Goal: Task Accomplishment & Management: Manage account settings

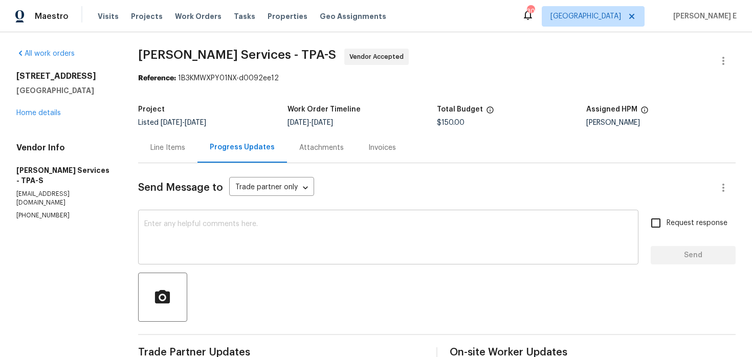
click at [264, 242] on textarea at bounding box center [388, 238] width 488 height 36
paste textarea "Thanks for accepting the work order! Just checking—do you have a scheduled date…"
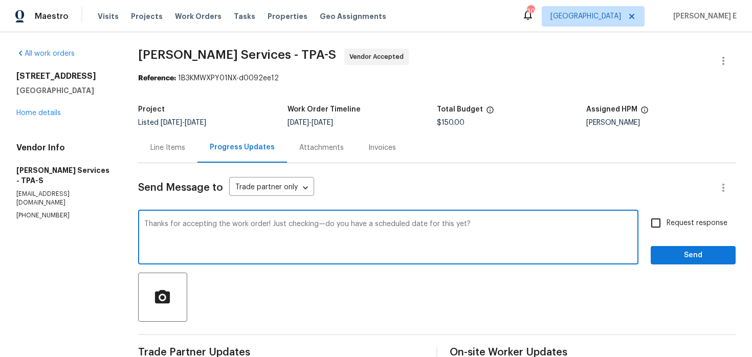
type textarea "Thanks for accepting the work order! Just checking—do you have a scheduled date…"
click at [667, 228] on span "Request response" at bounding box center [696, 223] width 61 height 11
click at [666, 228] on input "Request response" at bounding box center [655, 222] width 21 height 21
checkbox input "true"
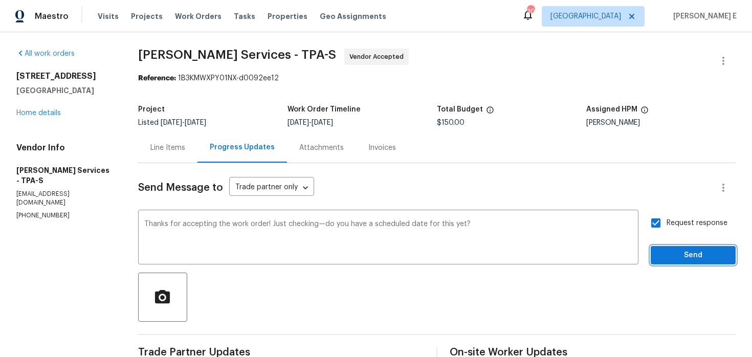
click at [674, 248] on button "Send" at bounding box center [692, 255] width 85 height 19
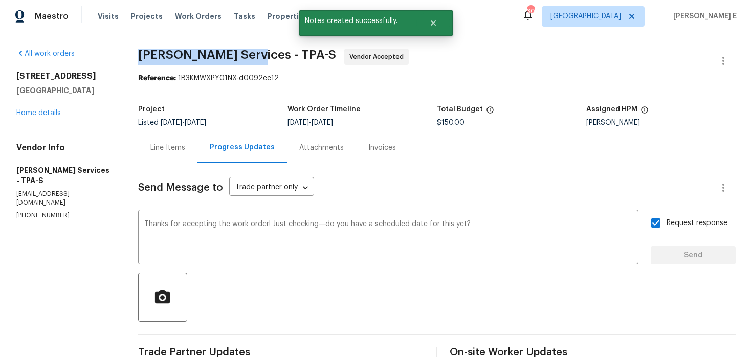
drag, startPoint x: 154, startPoint y: 59, endPoint x: 261, endPoint y: 60, distance: 107.4
click at [261, 60] on span "Massey Services - TPA-S" at bounding box center [237, 55] width 198 height 12
copy span "Massey Services -"
click at [39, 116] on link "Home details" at bounding box center [38, 112] width 44 height 7
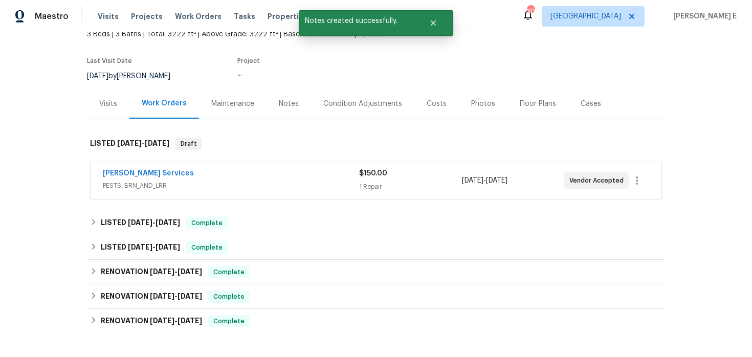
scroll to position [77, 0]
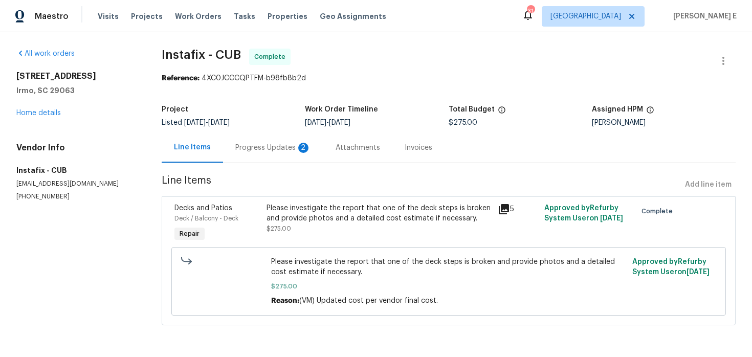
click at [274, 141] on div "Progress Updates 2" at bounding box center [273, 147] width 100 height 30
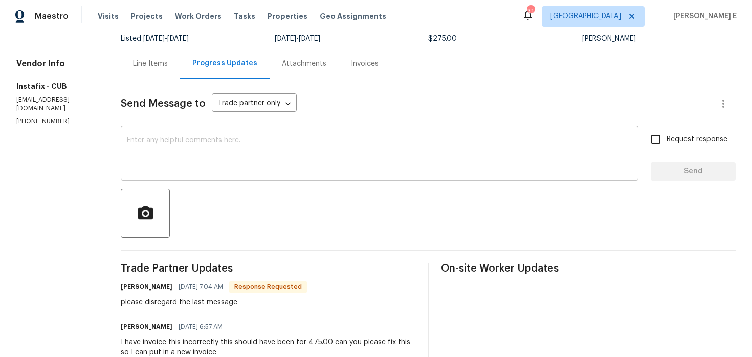
scroll to position [82, 0]
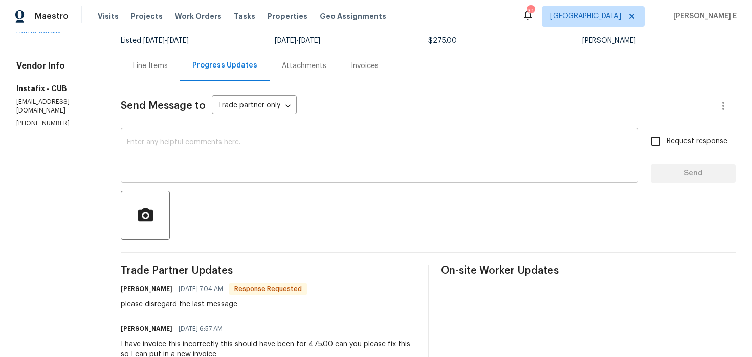
click at [286, 147] on textarea at bounding box center [379, 157] width 505 height 36
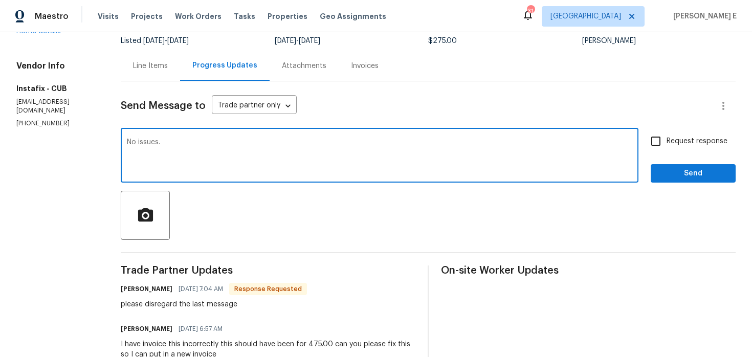
type textarea "No issues."
click at [673, 171] on span "Send" at bounding box center [693, 173] width 69 height 13
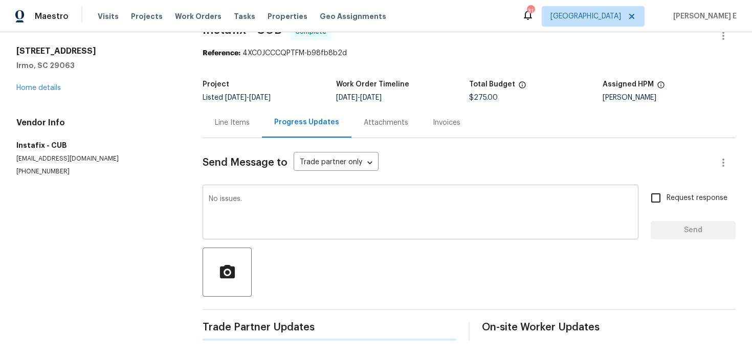
scroll to position [0, 0]
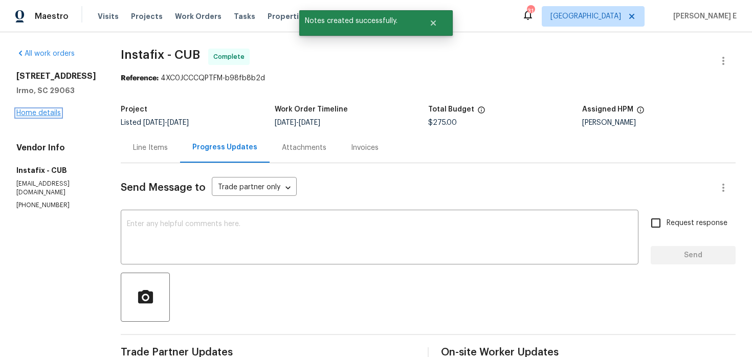
click at [33, 109] on link "Home details" at bounding box center [38, 112] width 44 height 7
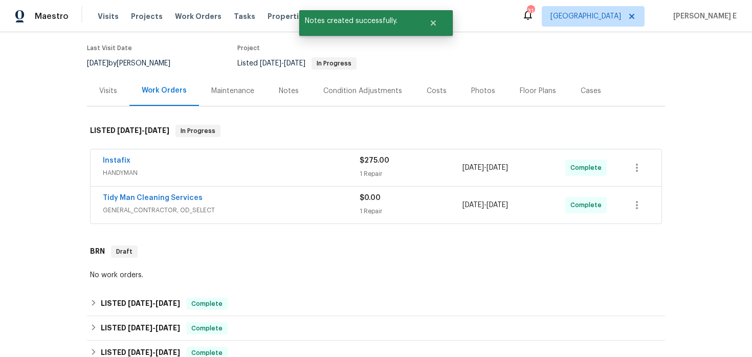
click at [229, 201] on div "Tidy Man Cleaning Services" at bounding box center [231, 199] width 257 height 12
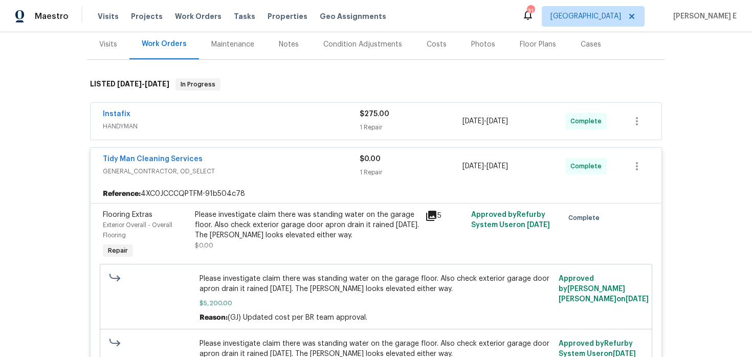
scroll to position [131, 0]
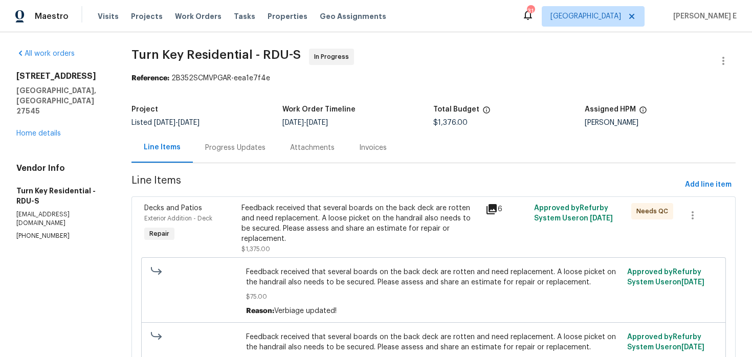
click at [238, 153] on div "Progress Updates" at bounding box center [235, 147] width 85 height 30
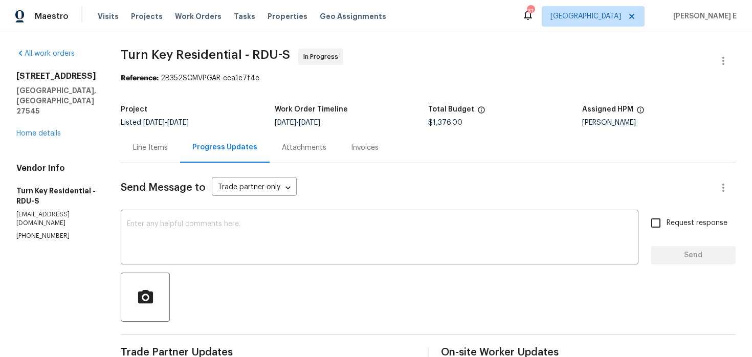
click at [164, 151] on div "Line Items" at bounding box center [150, 148] width 35 height 10
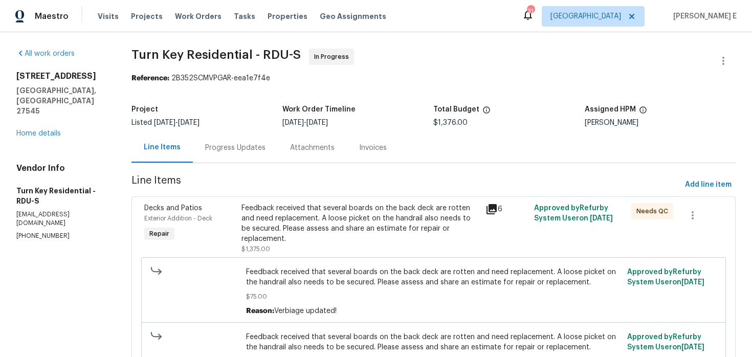
click at [251, 156] on div "Progress Updates" at bounding box center [235, 147] width 85 height 30
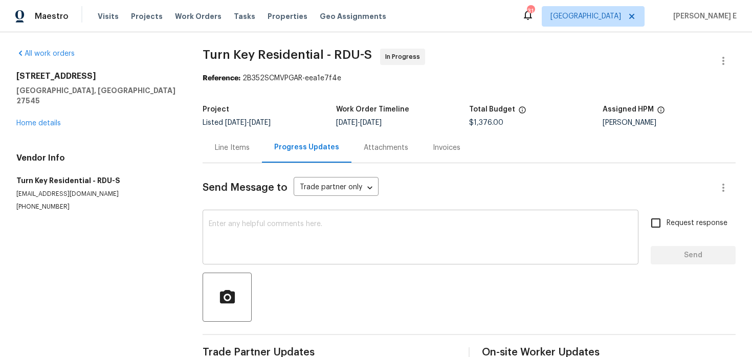
scroll to position [25, 0]
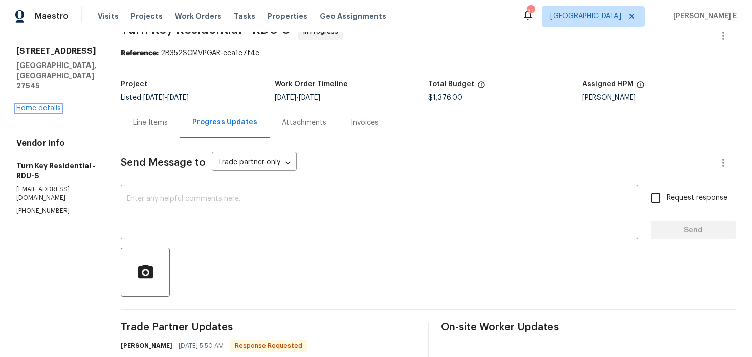
click at [46, 105] on link "Home details" at bounding box center [38, 108] width 44 height 7
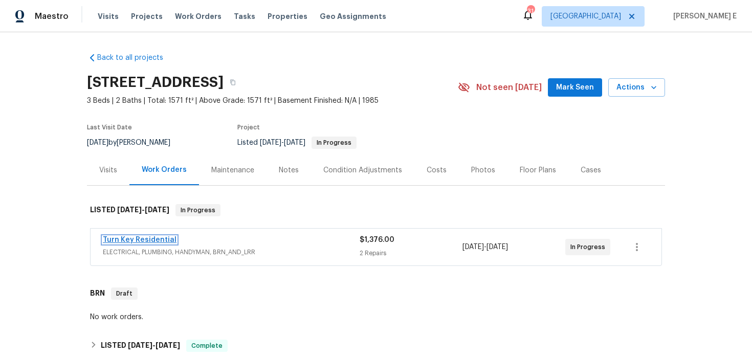
click at [119, 238] on link "Turn Key Residential" at bounding box center [140, 239] width 74 height 7
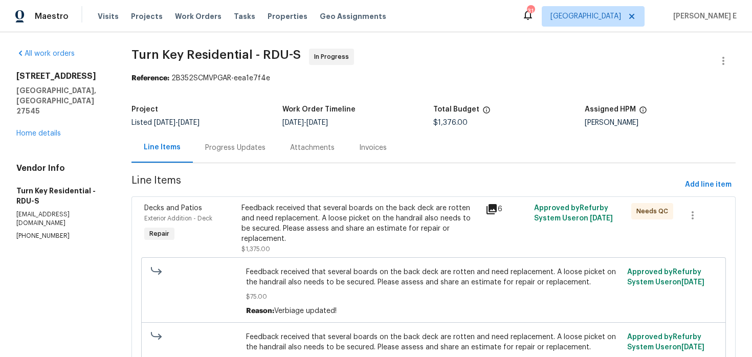
click at [265, 150] on div "Progress Updates" at bounding box center [235, 148] width 60 height 10
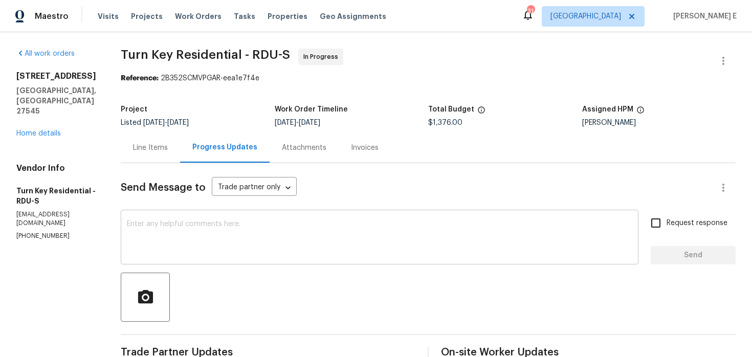
click at [343, 216] on div "x ​" at bounding box center [379, 238] width 517 height 52
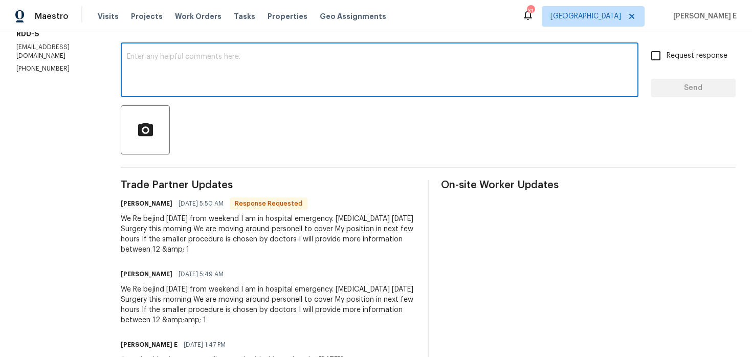
scroll to position [174, 0]
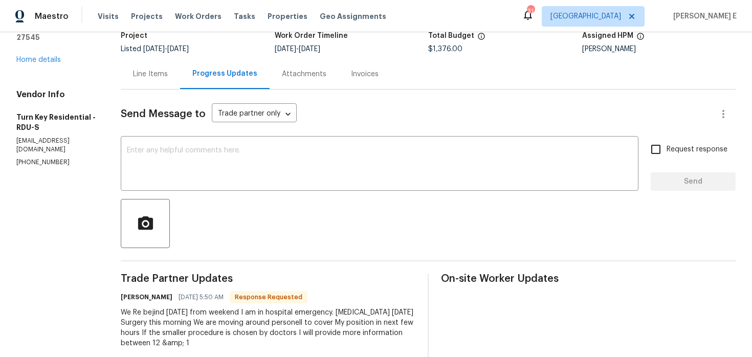
scroll to position [73, 0]
click at [486, 161] on textarea at bounding box center [379, 166] width 505 height 36
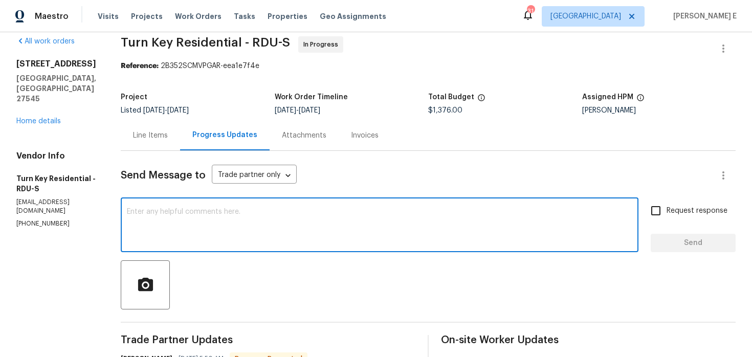
scroll to position [11, 0]
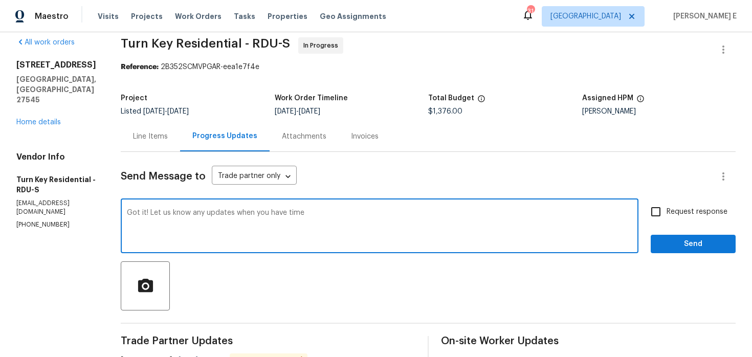
paste textarea "Just keep us posted whenever you have an update."
type textarea "Got it! Just keep us posted whenever you have an update."
click at [685, 208] on span "Request response" at bounding box center [696, 212] width 61 height 11
click at [666, 208] on input "Request response" at bounding box center [655, 211] width 21 height 21
checkbox input "true"
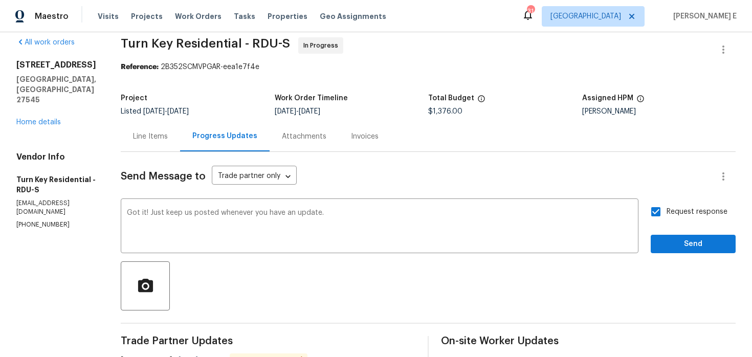
click at [680, 227] on div "Request response Send" at bounding box center [692, 227] width 85 height 52
click at [672, 239] on span "Send" at bounding box center [693, 244] width 69 height 13
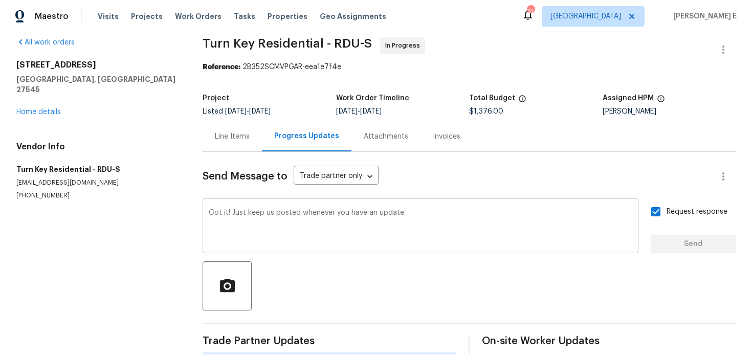
scroll to position [0, 0]
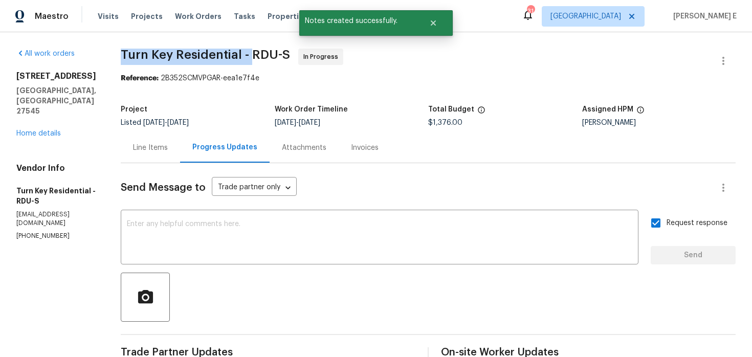
drag, startPoint x: 145, startPoint y: 55, endPoint x: 276, endPoint y: 55, distance: 131.4
copy span "Turn Key Residential -"
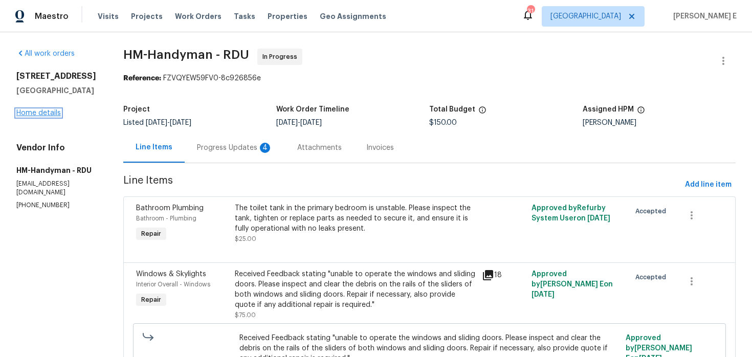
click at [24, 112] on link "Home details" at bounding box center [38, 112] width 44 height 7
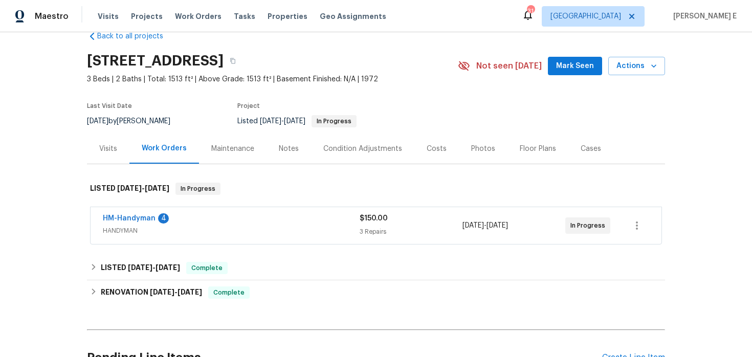
scroll to position [24, 0]
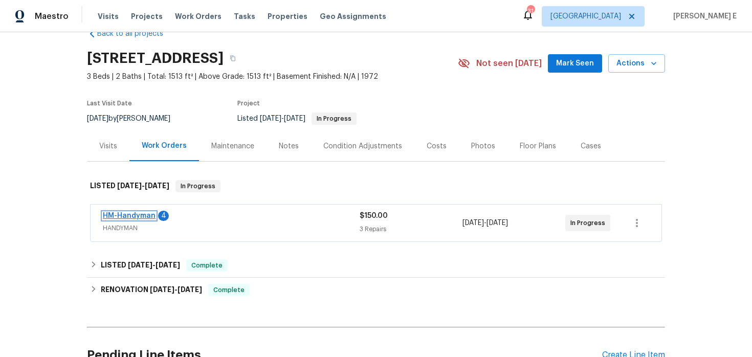
click at [136, 217] on link "HM-Handyman" at bounding box center [129, 215] width 53 height 7
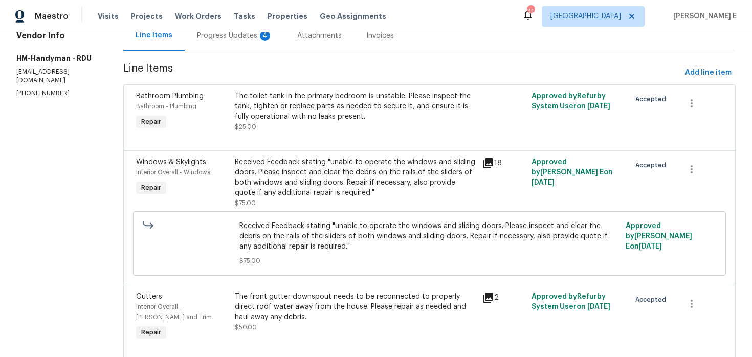
scroll to position [109, 0]
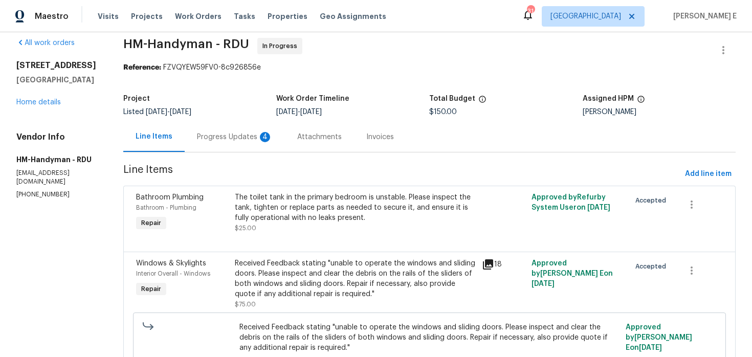
click at [233, 149] on div "Progress Updates 4" at bounding box center [235, 137] width 100 height 30
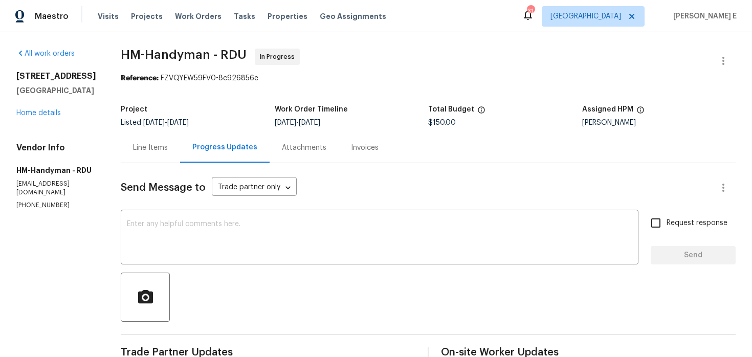
click at [165, 143] on div "Line Items" at bounding box center [150, 148] width 35 height 10
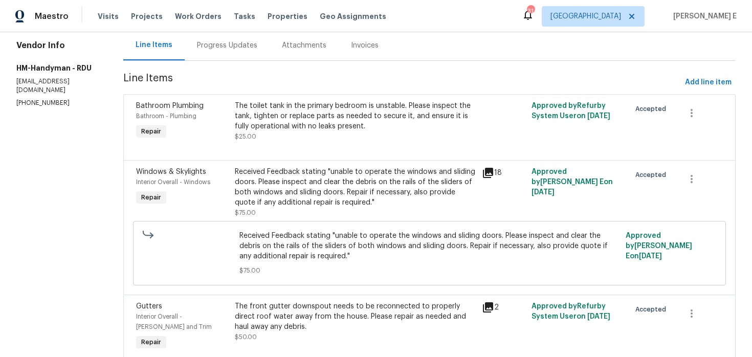
scroll to position [136, 0]
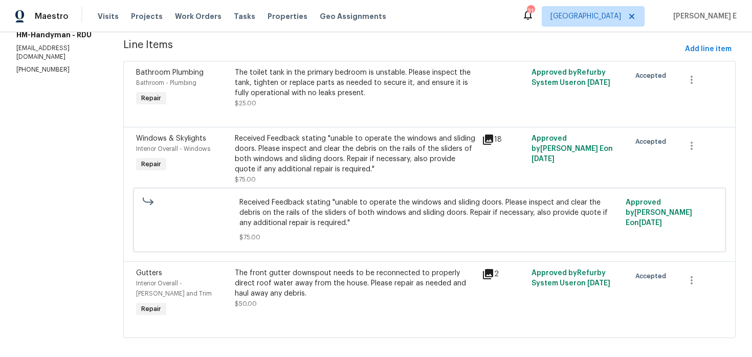
click at [328, 169] on div "Received Feedback stating "unable to operate the windows and sliding doors. Ple…" at bounding box center [355, 153] width 241 height 41
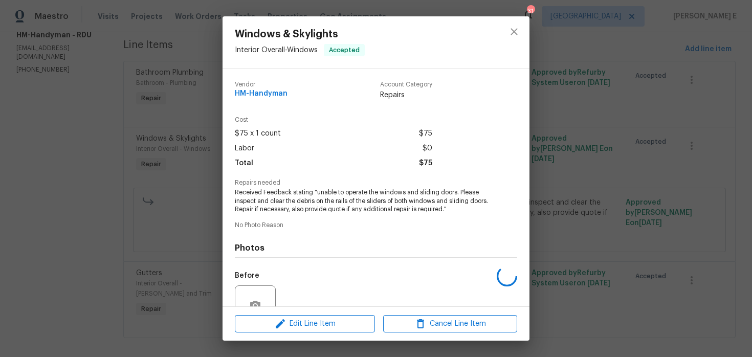
scroll to position [97, 0]
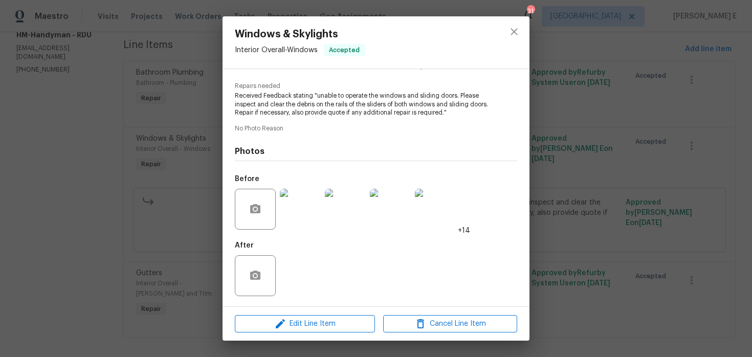
click at [304, 211] on img at bounding box center [300, 209] width 41 height 41
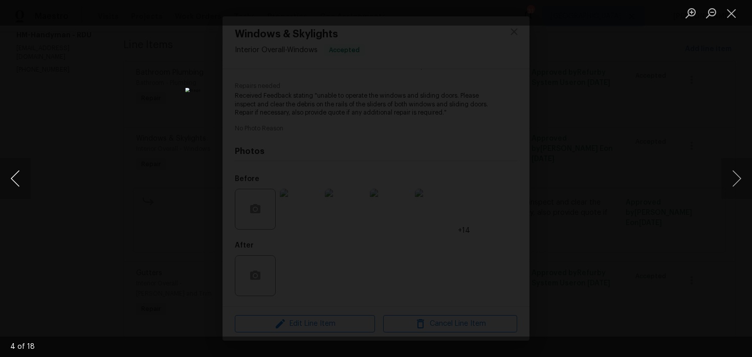
click at [18, 190] on button "Previous image" at bounding box center [15, 178] width 31 height 41
click at [17, 184] on button "Previous image" at bounding box center [15, 178] width 31 height 41
click at [629, 102] on div "Lightbox" at bounding box center [376, 178] width 752 height 357
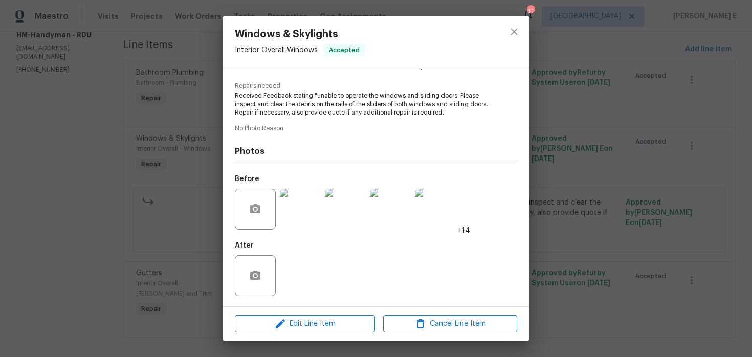
click at [635, 102] on div "Windows & Skylights Interior Overall - Windows Accepted Vendor HM-Handyman Acco…" at bounding box center [376, 178] width 752 height 357
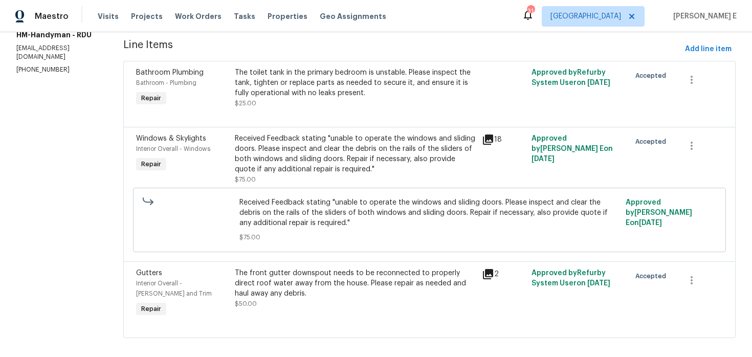
click at [336, 270] on div "The front gutter downspout needs to be reconnected to properly direct roof wate…" at bounding box center [355, 283] width 241 height 31
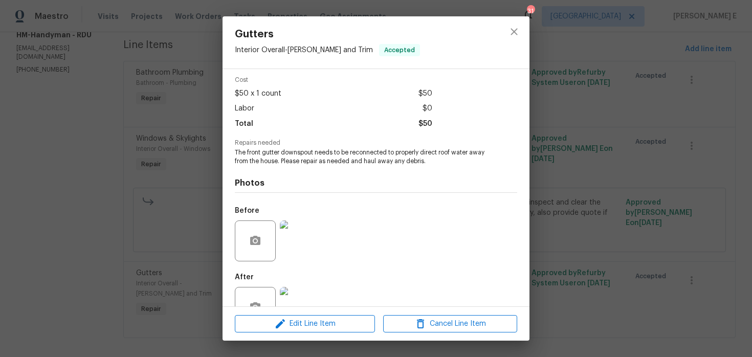
scroll to position [72, 0]
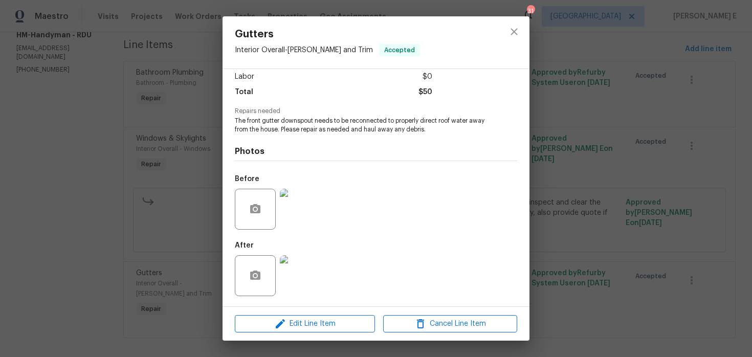
click at [284, 287] on img at bounding box center [300, 275] width 41 height 41
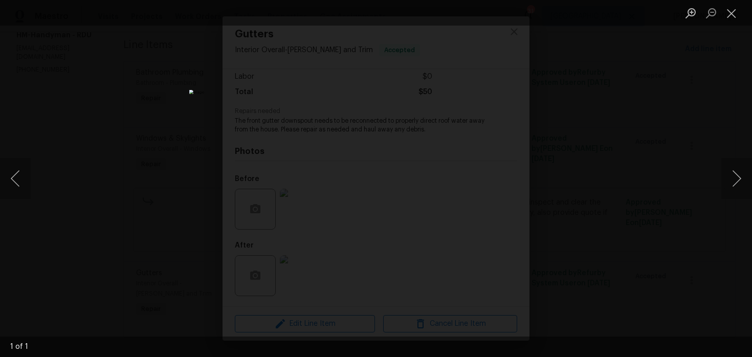
click at [578, 126] on div "Lightbox" at bounding box center [376, 178] width 752 height 357
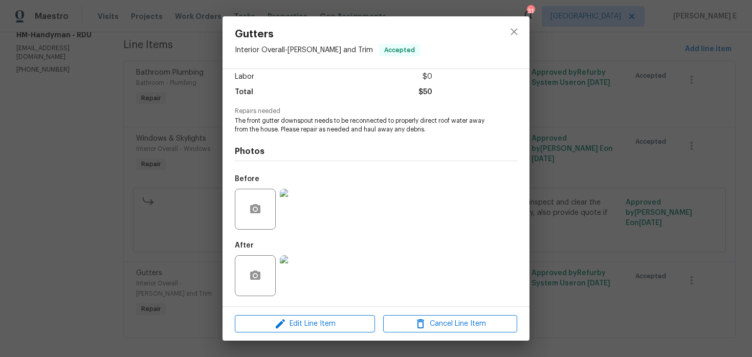
click at [303, 214] on img at bounding box center [300, 209] width 41 height 41
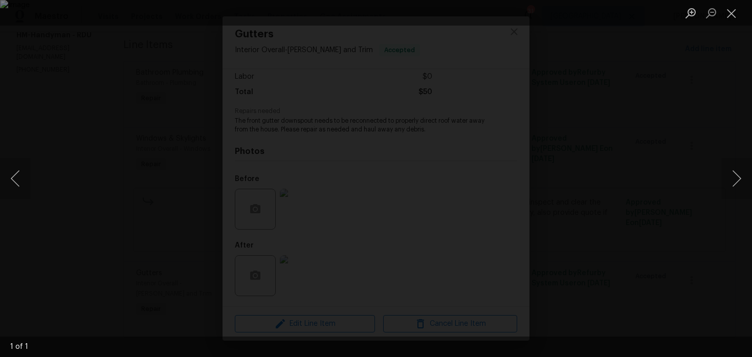
click at [618, 94] on div "Lightbox" at bounding box center [376, 178] width 752 height 357
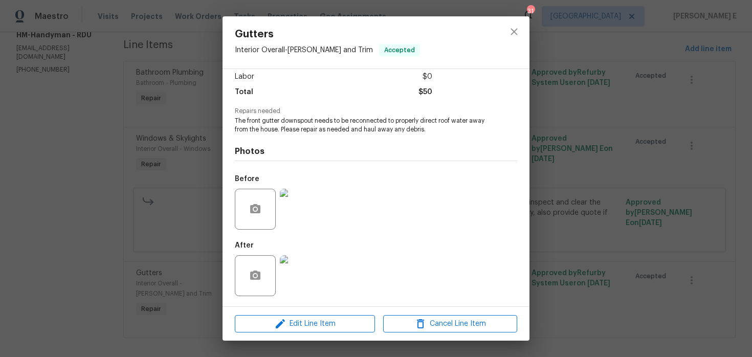
click at [312, 260] on img at bounding box center [300, 275] width 41 height 41
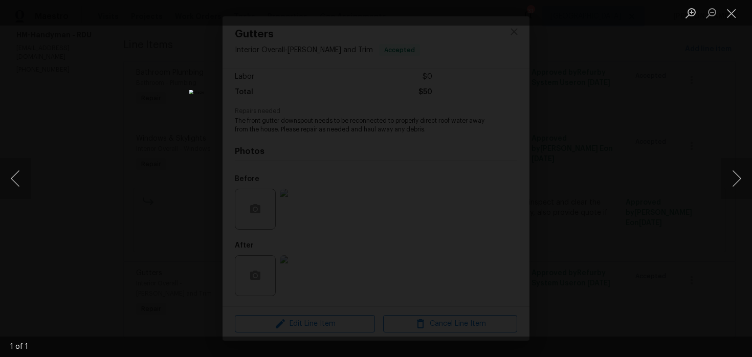
click at [581, 95] on div "Lightbox" at bounding box center [376, 178] width 752 height 357
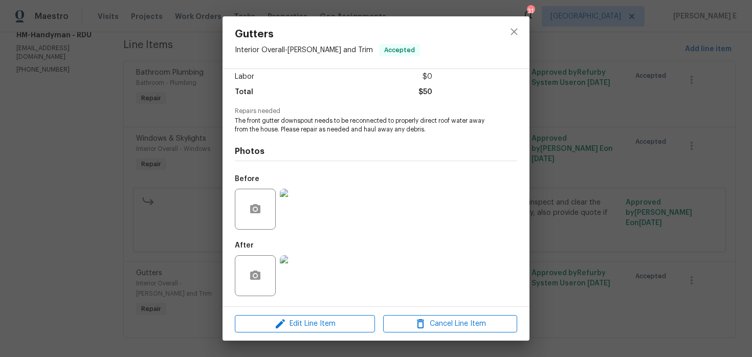
click at [581, 95] on div "Gutters Interior Overall - Eaves and Trim Accepted Vendor HM-Handyman Account C…" at bounding box center [376, 178] width 752 height 357
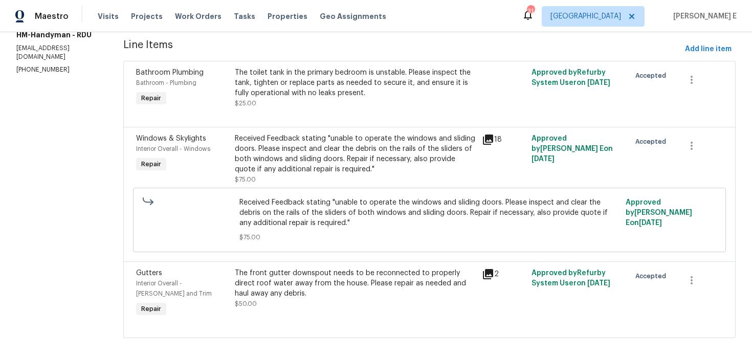
scroll to position [0, 0]
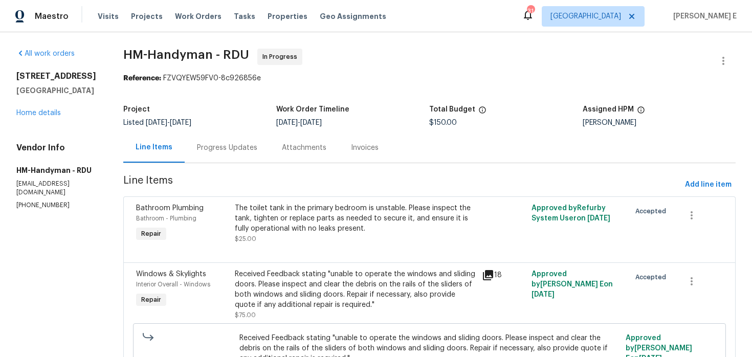
click at [219, 138] on div "Progress Updates" at bounding box center [227, 147] width 85 height 30
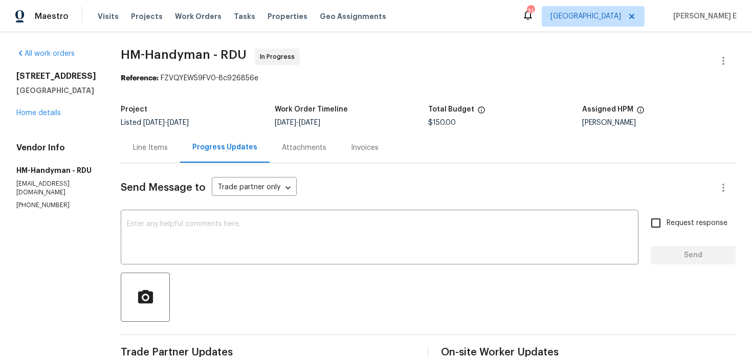
click at [156, 150] on div "Line Items" at bounding box center [150, 148] width 35 height 10
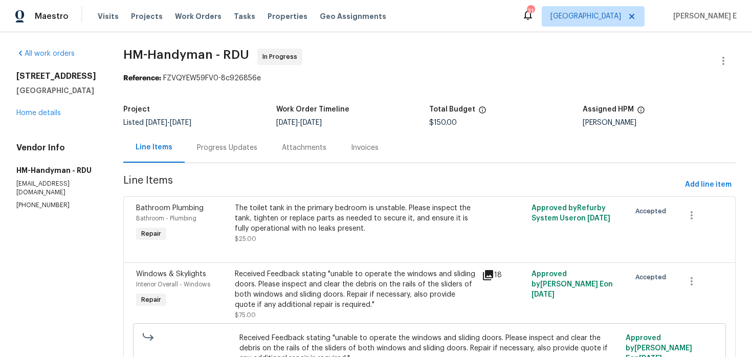
click at [206, 146] on div "Progress Updates" at bounding box center [227, 148] width 60 height 10
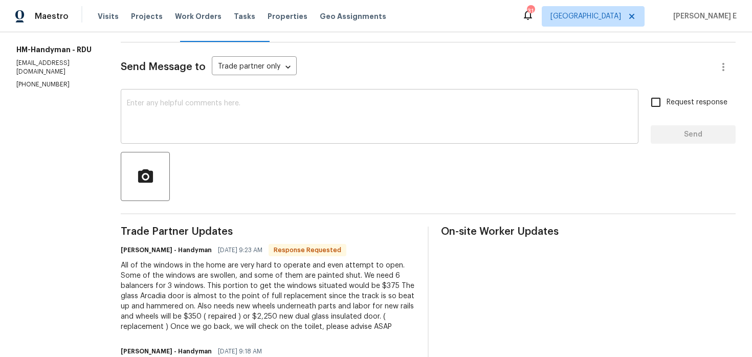
click at [267, 109] on textarea at bounding box center [379, 118] width 505 height 36
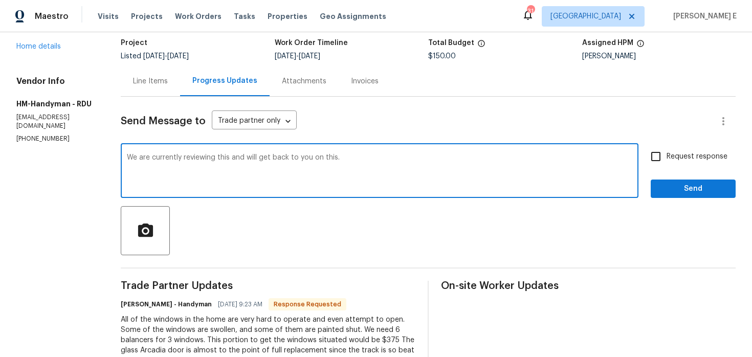
scroll to position [63, 0]
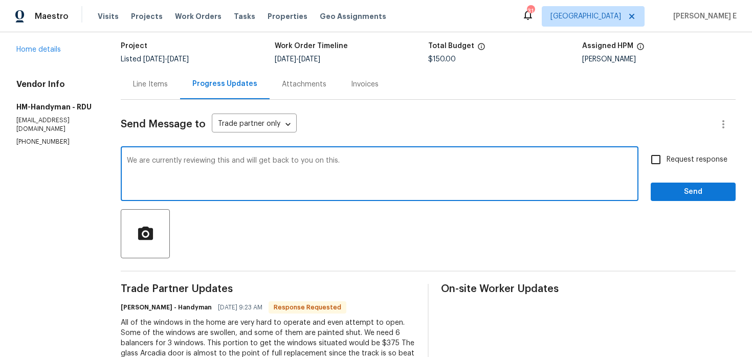
type textarea "We are currently reviewing this and will get back to you on this."
click at [654, 172] on div "Request response Send" at bounding box center [692, 175] width 85 height 52
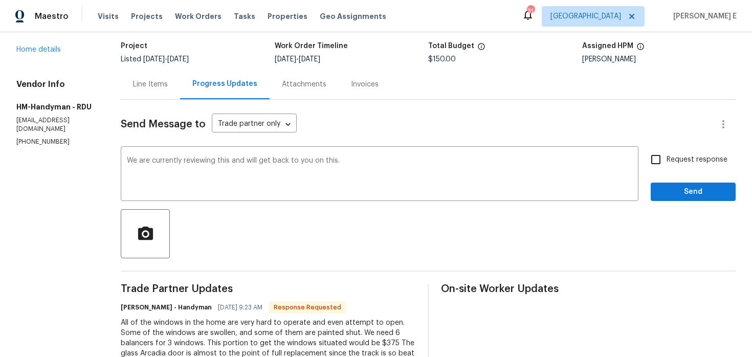
click at [662, 166] on input "Request response" at bounding box center [655, 159] width 21 height 21
checkbox input "true"
click at [683, 196] on span "Send" at bounding box center [693, 192] width 69 height 13
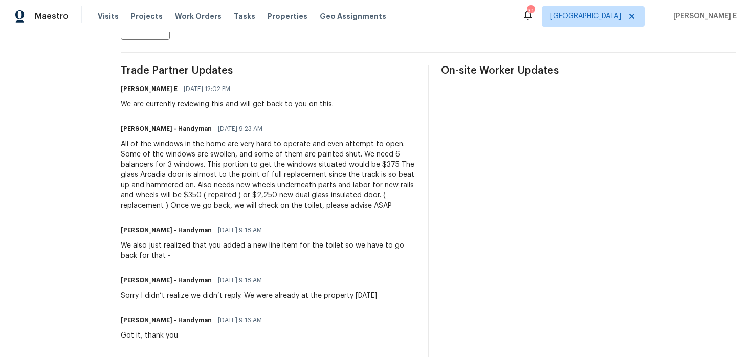
scroll to position [277, 0]
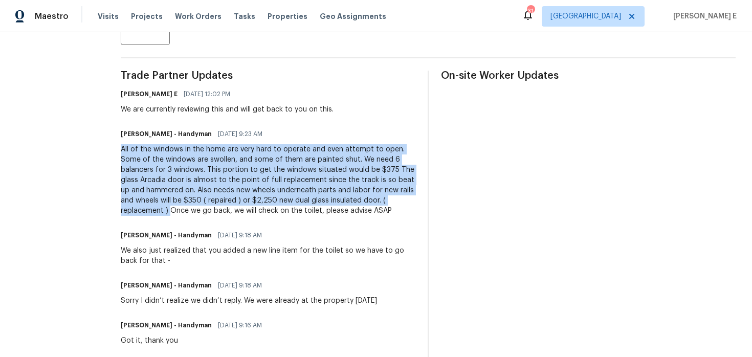
drag, startPoint x: 129, startPoint y: 148, endPoint x: 179, endPoint y: 213, distance: 82.3
click at [179, 213] on div "All work orders 3721 Suffolk St Durham, NC 27707 Home details Vendor Info HM-Ha…" at bounding box center [376, 170] width 752 height 829
copy div "All of the windows in the home are very hard to operate and even attempt to ope…"
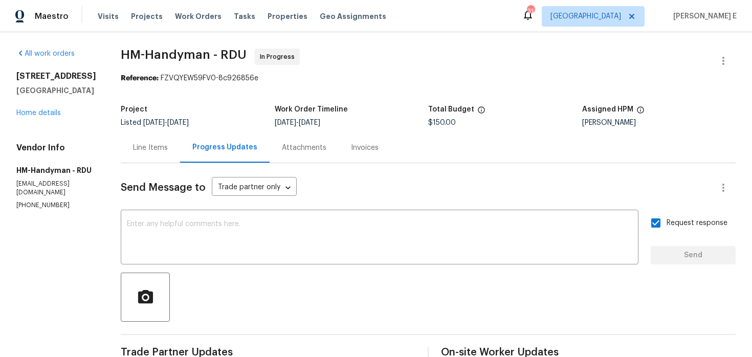
click at [139, 160] on div "Line Items" at bounding box center [150, 147] width 59 height 30
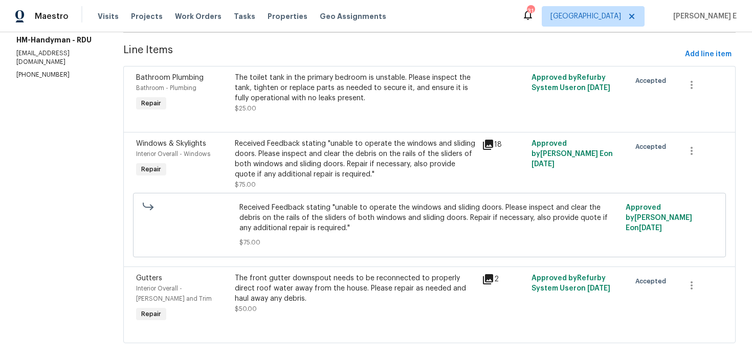
scroll to position [136, 0]
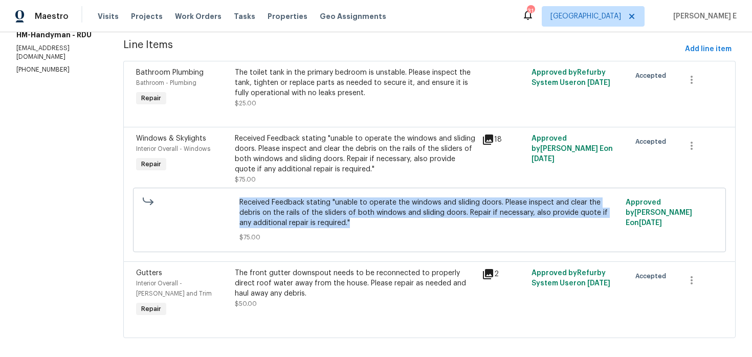
drag, startPoint x: 239, startPoint y: 202, endPoint x: 345, endPoint y: 220, distance: 107.9
click at [345, 220] on div "Received Feedback stating "unable to operate the windows and sliding doors. Ple…" at bounding box center [429, 220] width 593 height 64
copy span "Received Feedback stating "unable to operate the windows and sliding doors. Ple…"
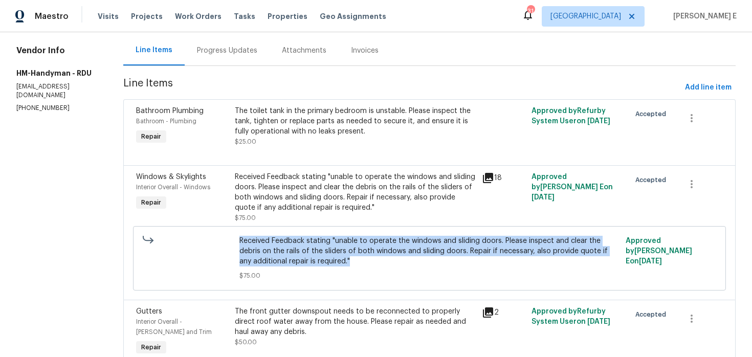
scroll to position [0, 0]
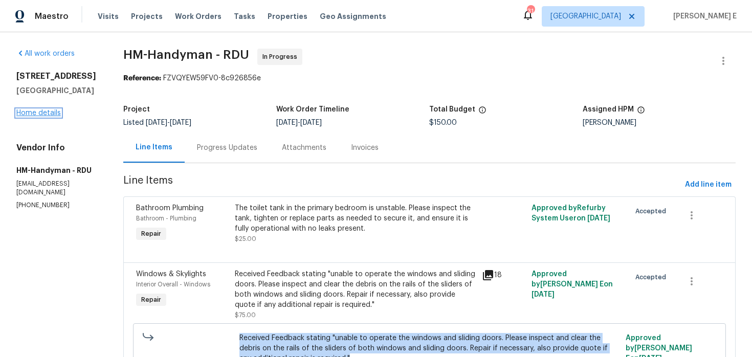
click at [47, 112] on link "Home details" at bounding box center [38, 112] width 44 height 7
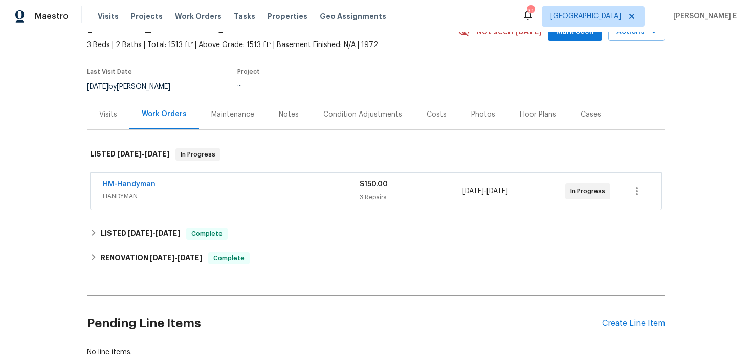
scroll to position [56, 0]
drag, startPoint x: 98, startPoint y: 180, endPoint x: 156, endPoint y: 180, distance: 58.3
click at [156, 180] on div "HM-Handyman HANDYMAN $150.00 3 Repairs 8/12/2025 - 8/14/2025 In Progress" at bounding box center [376, 190] width 571 height 37
copy link "HM-Handyman"
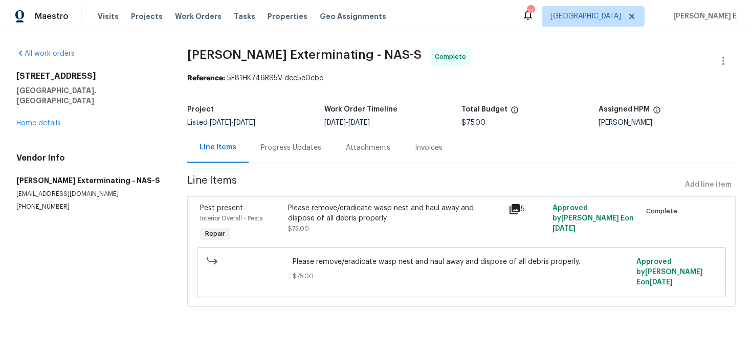
click at [289, 151] on div "Progress Updates" at bounding box center [291, 148] width 60 height 10
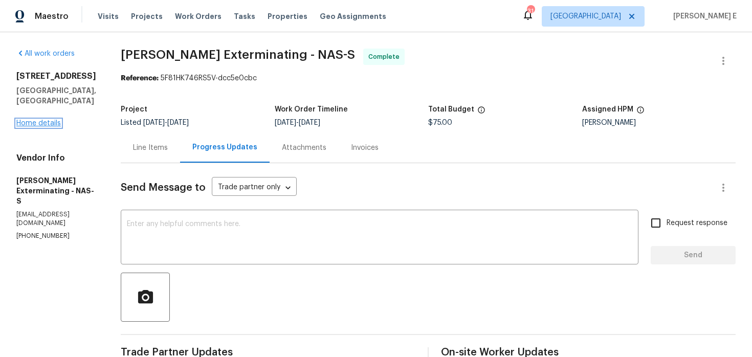
click at [34, 120] on link "Home details" at bounding box center [38, 123] width 44 height 7
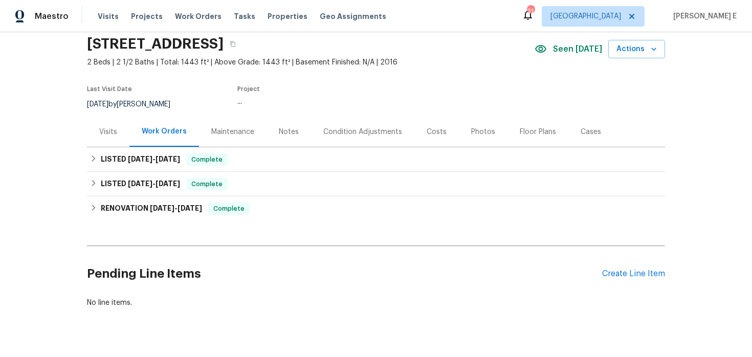
scroll to position [59, 0]
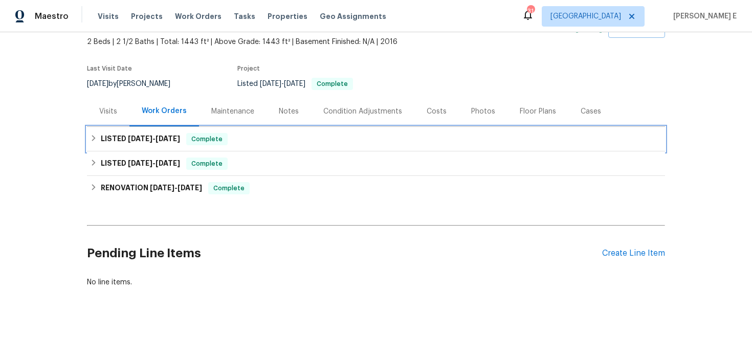
click at [154, 135] on span "8/15/25 - 8/19/25" at bounding box center [154, 138] width 52 height 7
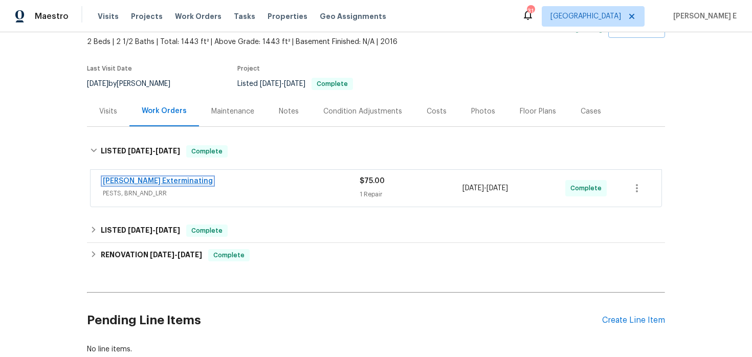
click at [171, 183] on link "Belle Meade Exterminating" at bounding box center [158, 180] width 110 height 7
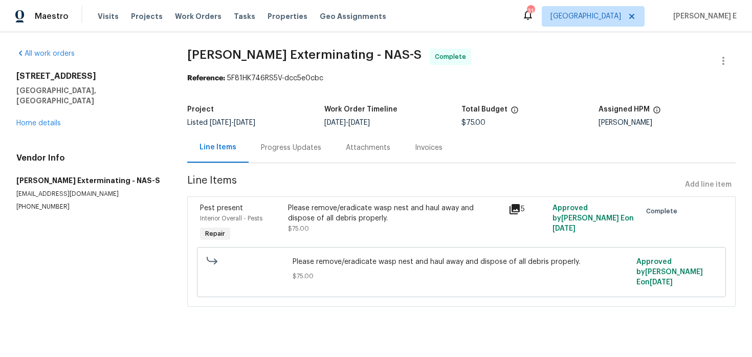
click at [336, 230] on div "Please remove/eradicate wasp nest and haul away and dispose of all debris prope…" at bounding box center [395, 218] width 214 height 31
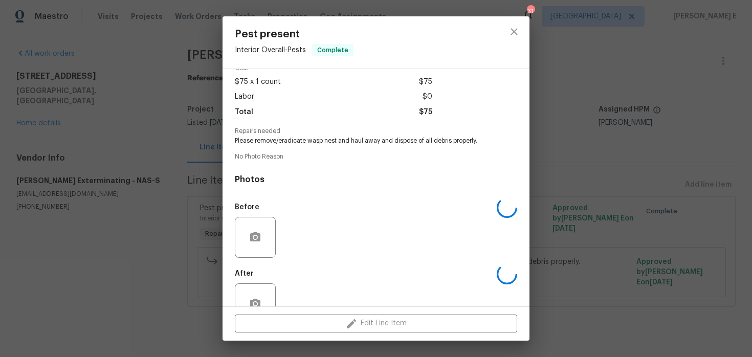
scroll to position [79, 0]
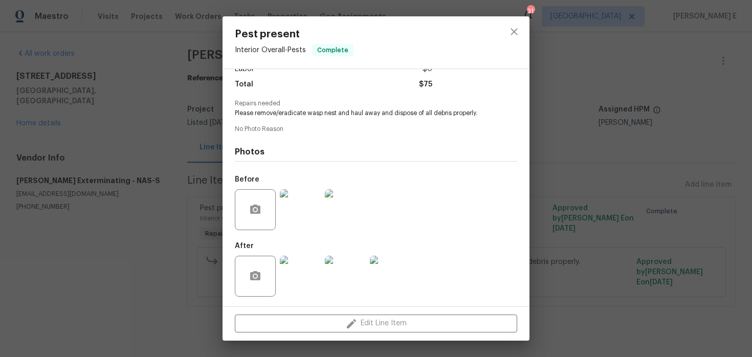
click at [299, 270] on img at bounding box center [300, 276] width 41 height 41
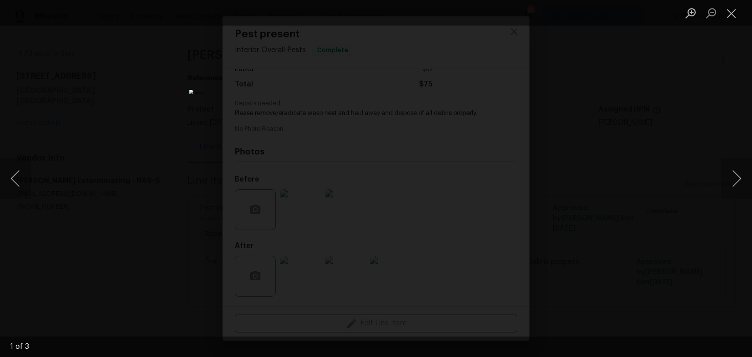
click at [613, 196] on div "Lightbox" at bounding box center [376, 178] width 752 height 357
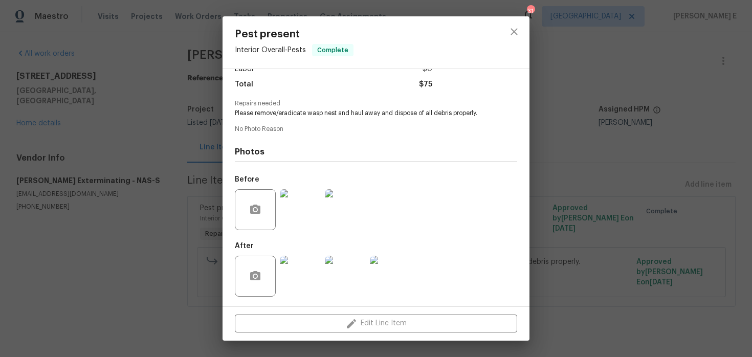
click at [613, 196] on div "Pest present Interior Overall - Pests Complete Vendor Belle Meade Exterminating…" at bounding box center [376, 178] width 752 height 357
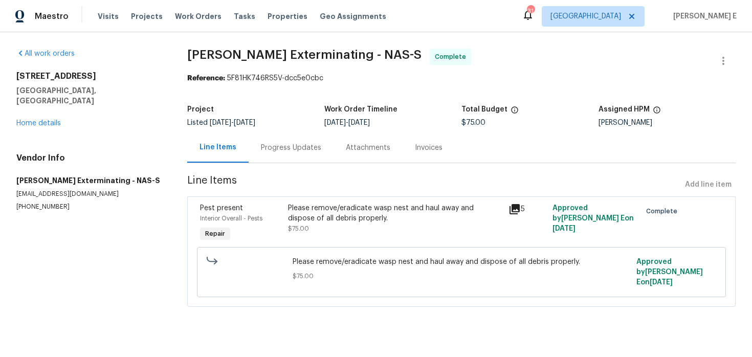
click at [285, 167] on section "Belle Meade Exterminating - NAS-S Complete Reference: 5F81HK746RS5V-dcc5e0cbc P…" at bounding box center [461, 184] width 548 height 270
click at [299, 154] on div "Progress Updates" at bounding box center [291, 147] width 85 height 30
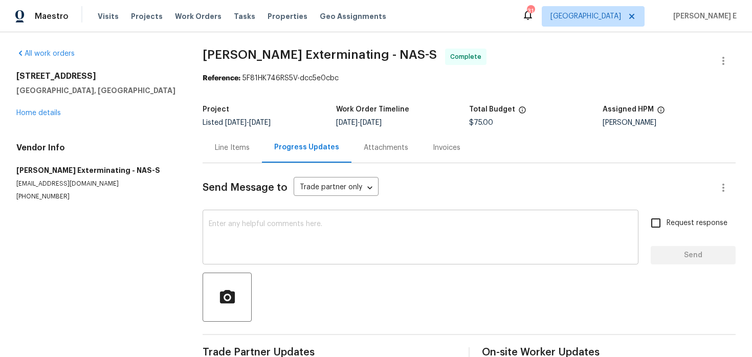
click at [292, 238] on textarea at bounding box center [420, 238] width 423 height 36
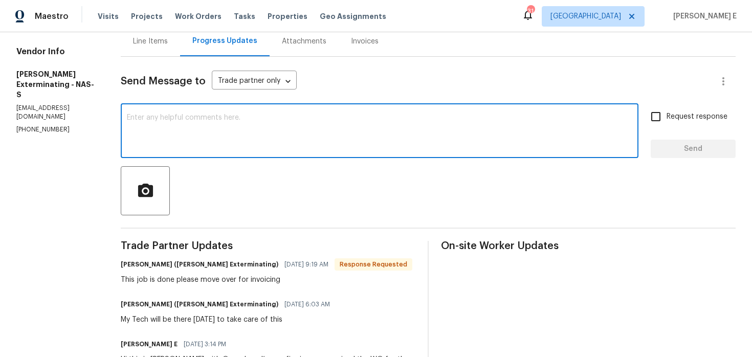
scroll to position [137, 0]
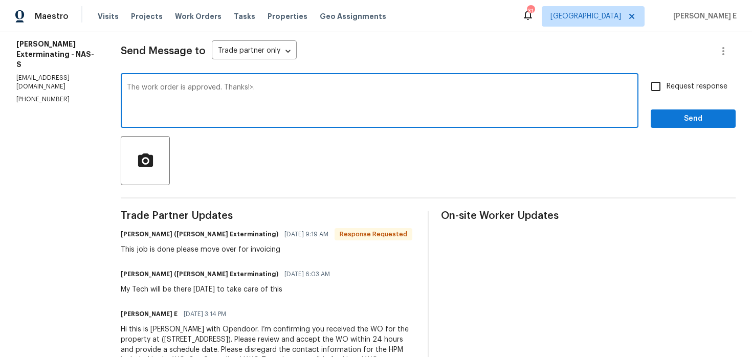
click at [292, 237] on span "08/18/2025 9:19 AM" at bounding box center [306, 234] width 44 height 10
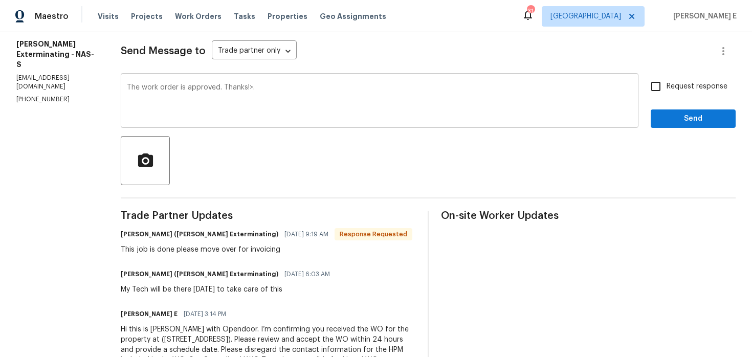
click at [320, 113] on textarea "The work order is approved. Thanks!>." at bounding box center [379, 102] width 505 height 36
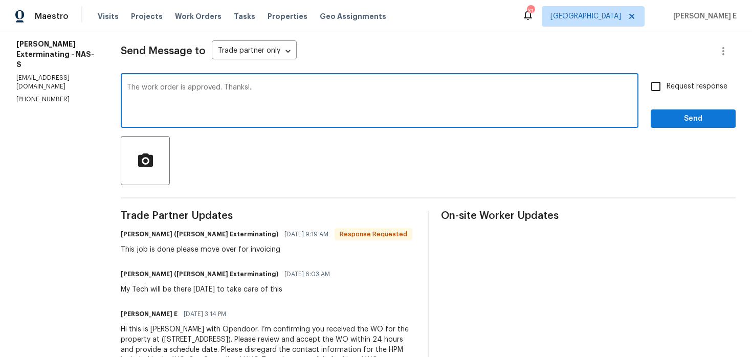
type textarea "The work order is approved. Thanks!.."
click at [683, 123] on span "Send" at bounding box center [693, 118] width 69 height 13
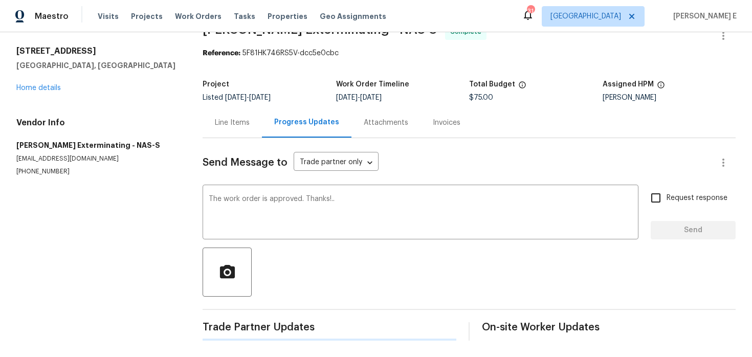
scroll to position [0, 0]
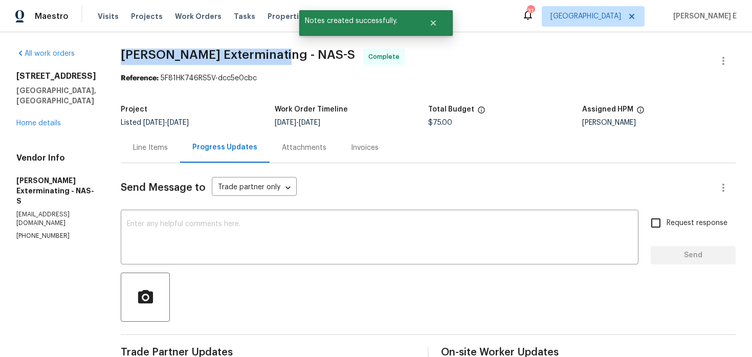
drag, startPoint x: 122, startPoint y: 57, endPoint x: 274, endPoint y: 62, distance: 151.4
click at [274, 62] on span "Belle Meade Exterminating - NAS-S Complete" at bounding box center [416, 61] width 590 height 25
copy span "Belle Meade Exterminating"
click at [57, 120] on link "Home details" at bounding box center [38, 123] width 44 height 7
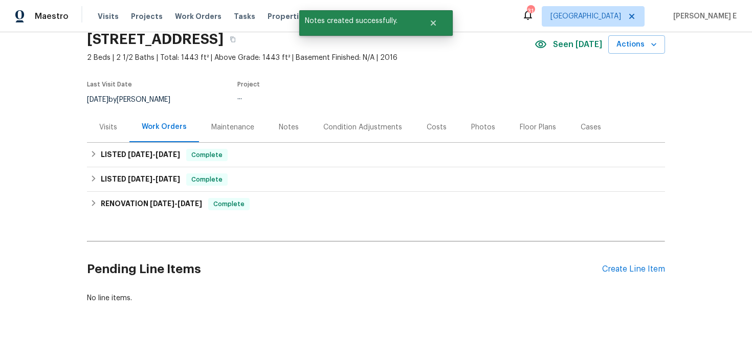
scroll to position [59, 0]
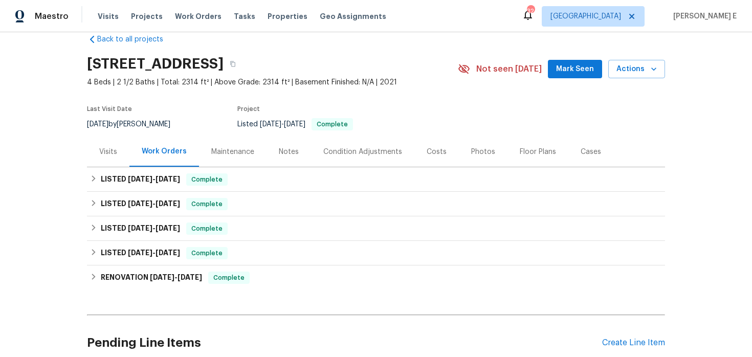
scroll to position [26, 0]
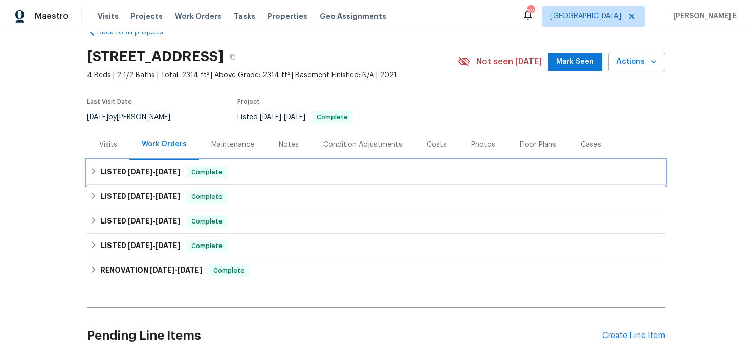
click at [161, 169] on span "[DATE]" at bounding box center [167, 171] width 25 height 7
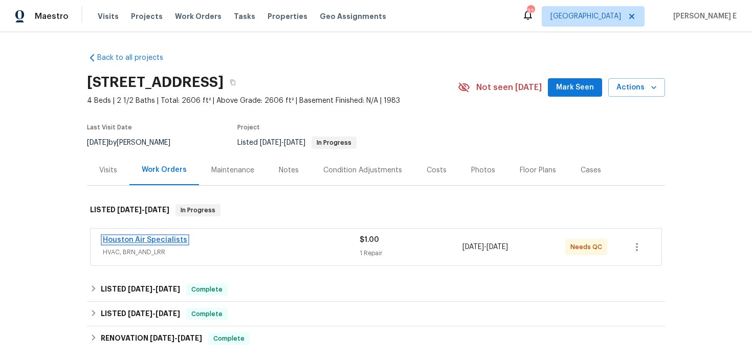
click at [139, 242] on link "Houston Air Specialists" at bounding box center [145, 239] width 84 height 7
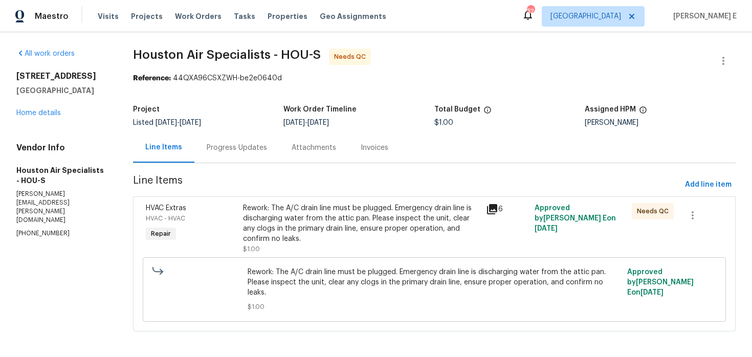
click at [237, 169] on section "Houston Air Specialists - HOU-S Needs QC Reference: 44QXA96CSXZWH-be2e0640d Pro…" at bounding box center [434, 196] width 602 height 295
click at [239, 158] on div "Progress Updates" at bounding box center [236, 147] width 85 height 30
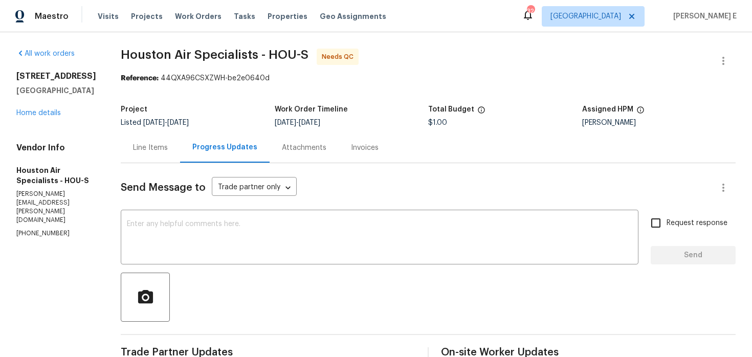
click at [159, 150] on div "Line Items" at bounding box center [150, 148] width 35 height 10
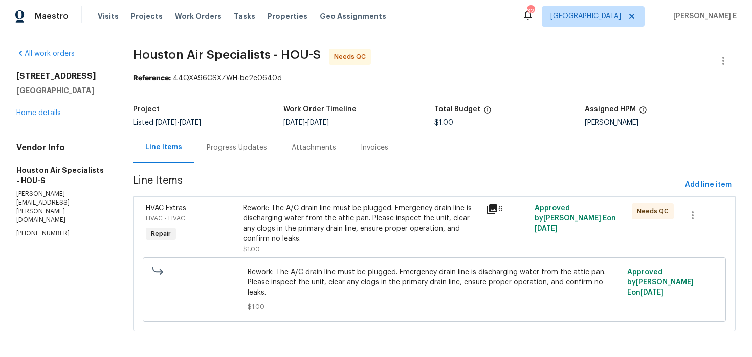
click at [369, 232] on div "Rework: The A/C drain line must be plugged. Emergency drain line is discharging…" at bounding box center [361, 223] width 237 height 41
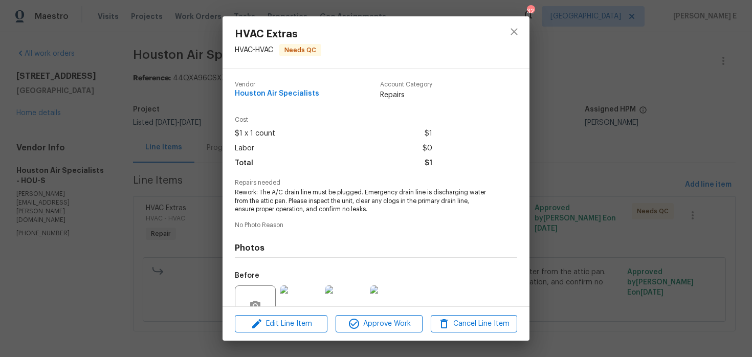
scroll to position [97, 0]
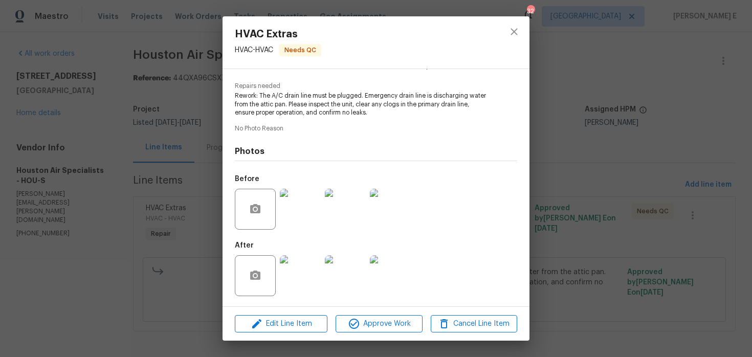
click at [313, 269] on img at bounding box center [300, 275] width 41 height 41
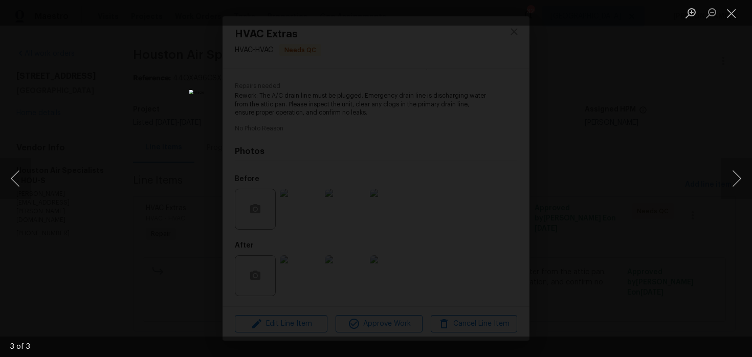
click at [655, 168] on div "Lightbox" at bounding box center [376, 178] width 752 height 357
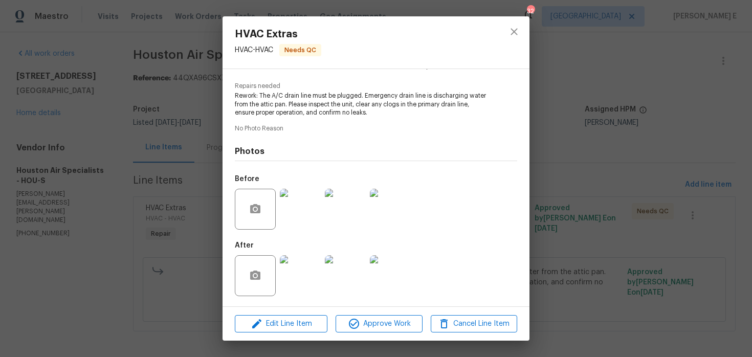
click at [655, 168] on div "HVAC Extras HVAC - HVAC Needs QC Vendor Houston Air Specialists Account Categor…" at bounding box center [376, 178] width 752 height 357
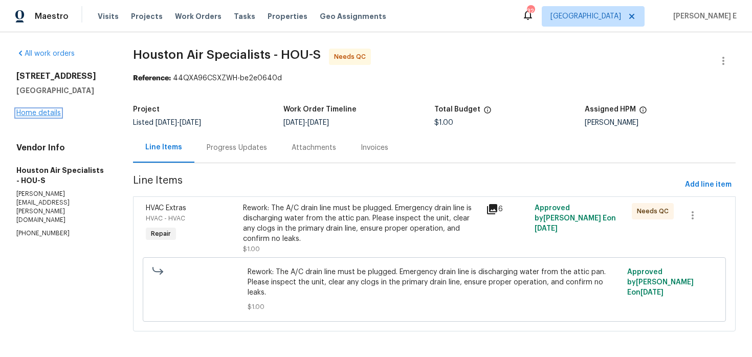
click at [49, 115] on link "Home details" at bounding box center [38, 112] width 44 height 7
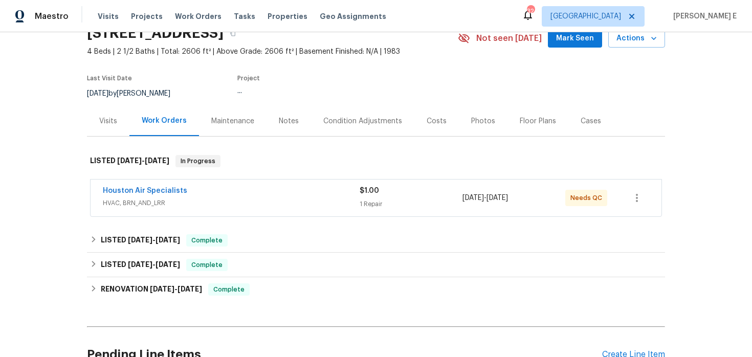
scroll to position [50, 0]
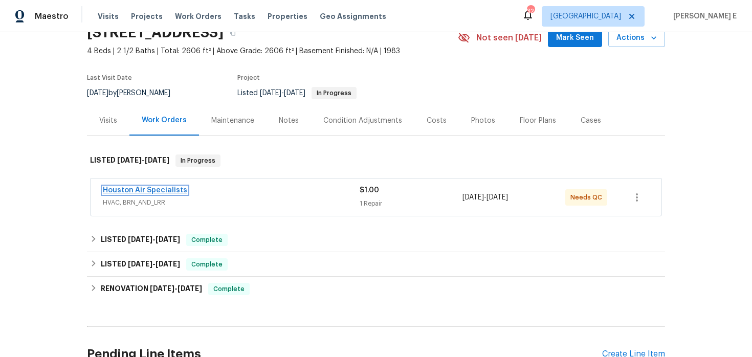
click at [176, 189] on link "Houston Air Specialists" at bounding box center [145, 190] width 84 height 7
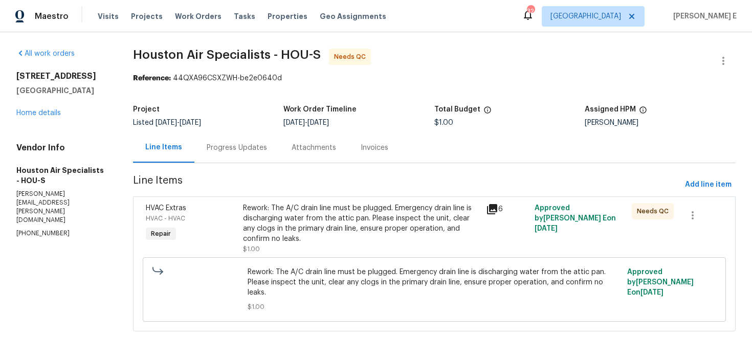
click at [393, 236] on div "Rework: The A/C drain line must be plugged. Emergency drain line is discharging…" at bounding box center [361, 223] width 237 height 41
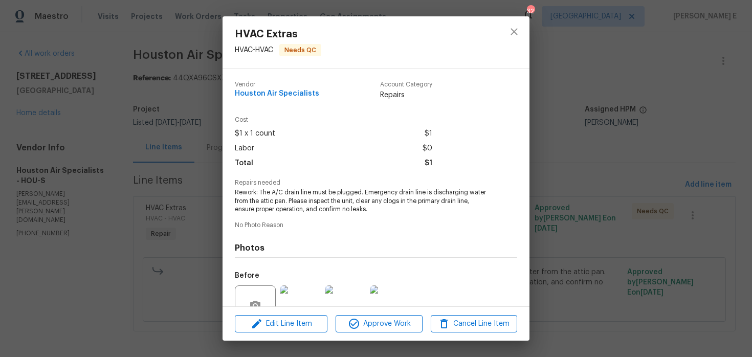
scroll to position [97, 0]
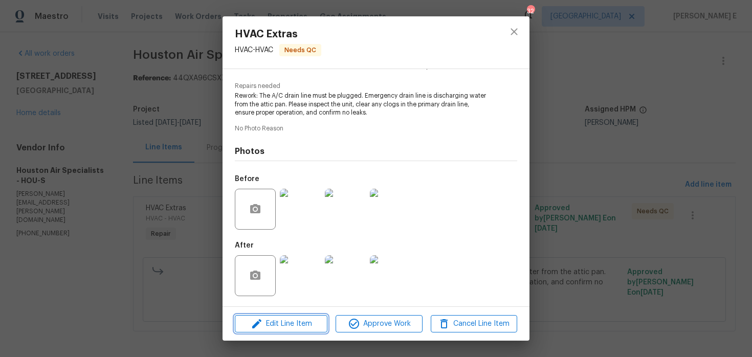
click at [294, 323] on span "Edit Line Item" at bounding box center [281, 324] width 86 height 13
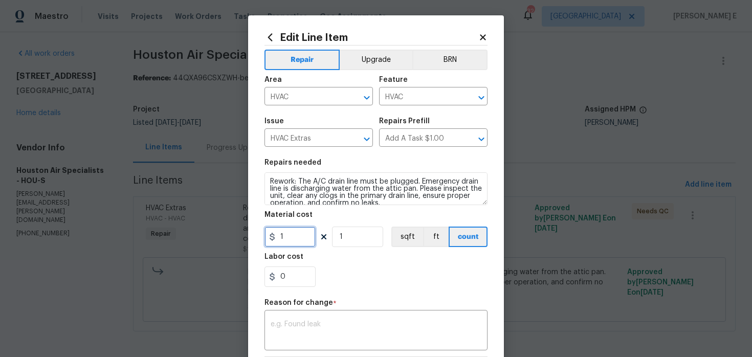
drag, startPoint x: 289, startPoint y: 240, endPoint x: 240, endPoint y: 242, distance: 49.6
click at [241, 242] on div "Edit Line Item Repair Upgrade BRN Area HVAC ​ Feature HVAC ​ Issue HVAC Extras …" at bounding box center [376, 178] width 752 height 357
type input "0"
click at [332, 325] on textarea at bounding box center [375, 331] width 211 height 21
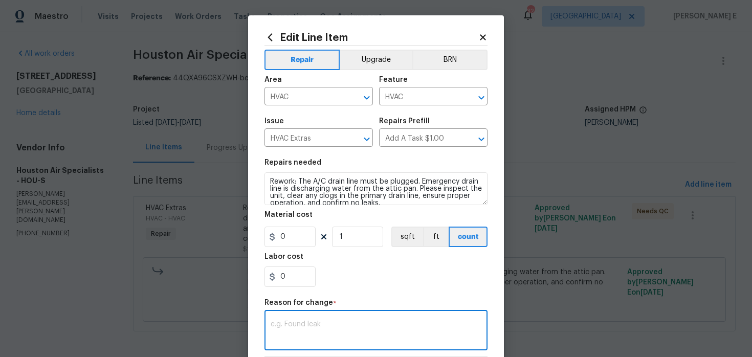
paste textarea "(KE) Updated per vendor's final cost."
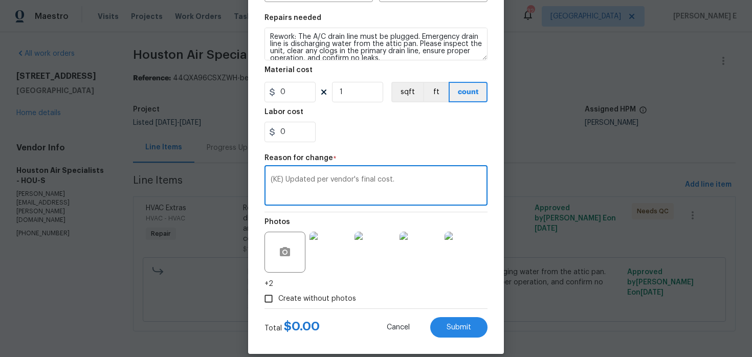
scroll to position [157, 0]
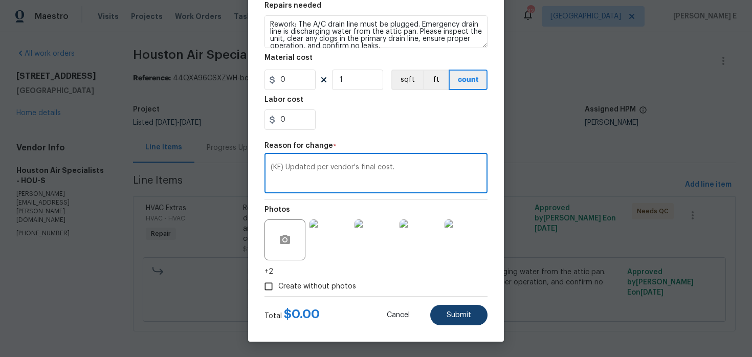
type textarea "(KE) Updated per vendor's final cost."
click at [451, 321] on button "Submit" at bounding box center [458, 315] width 57 height 20
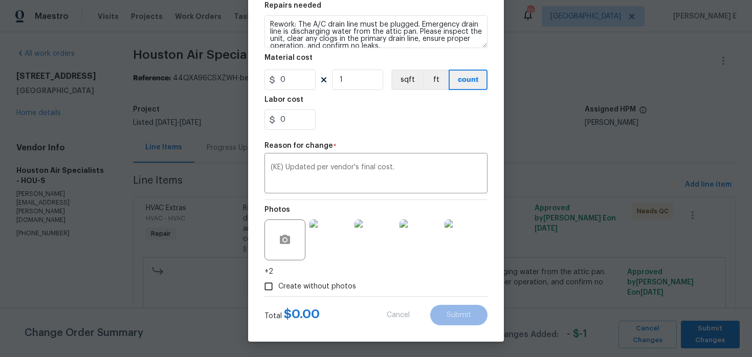
click at [713, 336] on body "Maestro Visits Projects Work Orders Tasks Properties Geo Assignments 32 Nashvil…" at bounding box center [376, 178] width 752 height 357
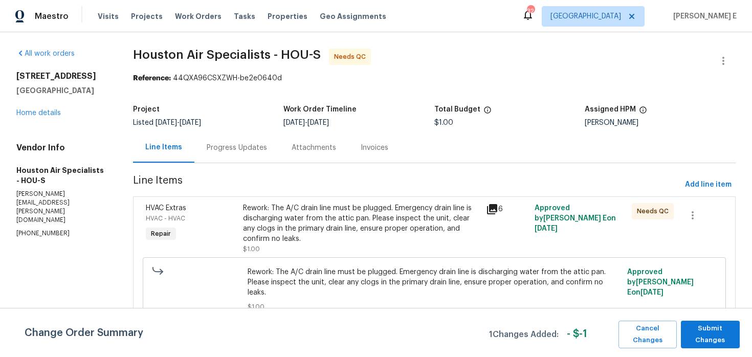
scroll to position [0, 0]
click at [727, 329] on span "Submit Changes" at bounding box center [710, 335] width 49 height 24
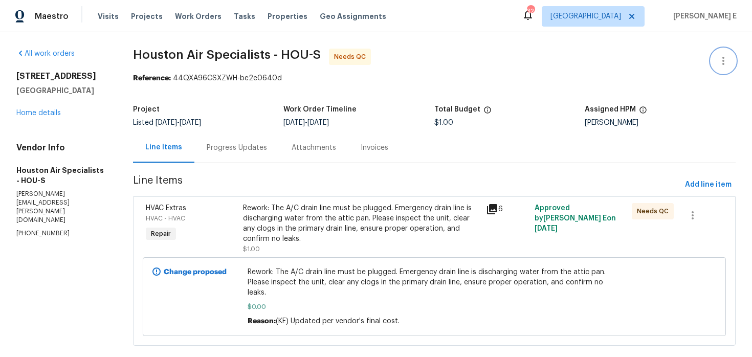
click at [719, 57] on icon "button" at bounding box center [723, 61] width 12 height 12
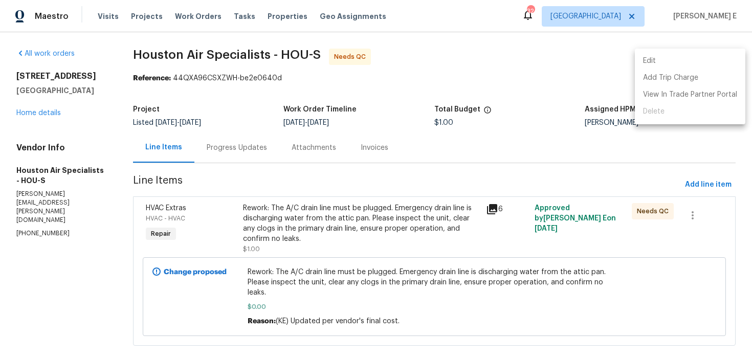
click at [677, 63] on li "Edit" at bounding box center [690, 61] width 110 height 17
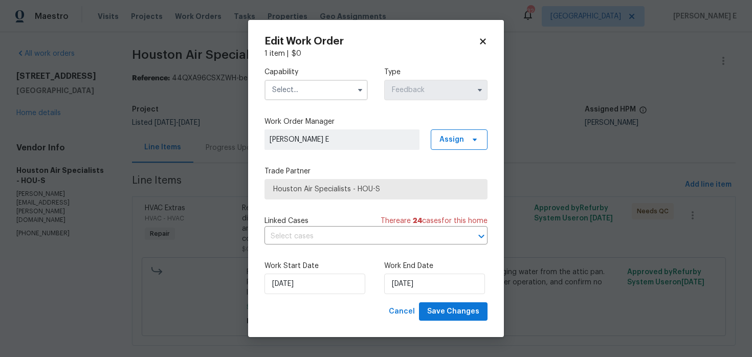
click at [352, 94] on span at bounding box center [359, 89] width 15 height 15
click at [197, 127] on body "Maestro Visits Projects Work Orders Tasks Properties Geo Assignments 32 Nashvil…" at bounding box center [376, 178] width 752 height 357
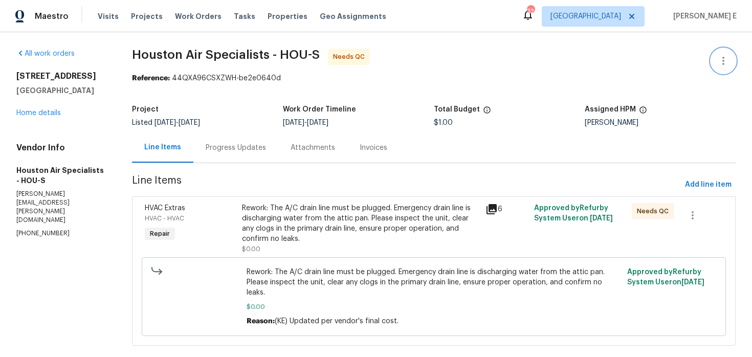
click at [714, 65] on button "button" at bounding box center [723, 61] width 25 height 25
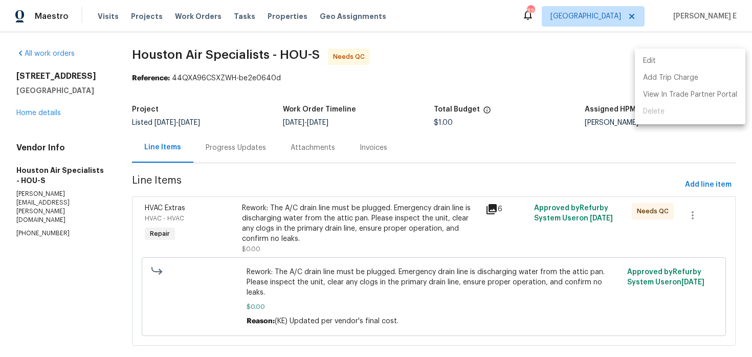
click at [665, 60] on li "Edit" at bounding box center [690, 61] width 110 height 17
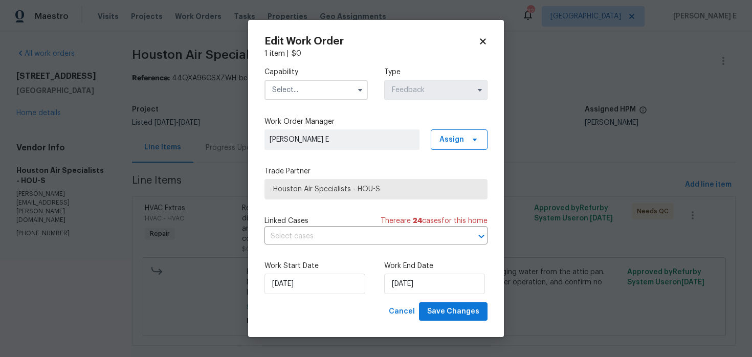
click at [300, 82] on input "text" at bounding box center [315, 90] width 103 height 20
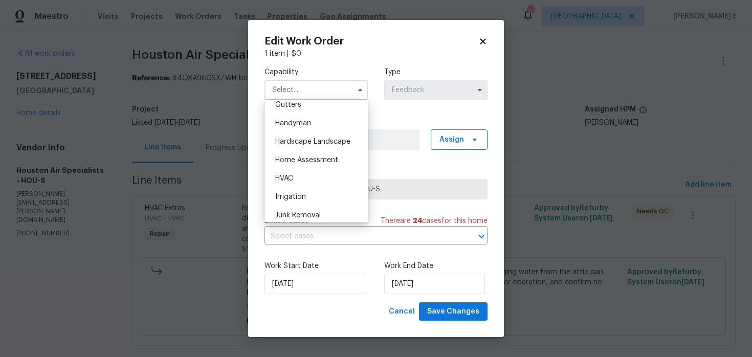
scroll to position [555, 0]
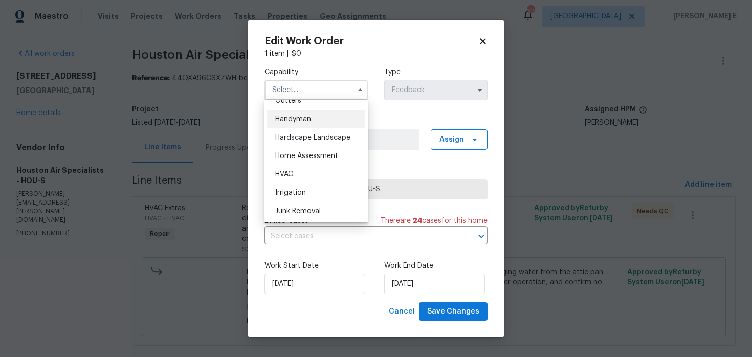
click at [321, 110] on div "Handyman" at bounding box center [316, 119] width 98 height 18
type input "Handyman"
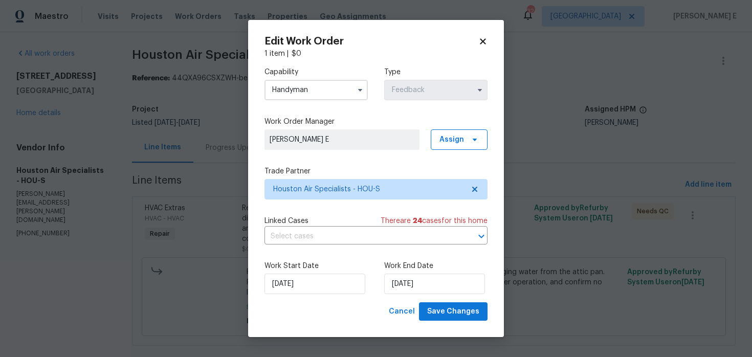
click at [321, 110] on div "Capability Handyman Agent Appliance Bathtub Resurfacing BRN And Lrr Broker Cabi…" at bounding box center [375, 180] width 223 height 243
click at [324, 282] on input "13/08/2025" at bounding box center [314, 284] width 101 height 20
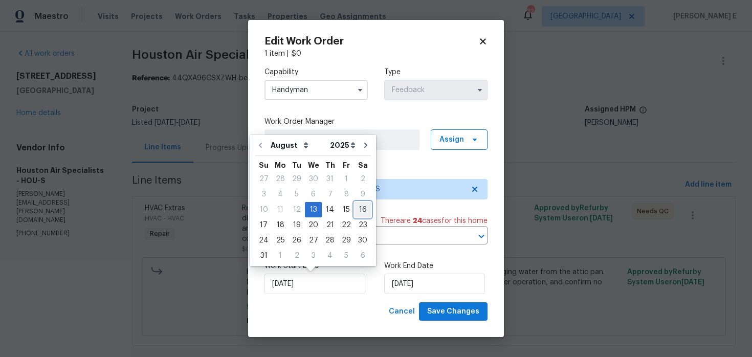
click at [360, 212] on div "16" at bounding box center [362, 209] width 16 height 14
type input "16/08/2025"
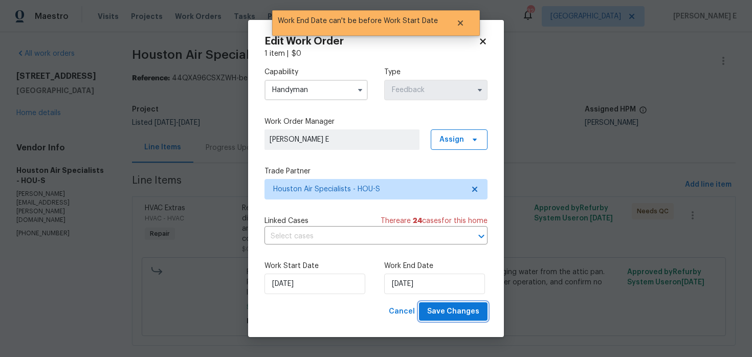
click at [460, 314] on span "Save Changes" at bounding box center [453, 311] width 52 height 13
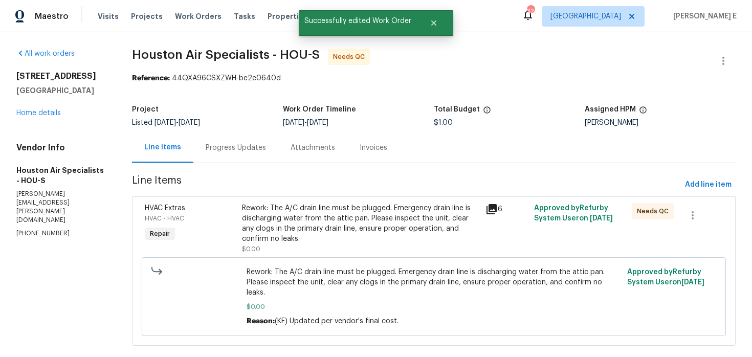
click at [312, 228] on div "Rework: The A/C drain line must be plugged. Emergency drain line is discharging…" at bounding box center [360, 223] width 237 height 41
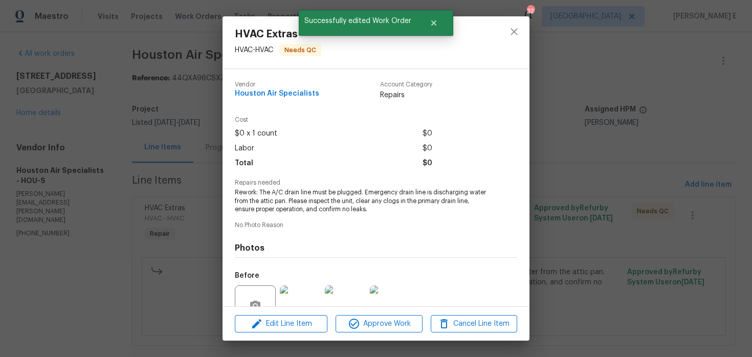
scroll to position [97, 0]
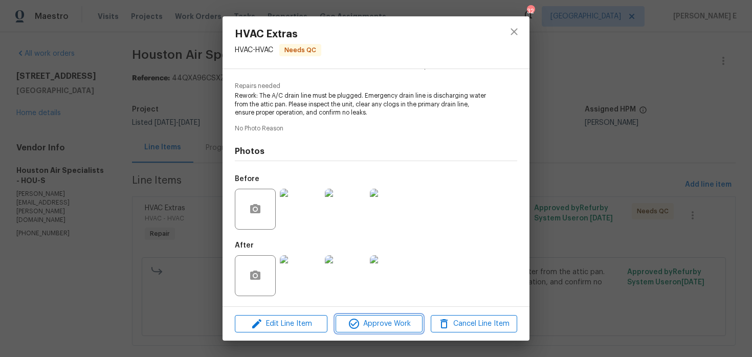
click at [392, 326] on span "Approve Work" at bounding box center [378, 324] width 80 height 13
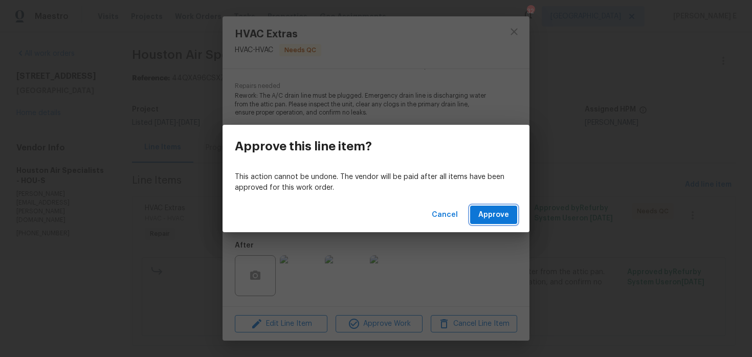
click at [505, 209] on span "Approve" at bounding box center [493, 215] width 31 height 13
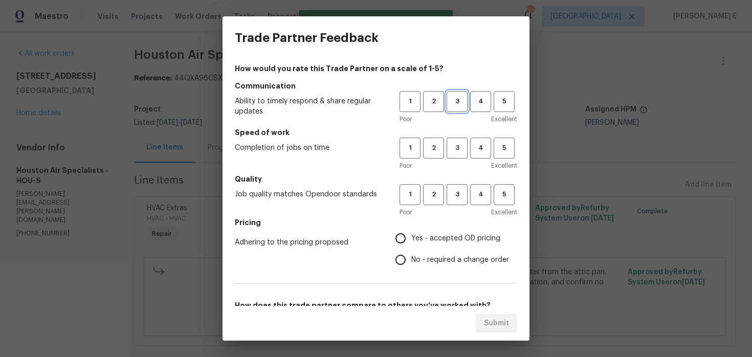
click at [464, 97] on span "3" at bounding box center [456, 102] width 19 height 12
click at [460, 147] on span "3" at bounding box center [456, 148] width 19 height 12
click at [450, 188] on button "3" at bounding box center [456, 194] width 21 height 21
click at [400, 232] on input "Yes - accepted OD pricing" at bounding box center [400, 238] width 21 height 21
radio input "true"
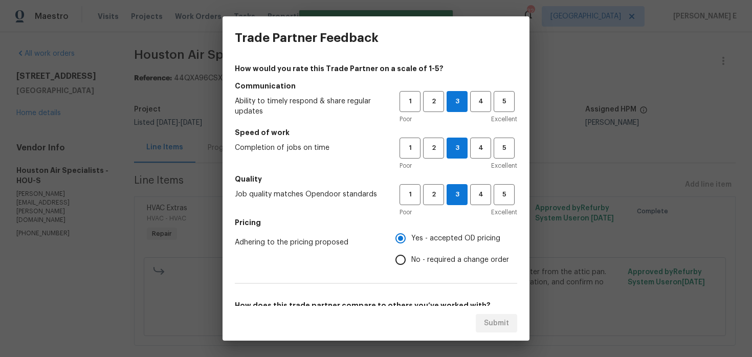
scroll to position [162, 0]
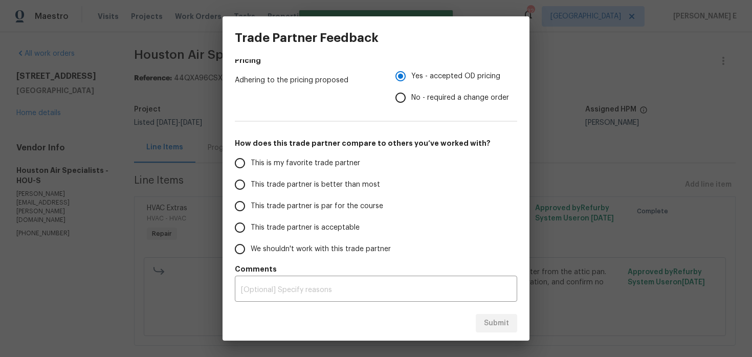
click at [328, 206] on span "This trade partner is par for the course" at bounding box center [317, 206] width 132 height 11
click at [251, 206] on input "This trade partner is par for the course" at bounding box center [239, 205] width 21 height 21
click at [489, 327] on span "Submit" at bounding box center [496, 323] width 25 height 13
radio input "true"
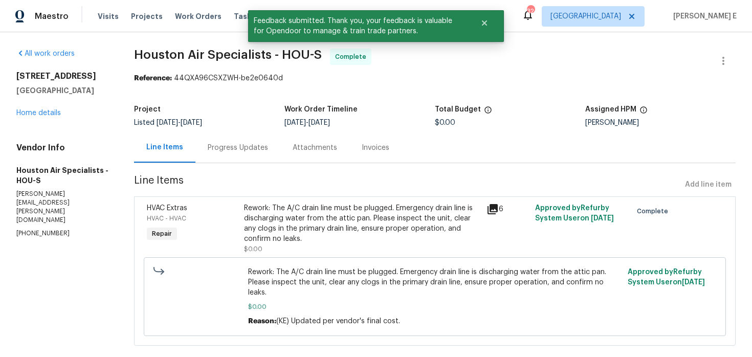
click at [240, 155] on div "Progress Updates" at bounding box center [237, 147] width 85 height 30
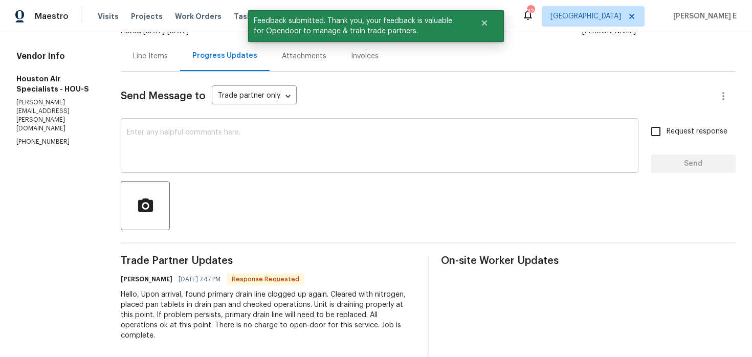
click at [264, 155] on textarea at bounding box center [379, 147] width 505 height 36
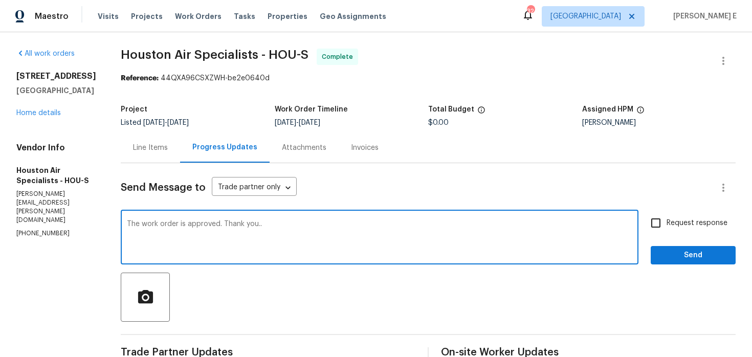
type textarea "The work order is approved. Thank you.."
click at [658, 216] on input "Request response" at bounding box center [655, 222] width 21 height 21
checkbox input "true"
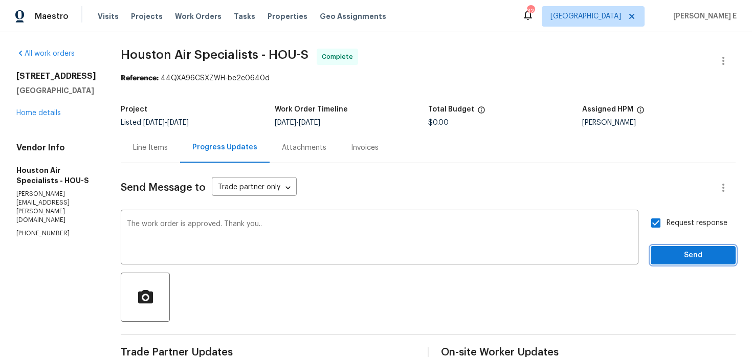
click at [671, 259] on span "Send" at bounding box center [693, 255] width 69 height 13
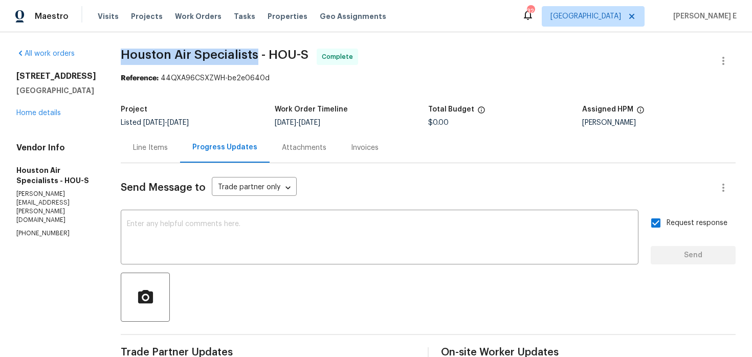
drag, startPoint x: 127, startPoint y: 56, endPoint x: 261, endPoint y: 54, distance: 133.5
copy span "Houston Air Specialists"
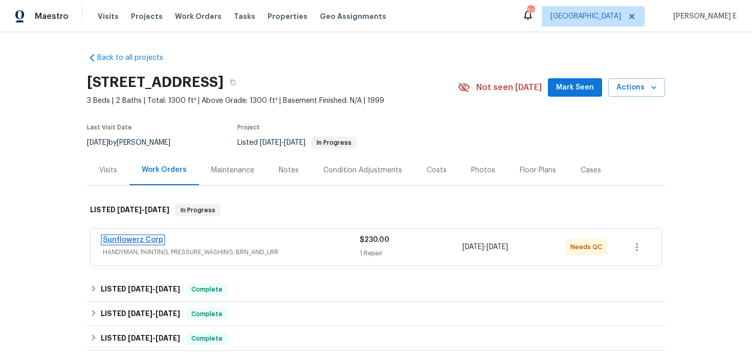
click at [118, 237] on link "Sunflowerz Corp" at bounding box center [133, 239] width 60 height 7
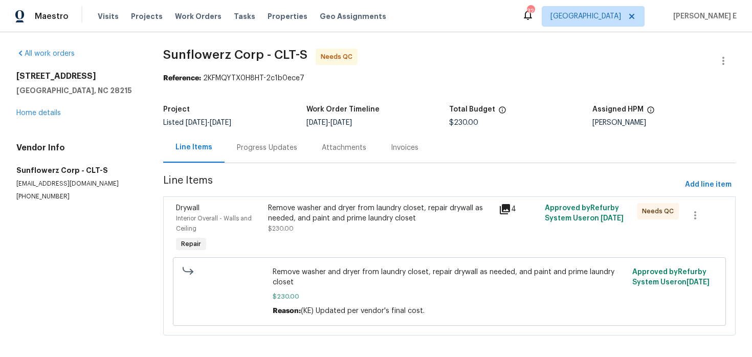
click at [240, 155] on div "Progress Updates" at bounding box center [266, 147] width 85 height 30
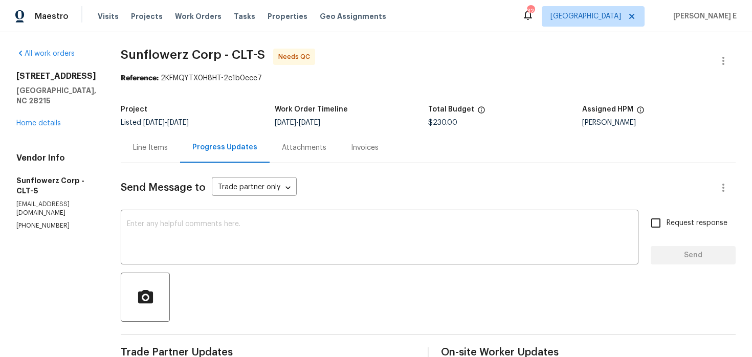
click at [150, 150] on div "Line Items" at bounding box center [150, 148] width 35 height 10
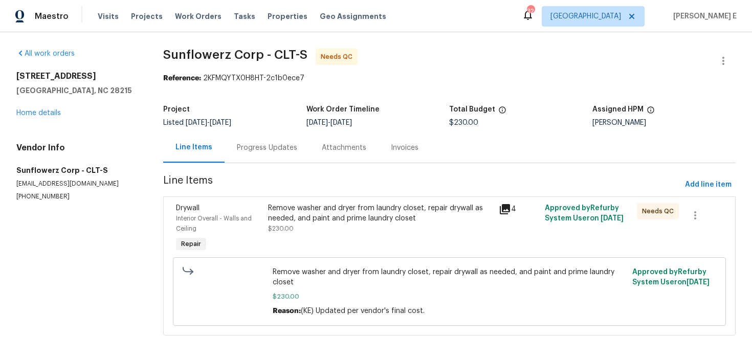
scroll to position [8, 0]
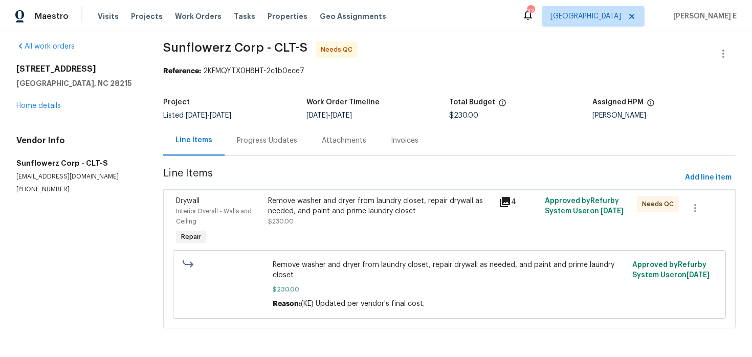
click at [308, 203] on div "Remove washer and dryer from laundry closet, repair drywall as needed, and pain…" at bounding box center [380, 206] width 224 height 20
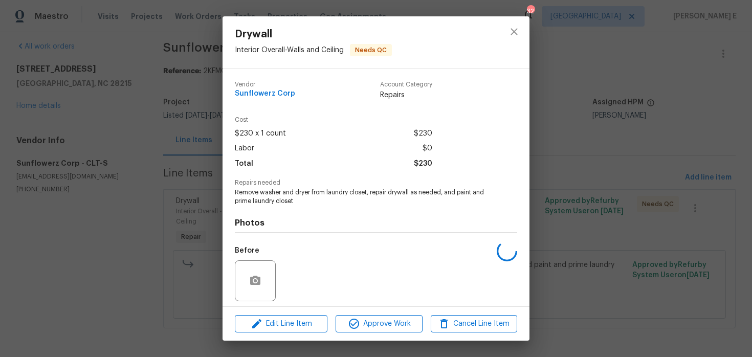
scroll to position [72, 0]
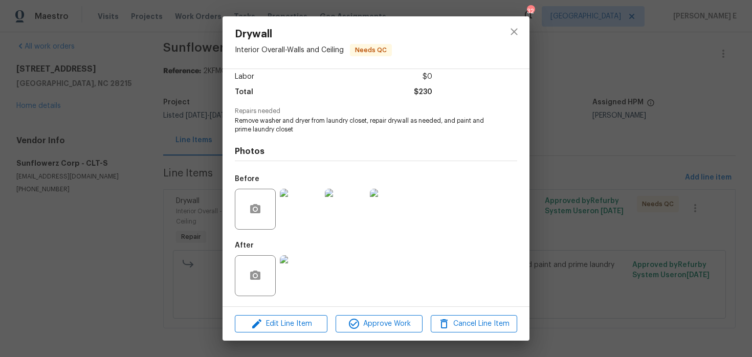
click at [312, 211] on img at bounding box center [300, 209] width 41 height 41
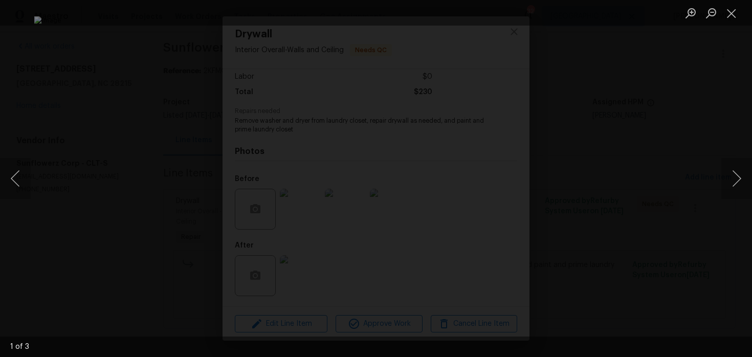
click at [683, 144] on div "Lightbox" at bounding box center [376, 178] width 752 height 357
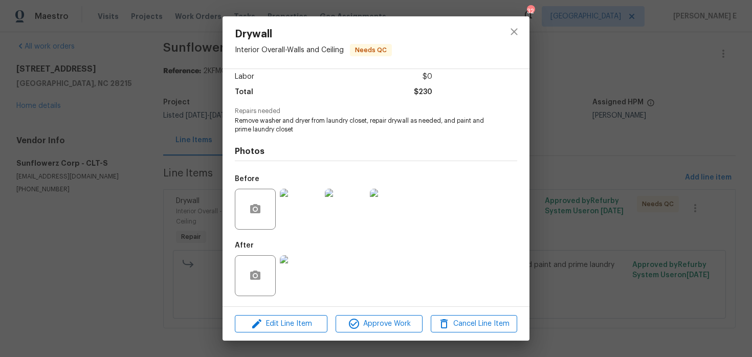
click at [288, 276] on img at bounding box center [300, 275] width 41 height 41
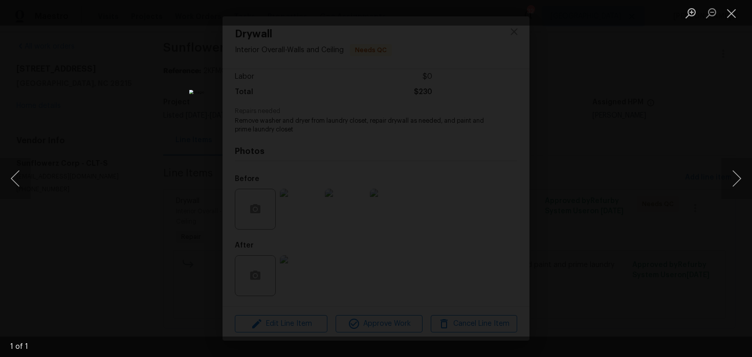
click at [619, 145] on div "Lightbox" at bounding box center [376, 178] width 752 height 357
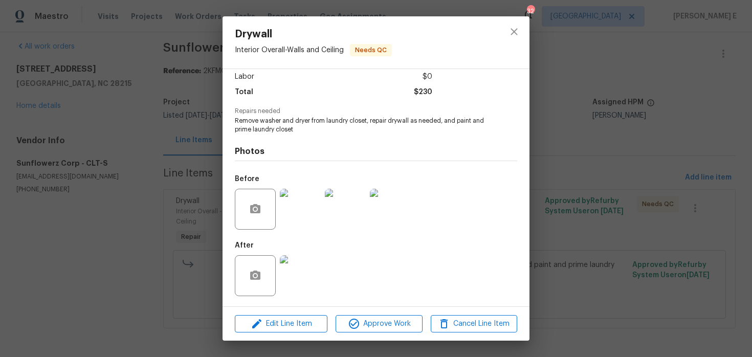
click at [611, 141] on div "Drywall Interior Overall - Walls and Ceiling Needs QC Vendor Sunflowerz Corp Ac…" at bounding box center [376, 178] width 752 height 357
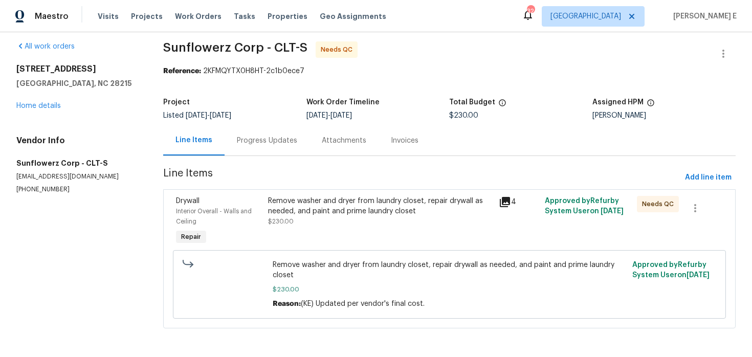
click at [291, 152] on div "Progress Updates" at bounding box center [266, 140] width 85 height 30
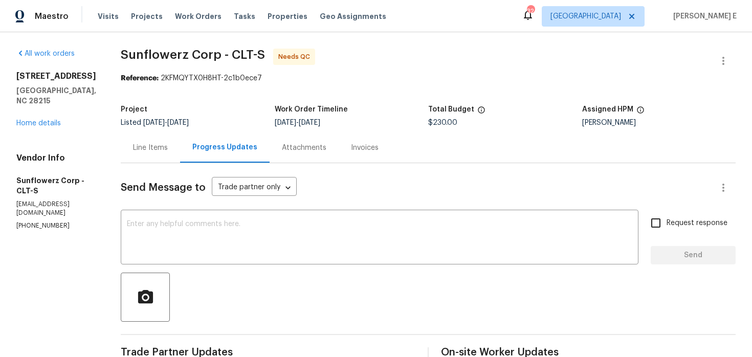
click at [159, 148] on div "Line Items" at bounding box center [150, 148] width 35 height 10
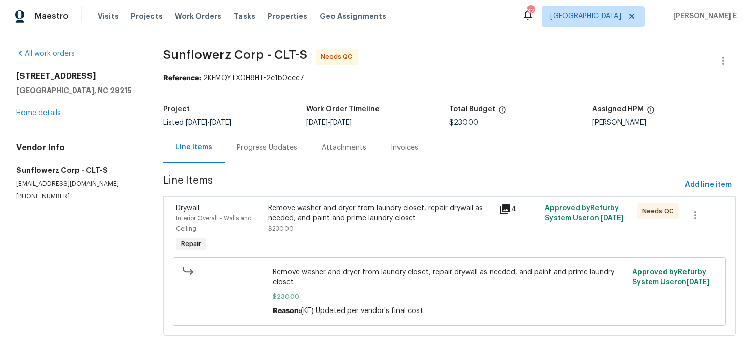
click at [296, 228] on div "Remove washer and dryer from laundry closet, repair drywall as needed, and pain…" at bounding box center [380, 218] width 224 height 31
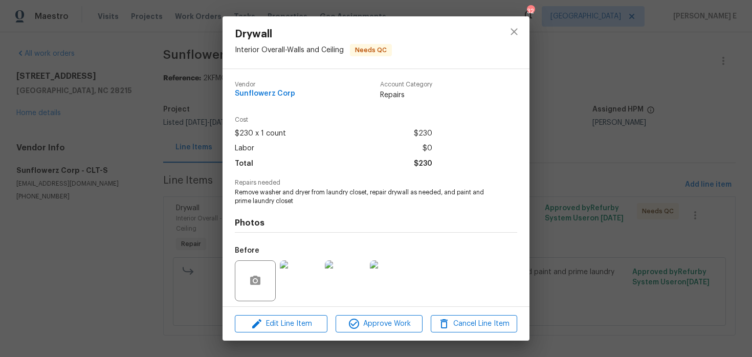
scroll to position [72, 0]
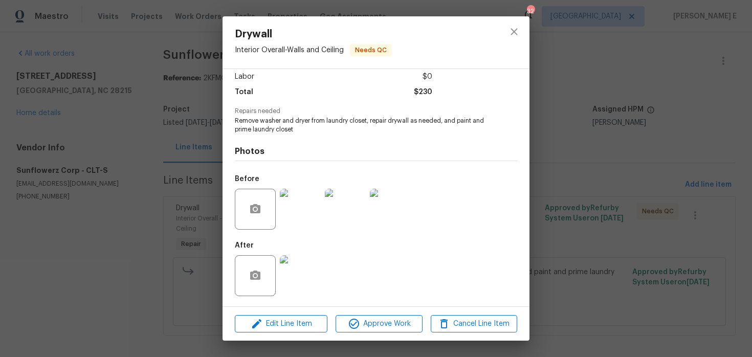
click at [303, 219] on img at bounding box center [300, 209] width 41 height 41
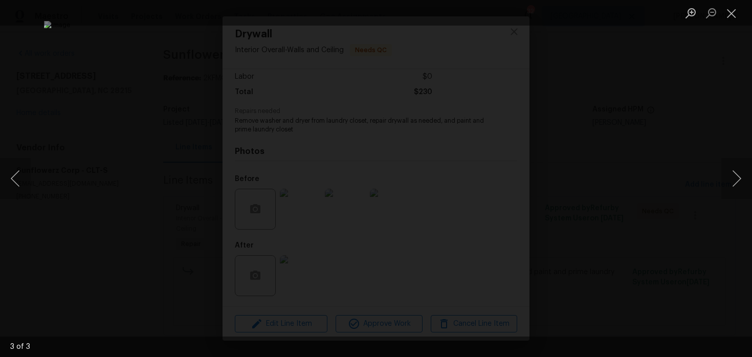
click at [580, 160] on img "Lightbox" at bounding box center [376, 178] width 664 height 315
click at [634, 151] on div "Lightbox" at bounding box center [376, 178] width 752 height 357
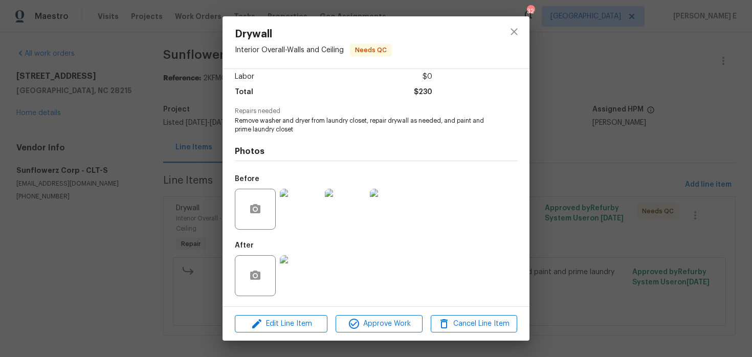
click at [285, 261] on img at bounding box center [300, 275] width 41 height 41
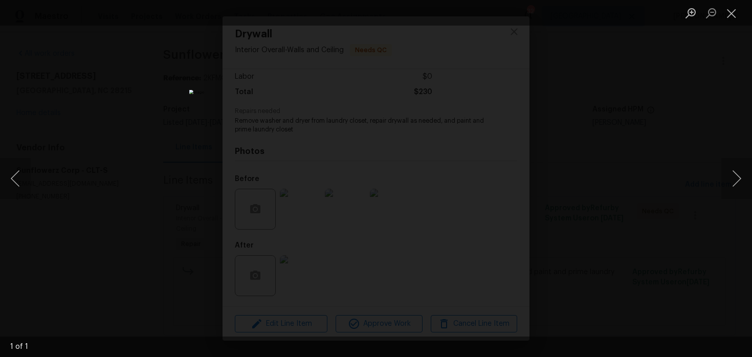
click at [590, 146] on div "Lightbox" at bounding box center [376, 178] width 752 height 357
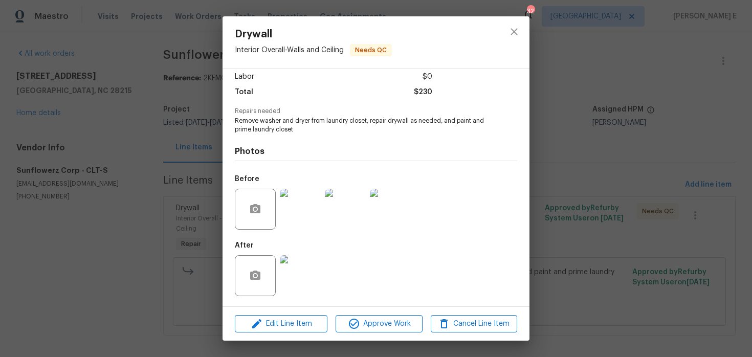
click at [286, 263] on img at bounding box center [300, 275] width 41 height 41
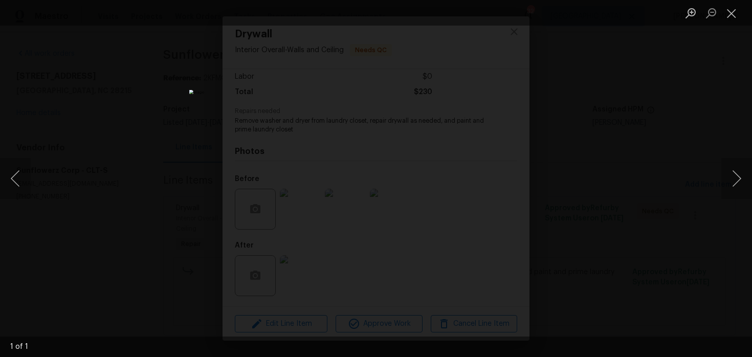
click at [628, 116] on div "Lightbox" at bounding box center [376, 178] width 752 height 357
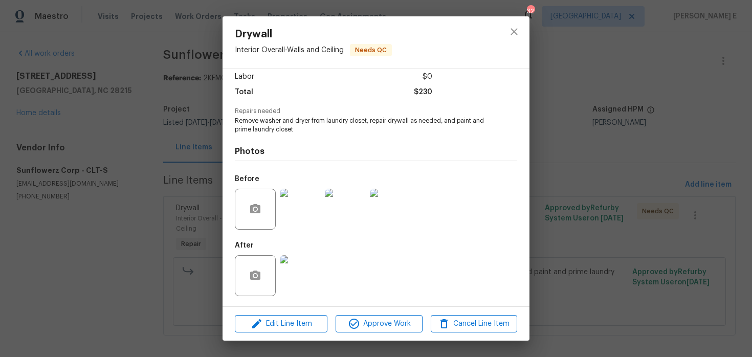
click at [613, 129] on div "Drywall Interior Overall - Walls and Ceiling Needs QC Vendor Sunflowerz Corp Ac…" at bounding box center [376, 178] width 752 height 357
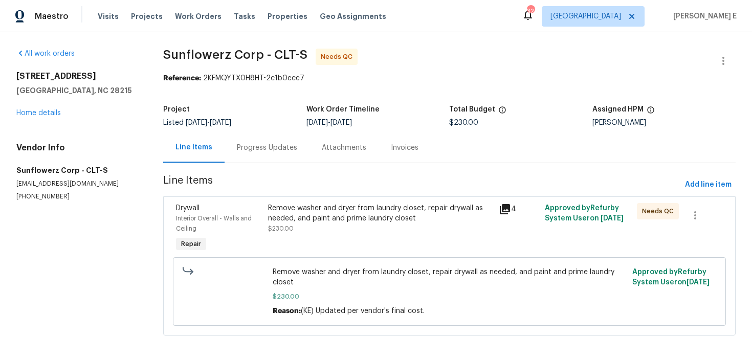
click at [293, 148] on div "Progress Updates" at bounding box center [267, 148] width 60 height 10
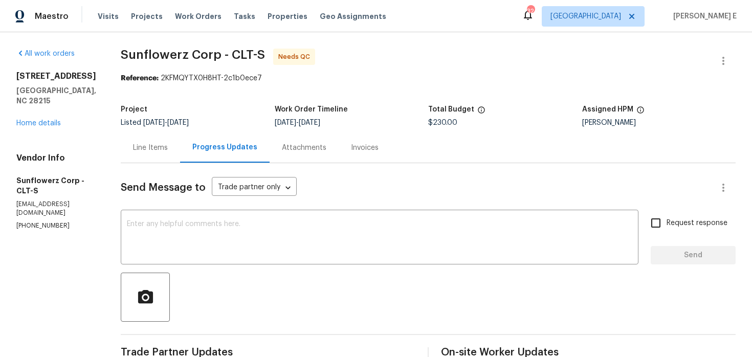
click at [382, 119] on div "8/13/2025 - 8/15/2025" at bounding box center [352, 122] width 154 height 7
click at [730, 54] on button "button" at bounding box center [723, 61] width 25 height 25
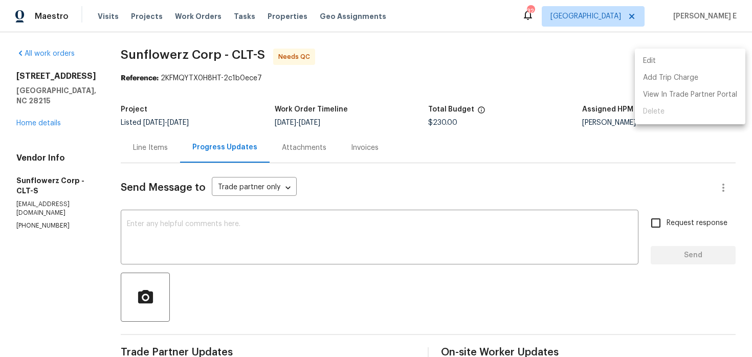
click at [669, 56] on li "Edit" at bounding box center [690, 61] width 110 height 17
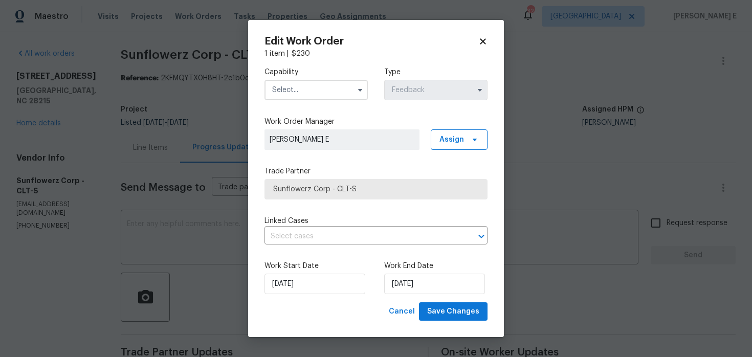
click at [318, 92] on input "text" at bounding box center [315, 90] width 103 height 20
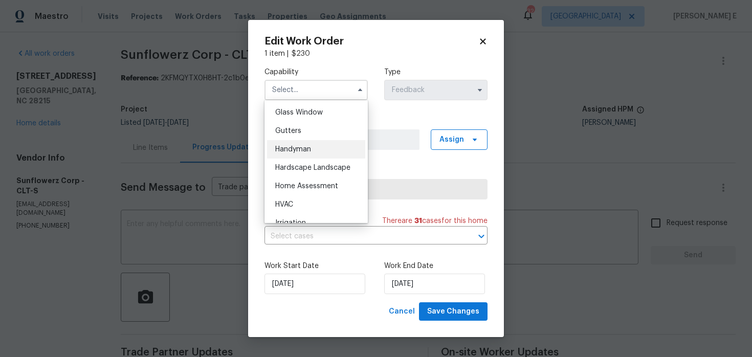
scroll to position [525, 0]
click at [320, 146] on div "Handyman" at bounding box center [316, 150] width 98 height 18
type input "Handyman"
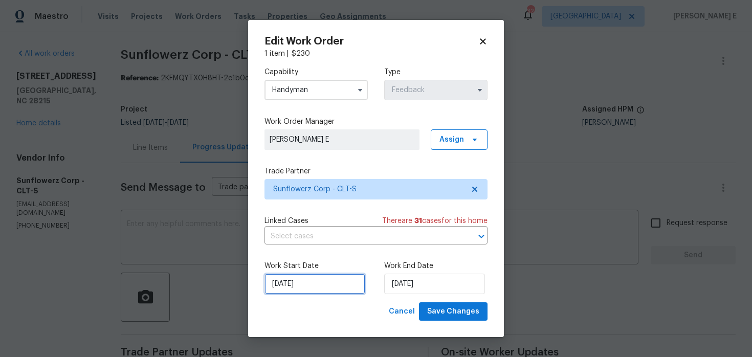
click at [329, 283] on input "13/08/2025" at bounding box center [314, 284] width 101 height 20
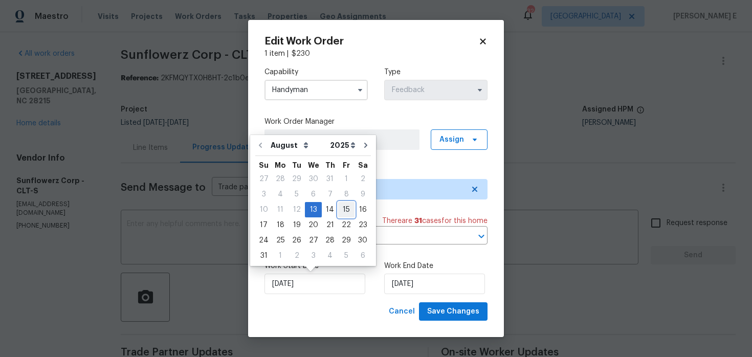
click at [342, 209] on div "15" at bounding box center [346, 209] width 16 height 14
type input "15/08/2025"
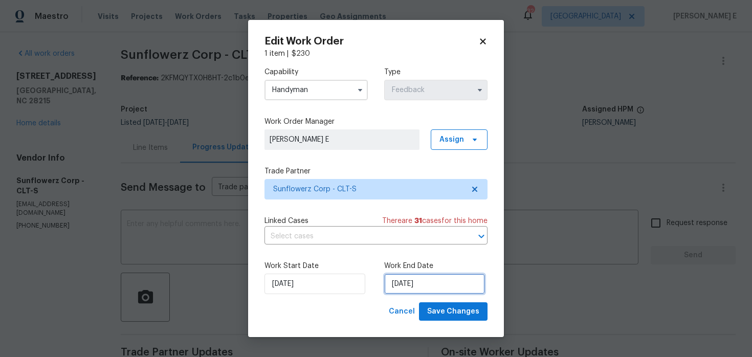
click at [414, 279] on input "15/08/2025" at bounding box center [434, 284] width 101 height 20
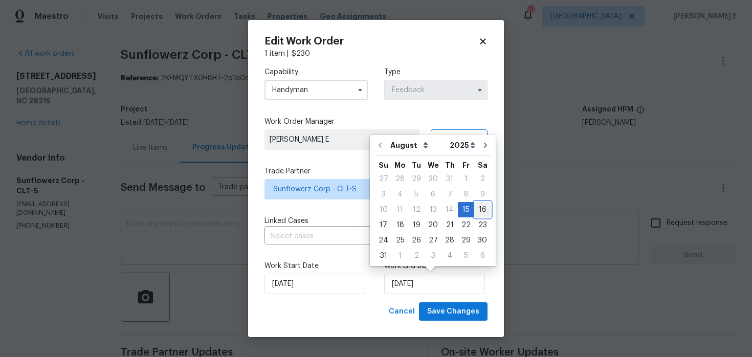
click at [481, 214] on div "16" at bounding box center [482, 209] width 16 height 14
type input "16/08/2025"
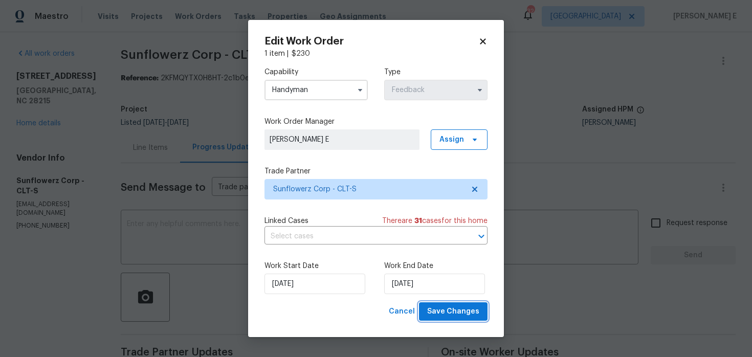
click at [473, 312] on span "Save Changes" at bounding box center [453, 311] width 52 height 13
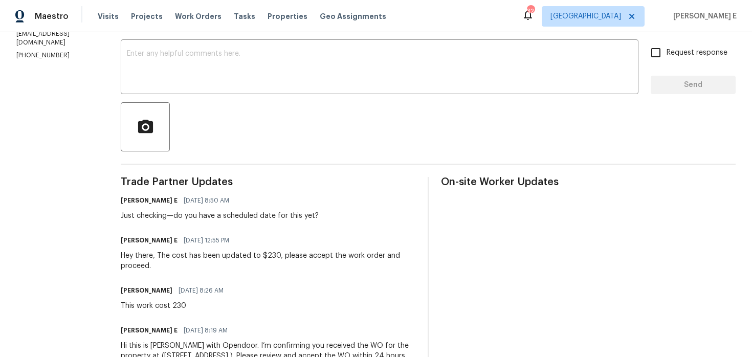
scroll to position [0, 0]
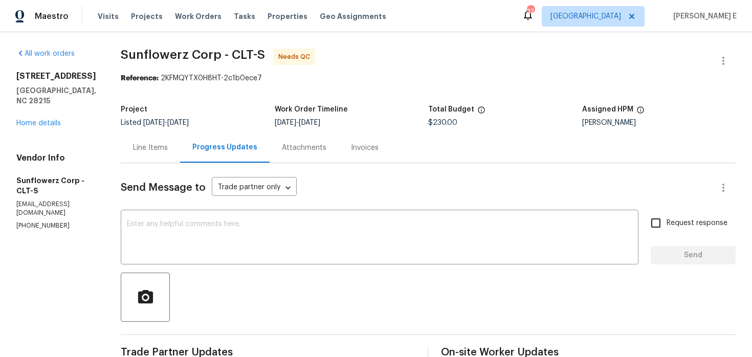
click at [144, 159] on div "Line Items" at bounding box center [150, 147] width 59 height 30
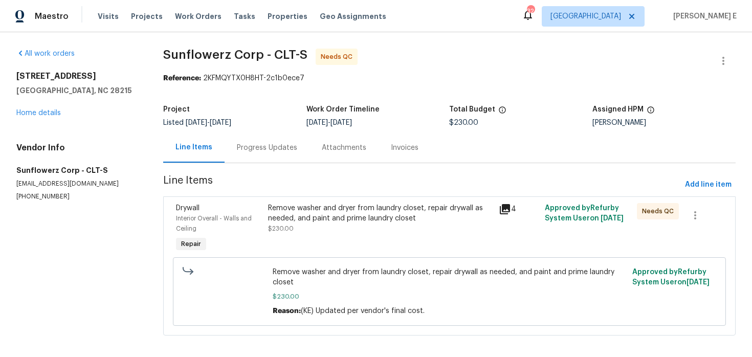
click at [278, 224] on div "Remove washer and dryer from laundry closet, repair drywall as needed, and pain…" at bounding box center [380, 218] width 224 height 31
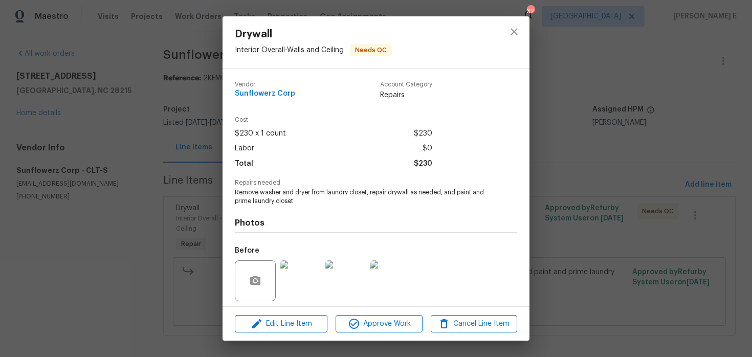
scroll to position [72, 0]
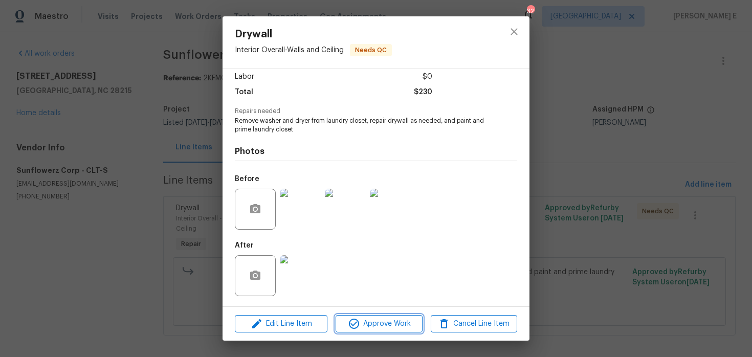
click at [370, 326] on span "Approve Work" at bounding box center [378, 324] width 80 height 13
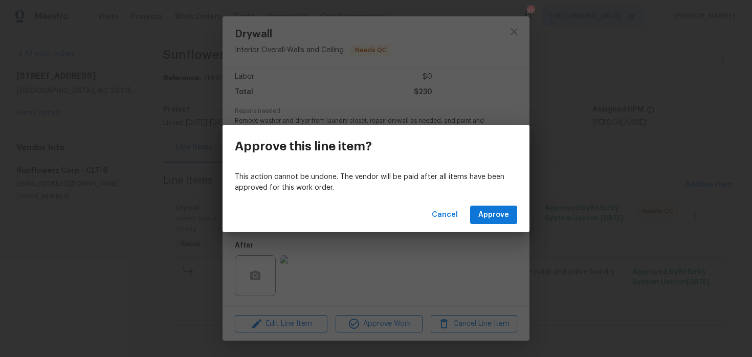
click at [505, 205] on div "Cancel Approve" at bounding box center [375, 214] width 307 height 35
click at [501, 209] on span "Approve" at bounding box center [493, 215] width 31 height 13
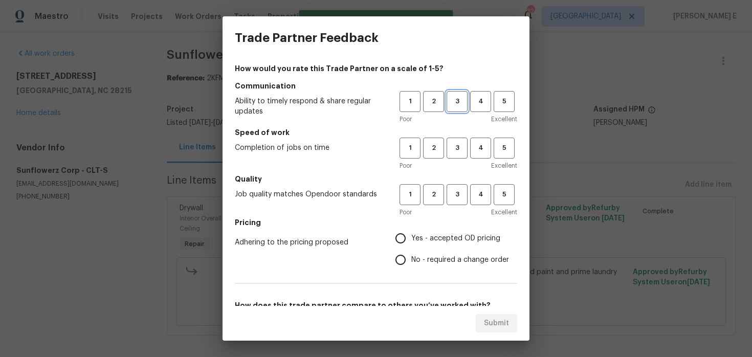
click at [455, 100] on span "3" at bounding box center [456, 102] width 19 height 12
click at [453, 140] on button "3" at bounding box center [456, 148] width 21 height 21
click at [454, 188] on button "3" at bounding box center [456, 194] width 21 height 21
click at [401, 251] on input "No - required a change order" at bounding box center [400, 259] width 21 height 21
radio input "true"
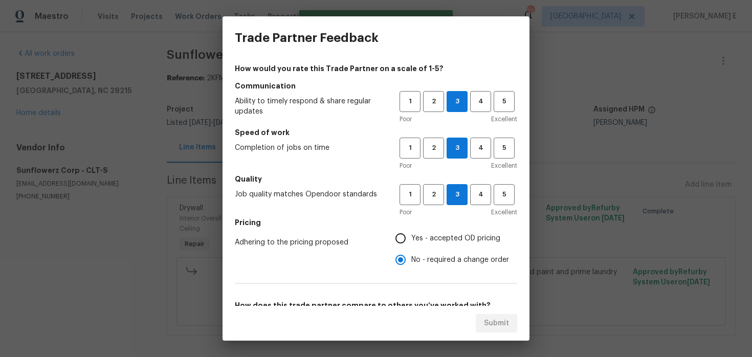
scroll to position [162, 0]
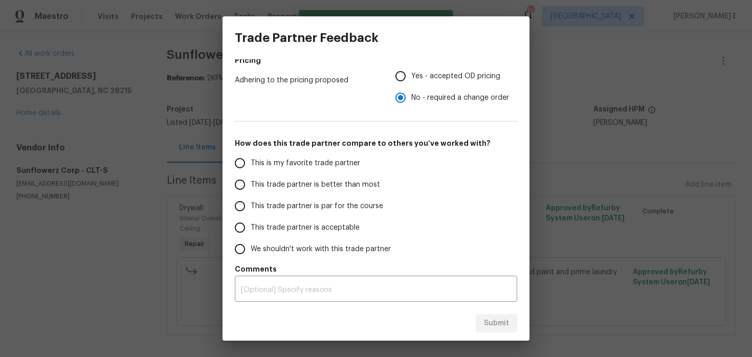
click at [279, 201] on span "This trade partner is par for the course" at bounding box center [317, 206] width 132 height 11
click at [251, 201] on input "This trade partner is par for the course" at bounding box center [239, 205] width 21 height 21
click at [490, 324] on span "Submit" at bounding box center [496, 323] width 25 height 13
radio input "true"
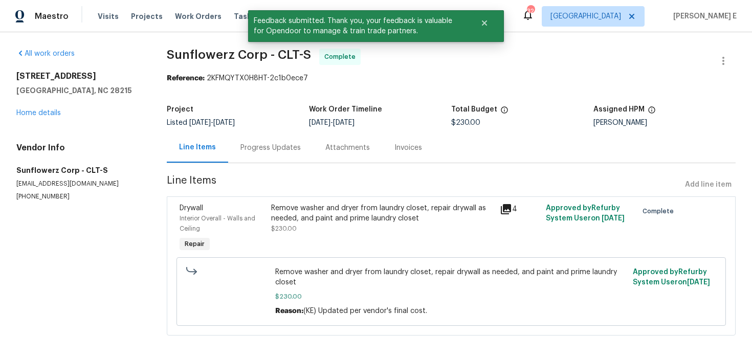
click at [278, 157] on div "Progress Updates" at bounding box center [270, 147] width 85 height 30
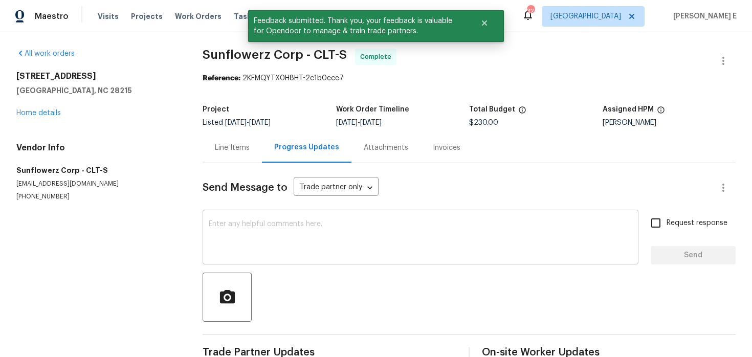
click at [254, 254] on textarea at bounding box center [420, 238] width 423 height 36
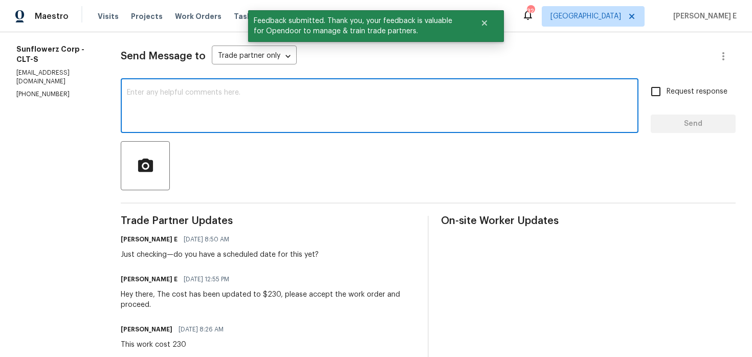
scroll to position [145, 0]
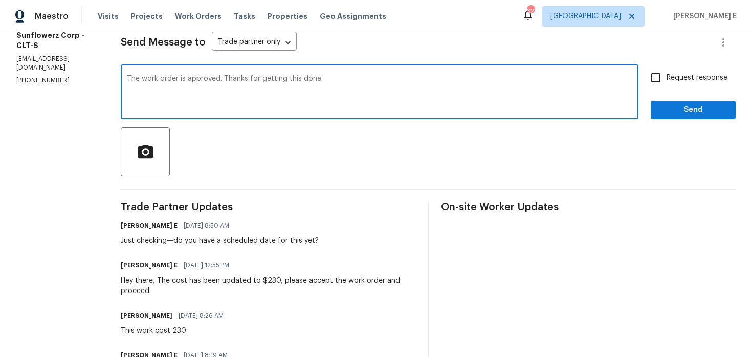
type textarea "The work order is approved. Thanks for getting this done."
click at [680, 68] on label "Request response" at bounding box center [686, 77] width 82 height 21
click at [666, 68] on input "Request response" at bounding box center [655, 77] width 21 height 21
checkbox input "true"
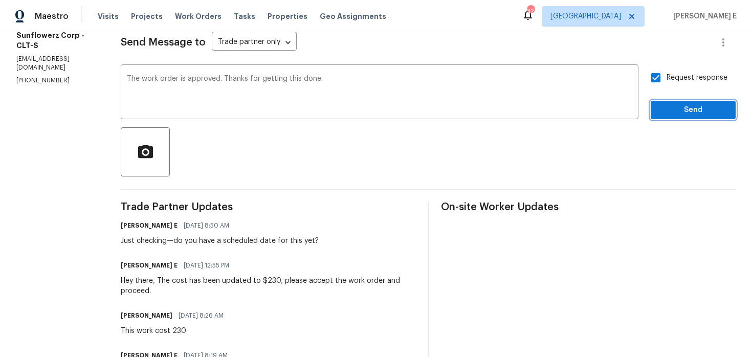
click at [671, 111] on span "Send" at bounding box center [693, 110] width 69 height 13
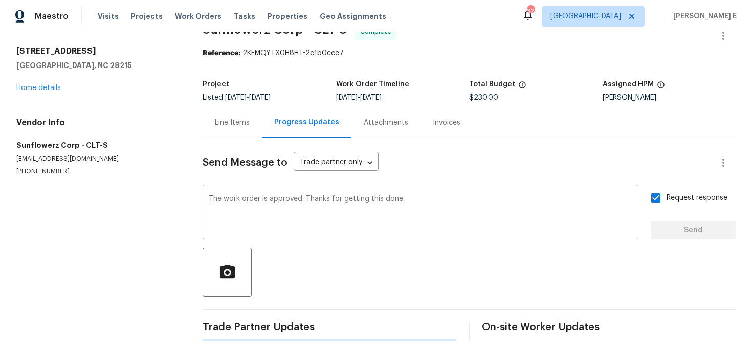
scroll to position [0, 0]
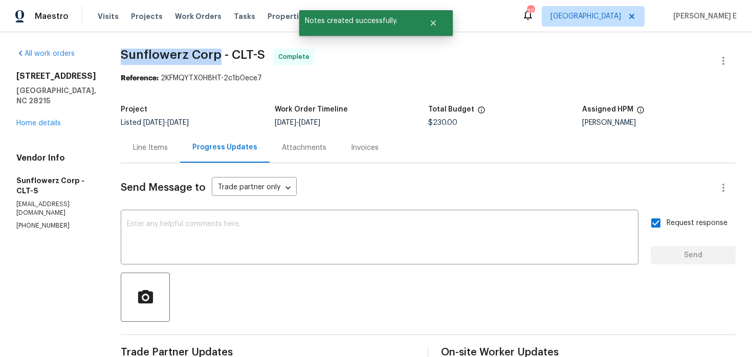
drag, startPoint x: 117, startPoint y: 53, endPoint x: 216, endPoint y: 53, distance: 98.7
click at [216, 53] on div "All work orders 6809 Brancusi Ct Charlotte, NC 28215 Home details Vendor Info S…" at bounding box center [376, 326] width 752 height 588
copy span "Sunflowerz Corp"
click at [47, 120] on link "Home details" at bounding box center [38, 123] width 44 height 7
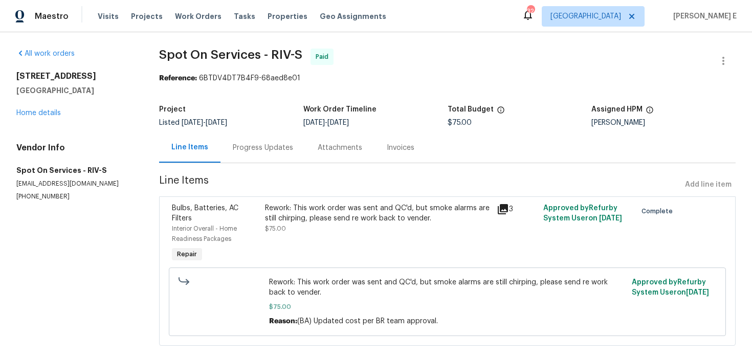
scroll to position [18, 0]
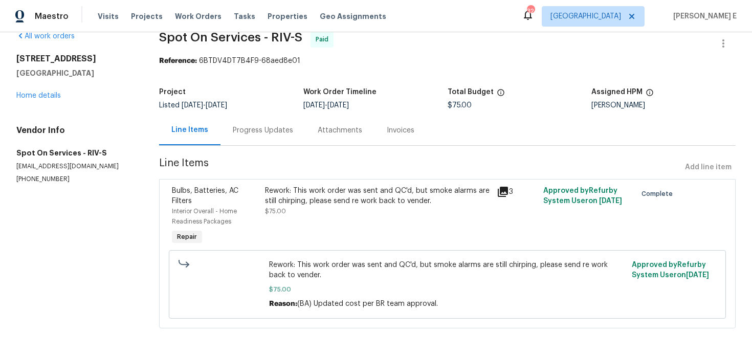
click at [340, 194] on div "Rework: This work order was sent and QC'd, but smoke alarms are still chirping,…" at bounding box center [378, 196] width 226 height 20
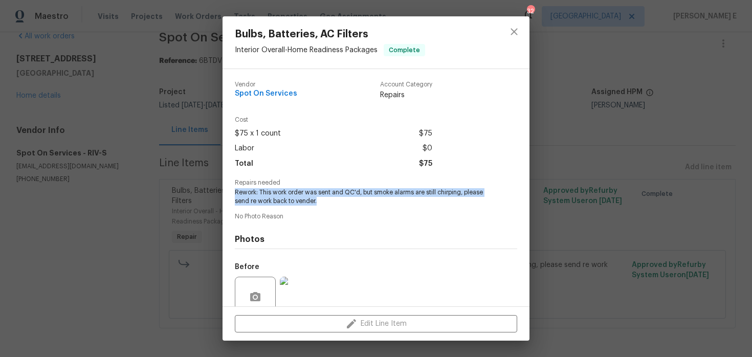
drag, startPoint x: 327, startPoint y: 204, endPoint x: 236, endPoint y: 192, distance: 92.3
click at [236, 192] on span "Rework: This work order was sent and QC'd, but smoke alarms are still chirping,…" at bounding box center [362, 196] width 254 height 17
click at [257, 196] on span "Rework: This work order was sent and QC'd, but smoke alarms are still chirping,…" at bounding box center [362, 196] width 254 height 17
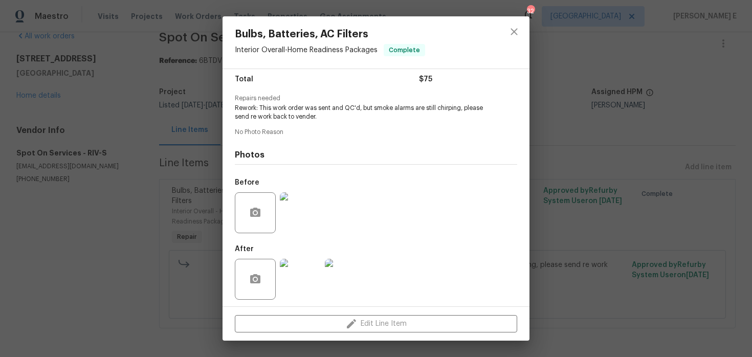
scroll to position [88, 0]
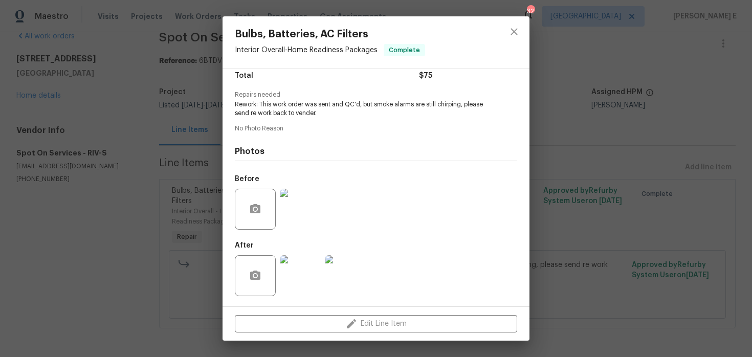
click at [564, 102] on div "Bulbs, Batteries, AC Filters Interior Overall - Home Readiness Packages Complet…" at bounding box center [376, 178] width 752 height 357
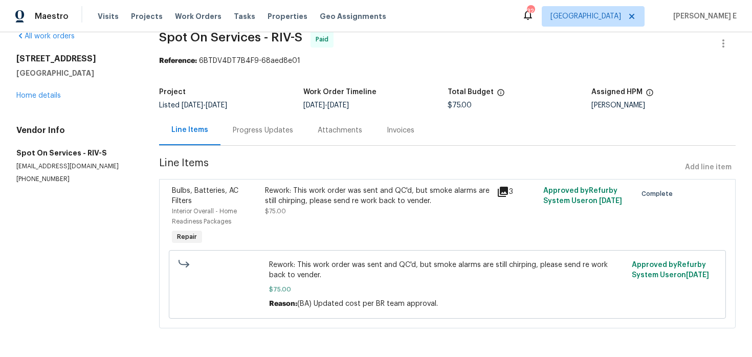
click at [253, 138] on div "Progress Updates" at bounding box center [262, 130] width 85 height 30
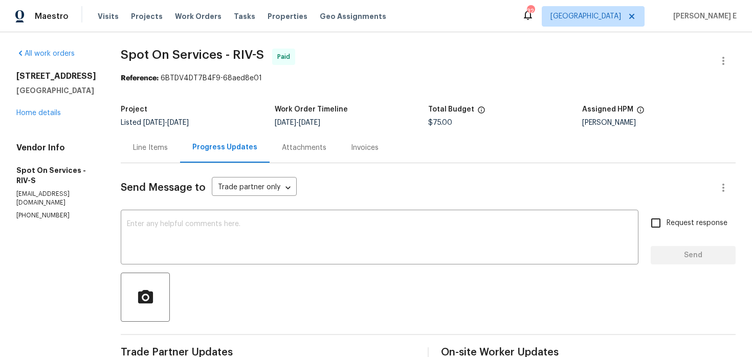
click at [174, 153] on div "Line Items" at bounding box center [150, 147] width 59 height 30
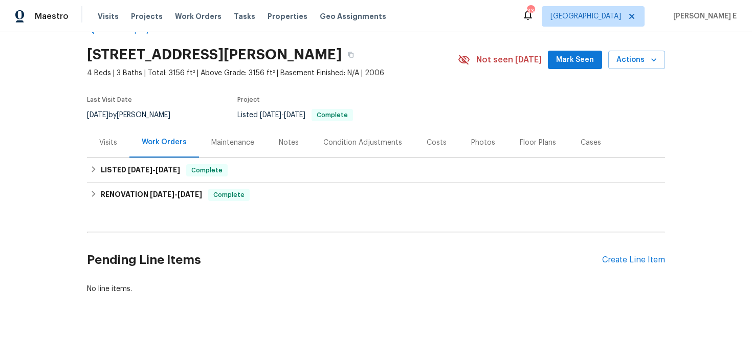
scroll to position [34, 0]
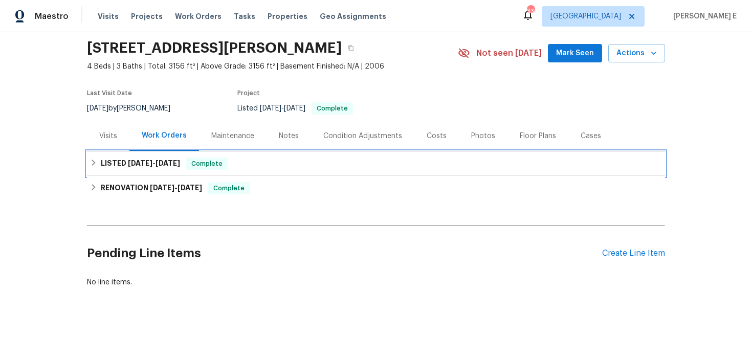
click at [139, 172] on div "LISTED [DATE] - [DATE] Complete" at bounding box center [376, 163] width 578 height 25
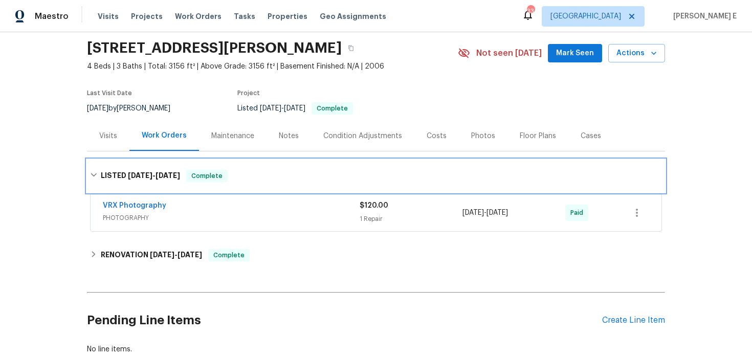
scroll to position [59, 0]
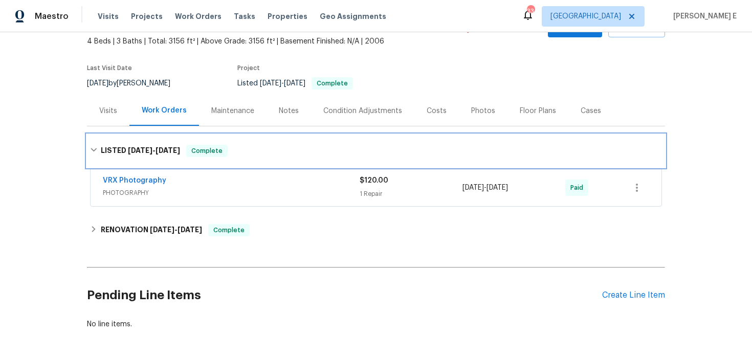
click at [163, 138] on div "LISTED [DATE] - [DATE] Complete" at bounding box center [376, 150] width 578 height 33
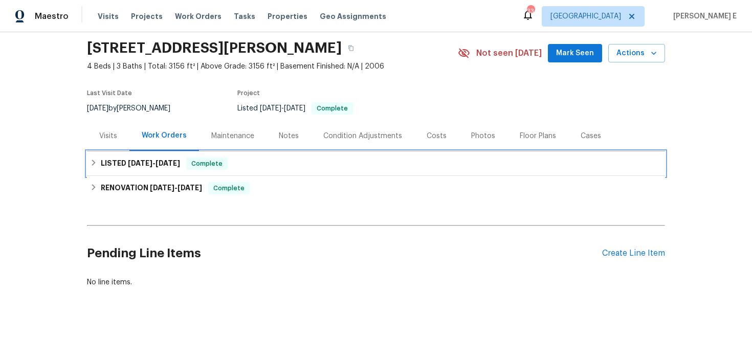
scroll to position [34, 0]
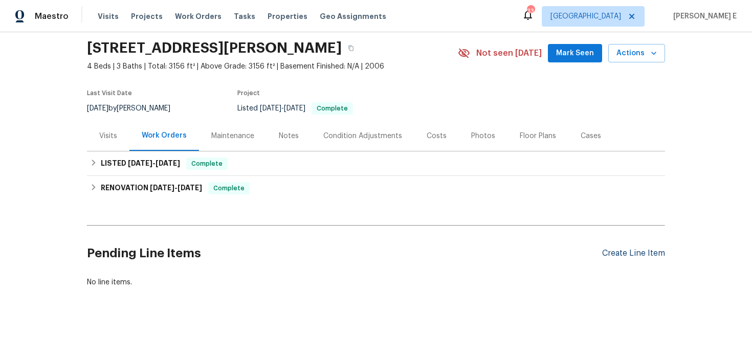
click at [616, 249] on div "Create Line Item" at bounding box center [633, 254] width 63 height 10
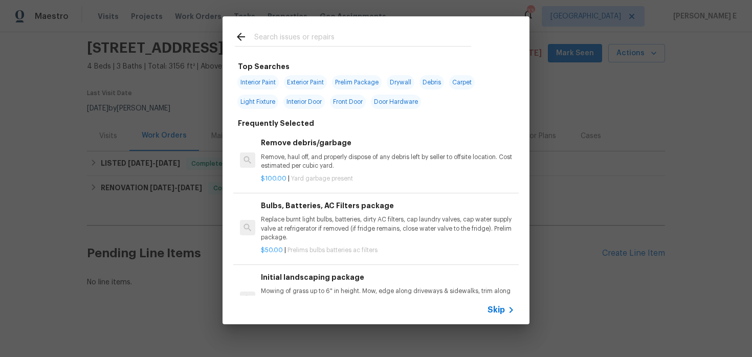
click at [487, 311] on span "Skip" at bounding box center [495, 310] width 17 height 10
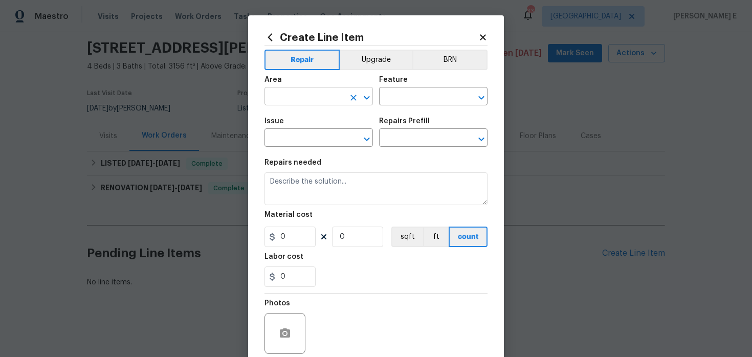
click at [312, 102] on input "text" at bounding box center [304, 97] width 80 height 16
type input "Interior Overall"
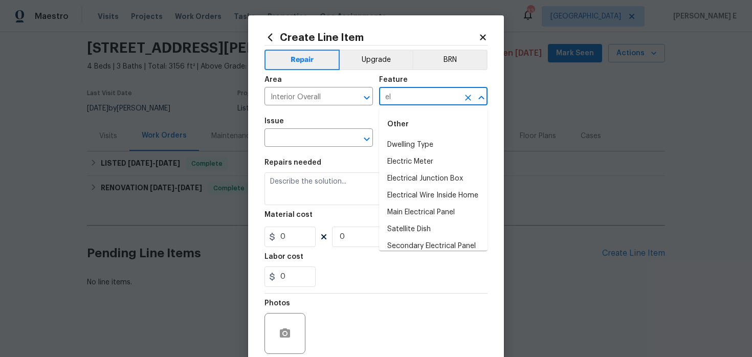
type input "e"
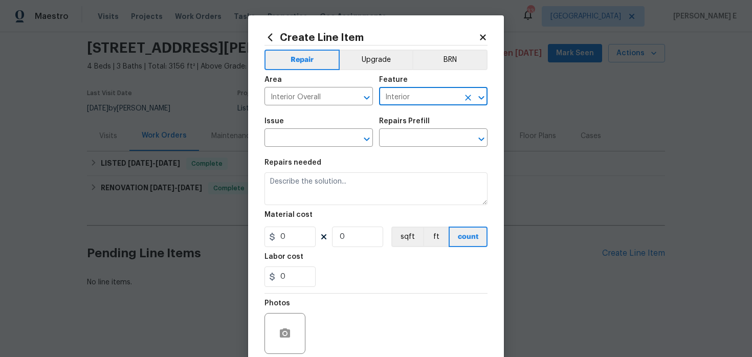
type input "Interior"
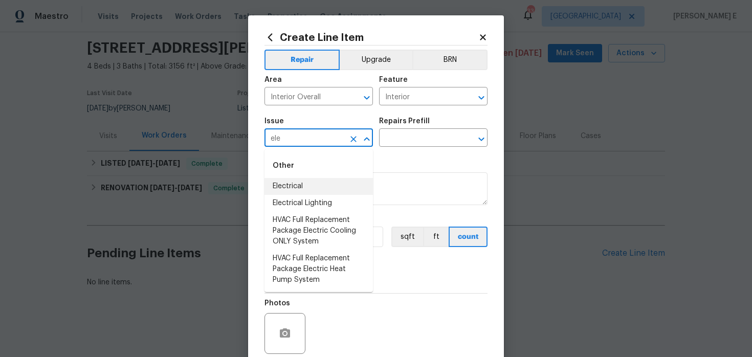
click at [345, 177] on div "Other" at bounding box center [318, 165] width 108 height 25
click at [334, 180] on li "Electrical" at bounding box center [318, 186] width 108 height 17
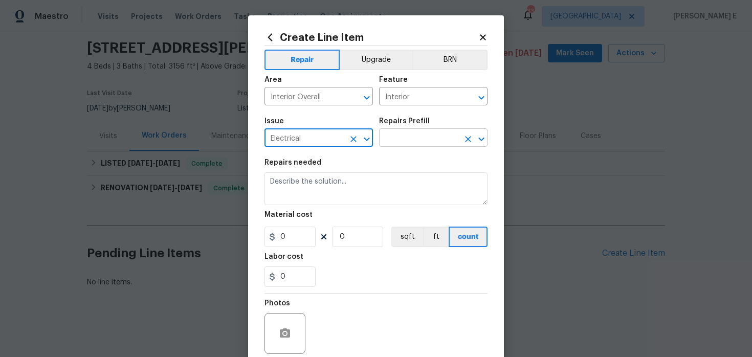
type input "Electrical"
click at [408, 141] on input "text" at bounding box center [419, 139] width 80 height 16
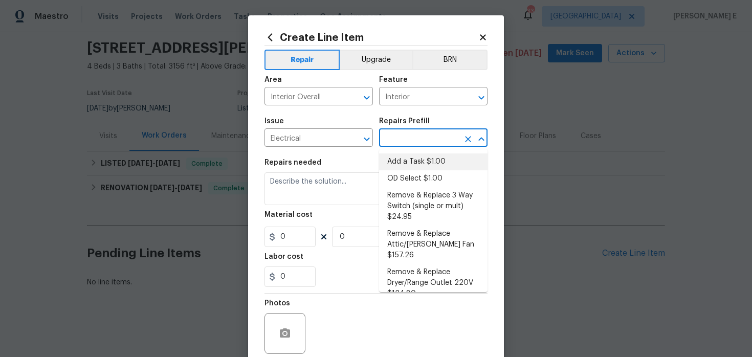
click at [399, 160] on li "Add a Task $1.00" at bounding box center [433, 161] width 108 height 17
type input "Add a Task $1.00"
type textarea "HPM to detail"
type input "1"
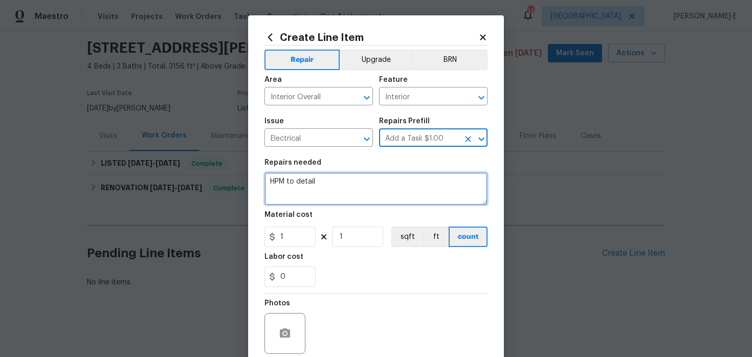
click at [314, 187] on textarea "HPM to detail" at bounding box center [375, 188] width 223 height 33
paste textarea "There is no electricity in the upstairs outlets. Please inspect the outlets, br…"
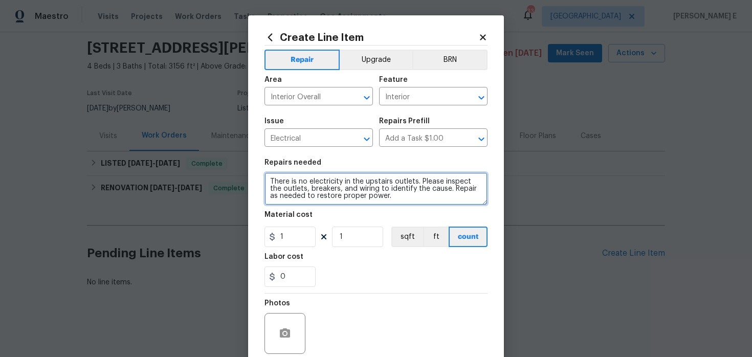
type textarea "There is no electricity in the upstairs outlets. Please inspect the outlets, br…"
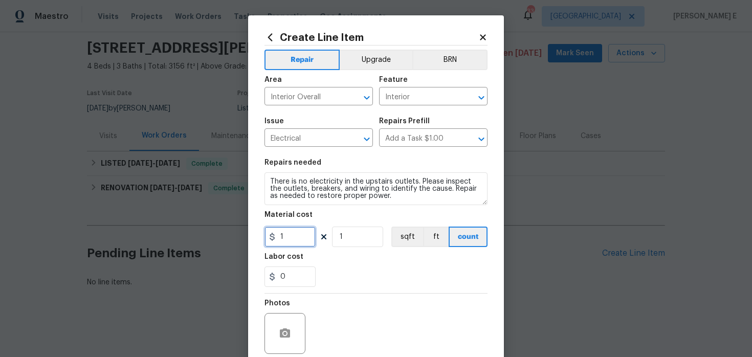
drag, startPoint x: 289, startPoint y: 241, endPoint x: 264, endPoint y: 240, distance: 25.1
click at [266, 240] on input "1" at bounding box center [289, 237] width 51 height 20
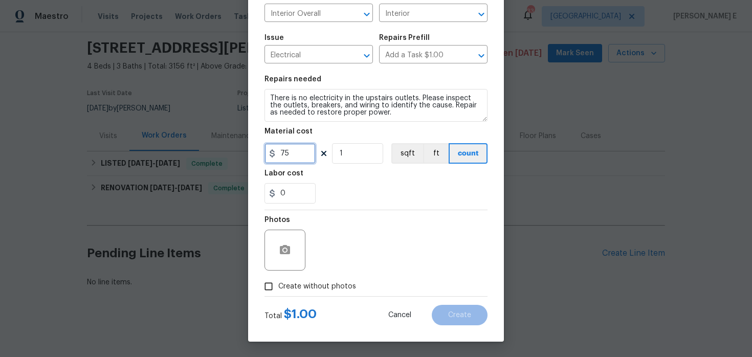
type input "75"
click at [297, 277] on label "Create without photos" at bounding box center [307, 286] width 97 height 19
click at [278, 277] on input "Create without photos" at bounding box center [268, 286] width 19 height 19
checkbox input "true"
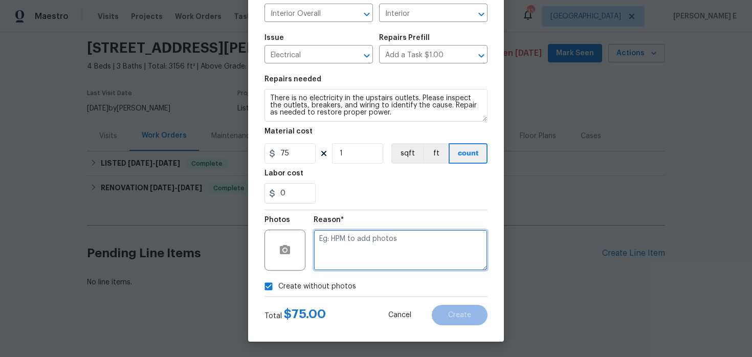
click at [375, 243] on textarea at bounding box center [400, 250] width 174 height 41
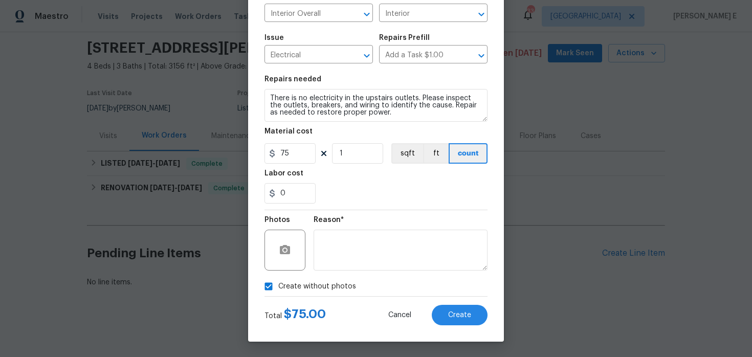
click at [463, 325] on div "Create Line Item Repair Upgrade BRN Area Interior Overall ​ Feature Interior ​ …" at bounding box center [376, 137] width 256 height 410
click at [470, 315] on span "Create" at bounding box center [459, 315] width 23 height 8
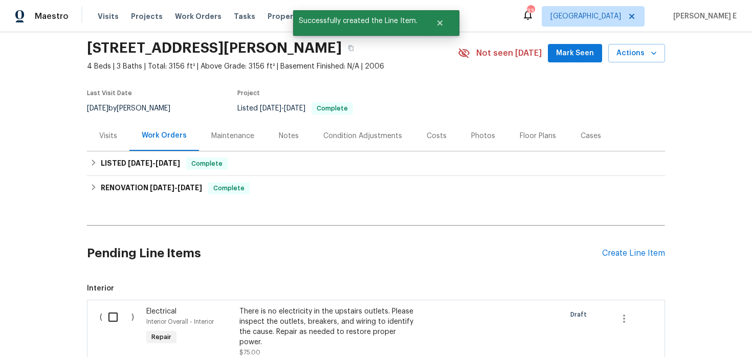
scroll to position [161, 0]
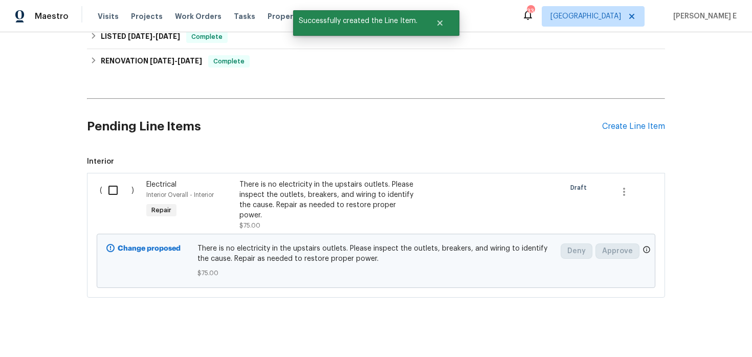
click at [116, 187] on input "checkbox" at bounding box center [116, 189] width 29 height 21
checkbox input "true"
click at [669, 335] on span "Create Work Order" at bounding box center [693, 331] width 68 height 13
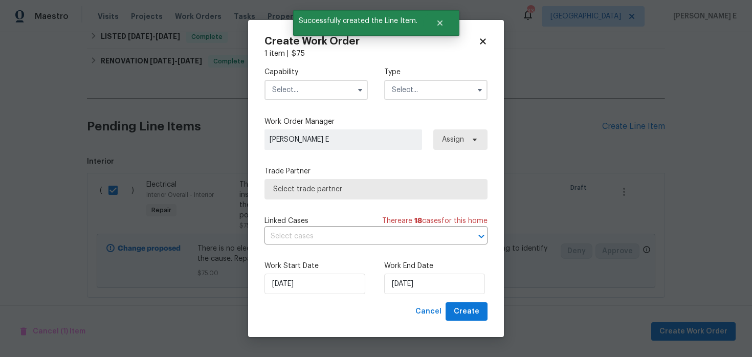
click at [306, 93] on input "text" at bounding box center [315, 90] width 103 height 20
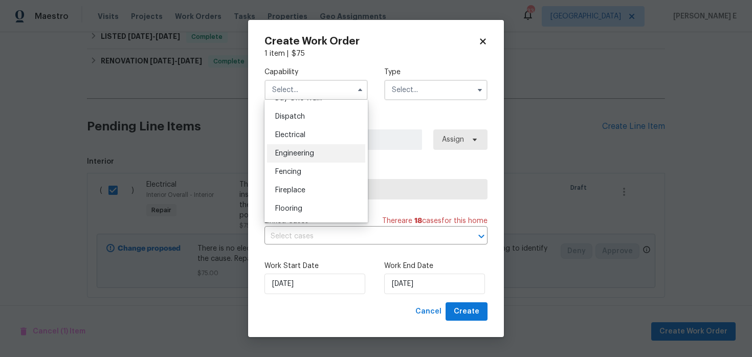
scroll to position [300, 0]
click at [325, 131] on div "Electrical" at bounding box center [316, 134] width 98 height 18
type input "Electrical"
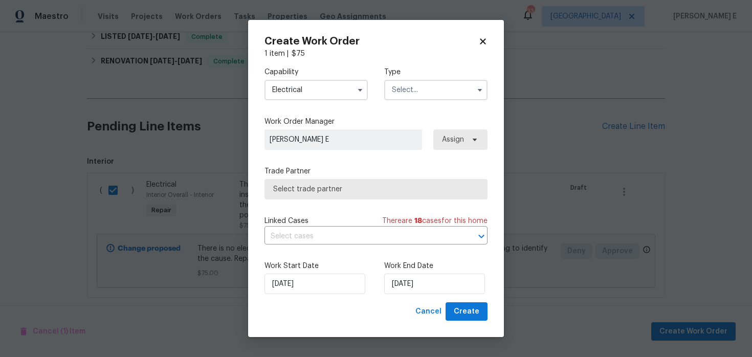
click at [410, 95] on input "text" at bounding box center [435, 90] width 103 height 20
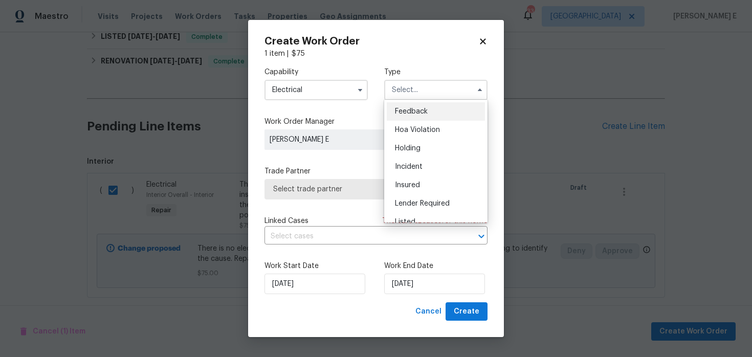
click at [410, 109] on span "Feedback" at bounding box center [411, 111] width 33 height 7
type input "Feedback"
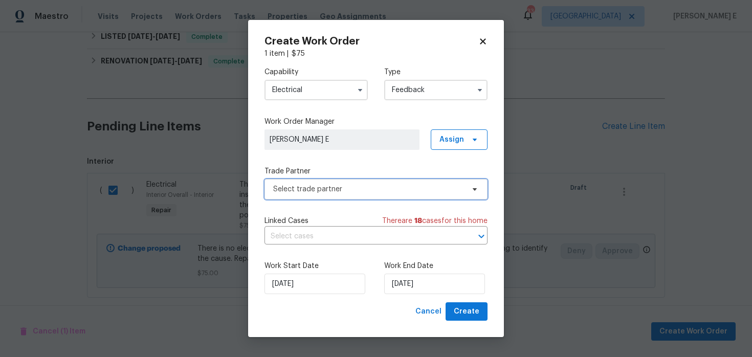
click at [329, 184] on span "Select trade partner" at bounding box center [368, 189] width 191 height 10
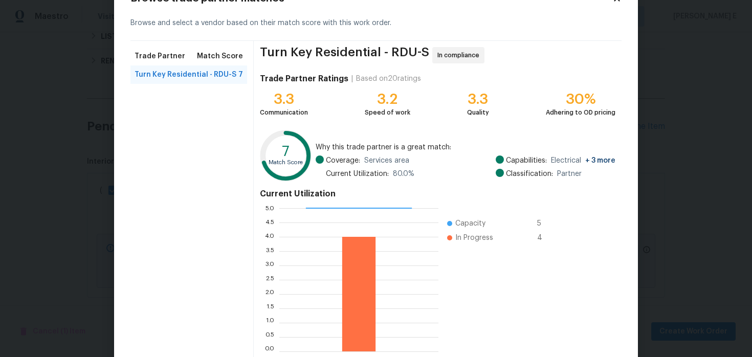
scroll to position [94, 0]
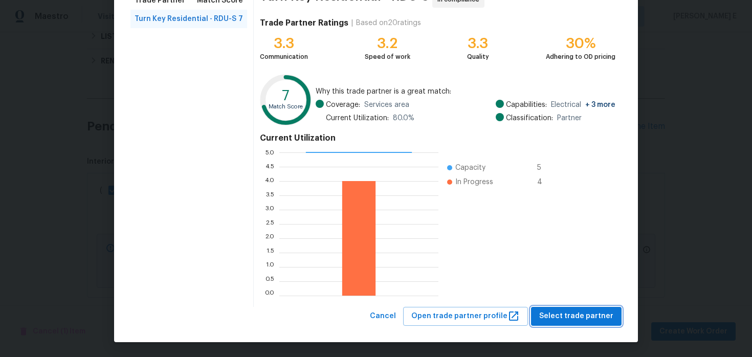
click at [576, 321] on span "Select trade partner" at bounding box center [576, 316] width 74 height 13
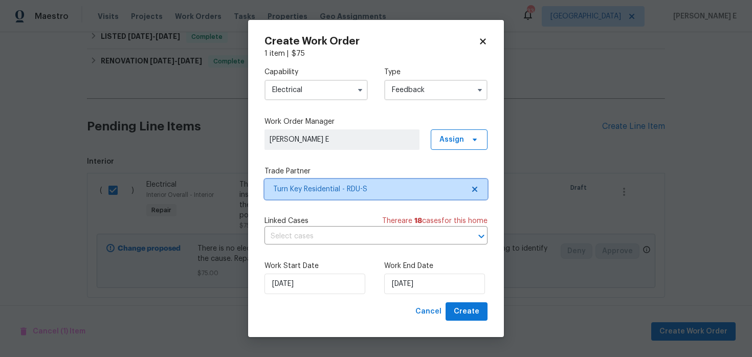
scroll to position [0, 0]
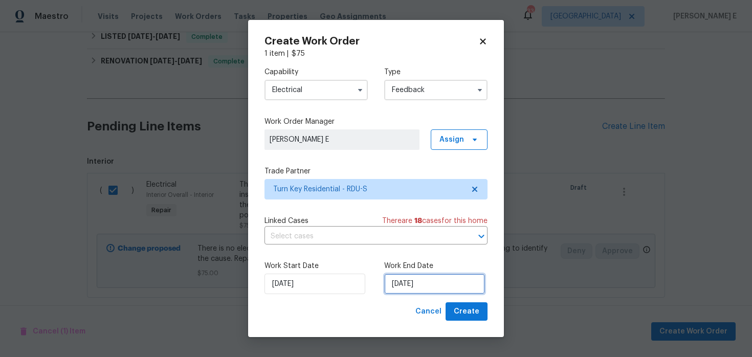
click at [433, 288] on input "18/08/2025" at bounding box center [434, 284] width 101 height 20
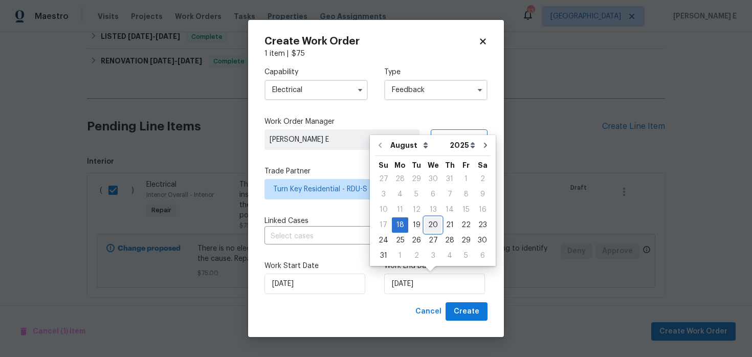
click at [433, 224] on div "20" at bounding box center [432, 225] width 17 height 14
type input "20/08/2025"
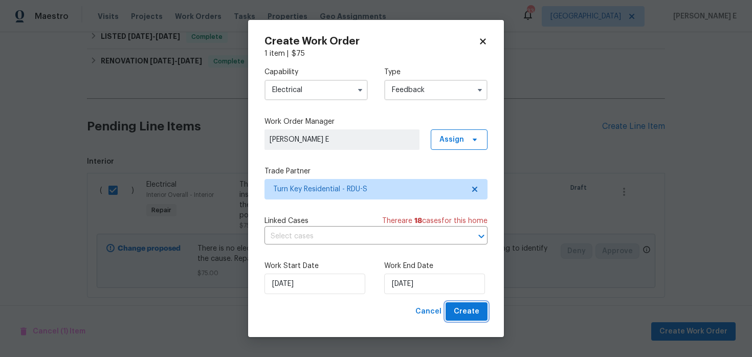
click at [469, 308] on span "Create" at bounding box center [467, 311] width 26 height 13
checkbox input "false"
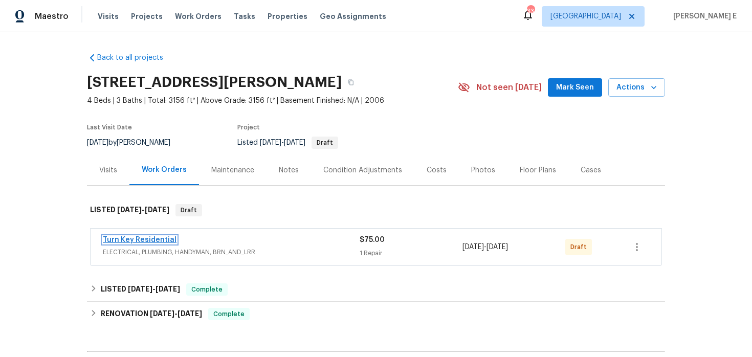
click at [156, 243] on link "Turn Key Residential" at bounding box center [140, 239] width 74 height 7
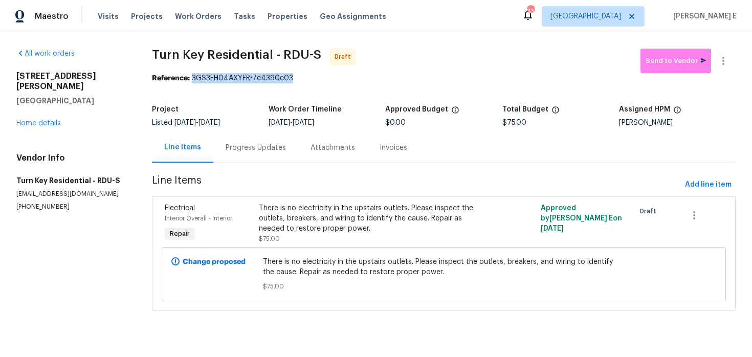
drag, startPoint x: 193, startPoint y: 78, endPoint x: 301, endPoint y: 77, distance: 107.9
click at [301, 77] on div "Reference: 3GS3EH04AXYFR-7e4390c03" at bounding box center [443, 78] width 583 height 10
copy div "3GS3EH04AXYFR-7e4390c03"
click at [255, 154] on div "Progress Updates" at bounding box center [255, 147] width 85 height 30
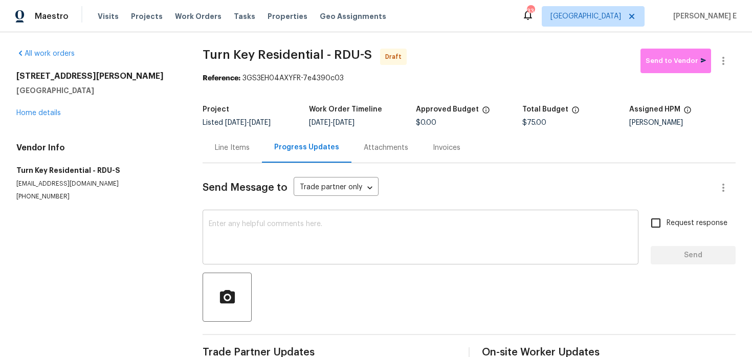
click at [274, 257] on div "x ​" at bounding box center [420, 238] width 436 height 52
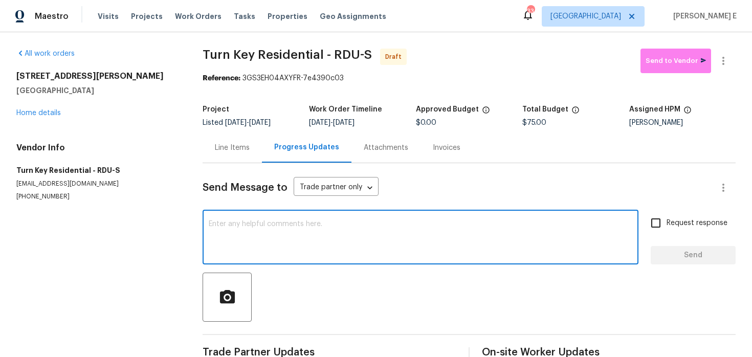
paste textarea "Hi this is [PERSON_NAME] with Opendoor. I’m confirming you received the WO for …"
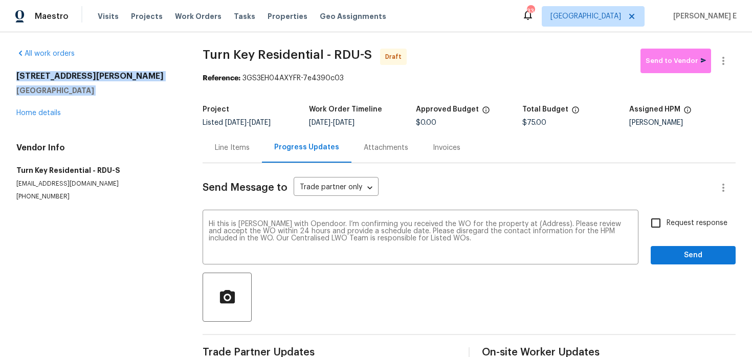
drag, startPoint x: 15, startPoint y: 76, endPoint x: 115, endPoint y: 96, distance: 101.7
click at [115, 96] on div "All work orders [STREET_ADDRESS][PERSON_NAME] Home details Vendor Info Turn Key…" at bounding box center [376, 206] width 752 height 348
copy div "[STREET_ADDRESS][PERSON_NAME]"
click at [525, 224] on textarea "Hi this is [PERSON_NAME] with Opendoor. I’m confirming you received the WO for …" at bounding box center [420, 238] width 423 height 36
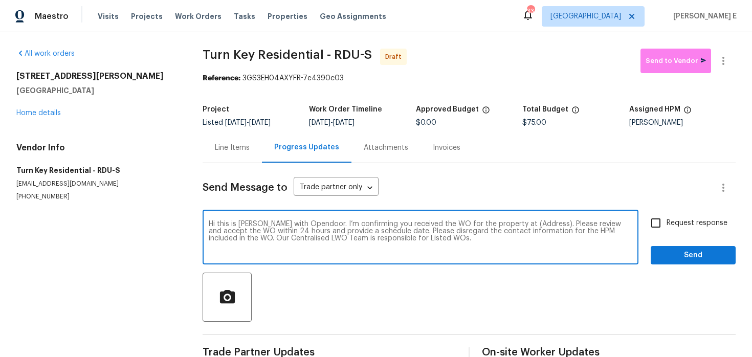
click at [525, 224] on textarea "Hi this is [PERSON_NAME] with Opendoor. I’m confirming you received the WO for …" at bounding box center [420, 238] width 423 height 36
paste textarea "[STREET_ADDRESS][PERSON_NAME]"
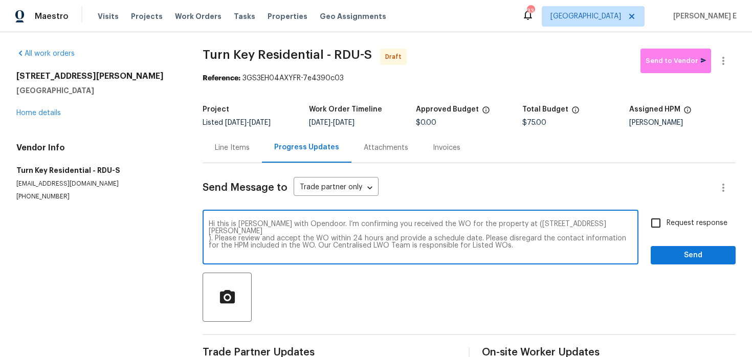
type textarea "Hi this is [PERSON_NAME] with Opendoor. I’m confirming you received the WO for …"
click at [694, 206] on div "Send Message to Trade partner only Trade partner only ​ Hi this is [PERSON_NAME…" at bounding box center [468, 263] width 533 height 200
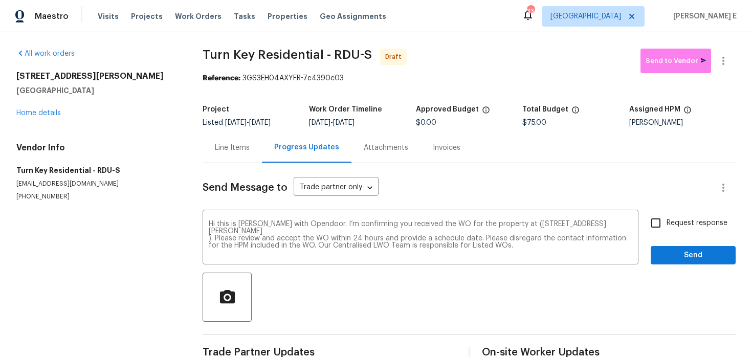
click at [672, 222] on span "Request response" at bounding box center [696, 223] width 61 height 11
click at [666, 222] on input "Request response" at bounding box center [655, 222] width 21 height 21
checkbox input "true"
click at [678, 245] on div "Request response Send" at bounding box center [692, 238] width 85 height 52
click at [682, 252] on span "Send" at bounding box center [693, 255] width 69 height 13
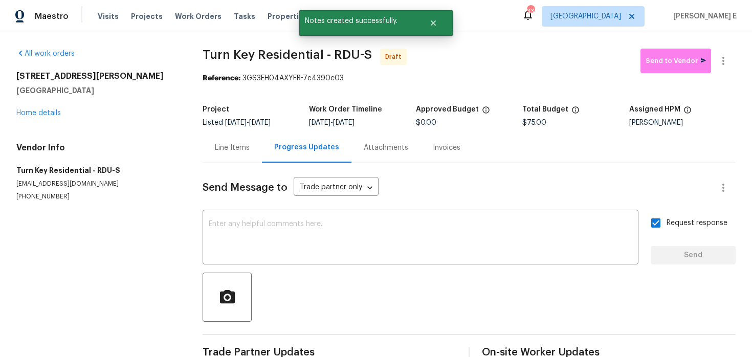
click at [730, 48] on div "All work orders [STREET_ADDRESS][PERSON_NAME] Home details Vendor Info Turn Key…" at bounding box center [376, 206] width 752 height 348
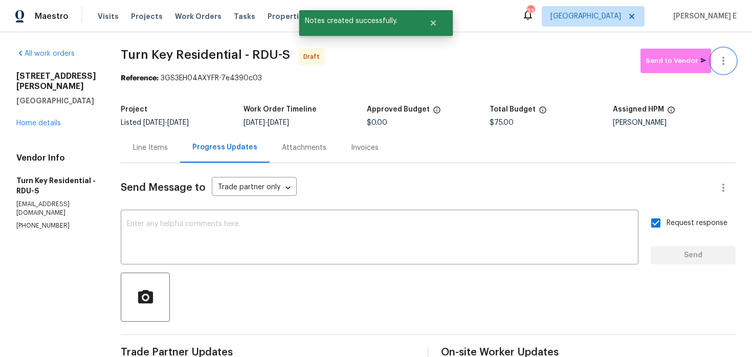
click at [724, 63] on icon "button" at bounding box center [723, 61] width 2 height 8
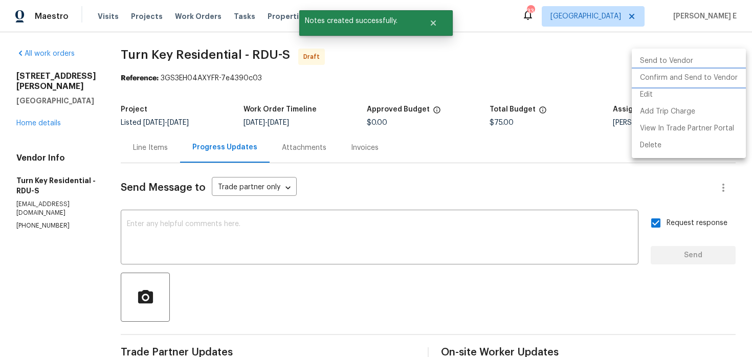
click at [703, 75] on li "Confirm and Send to Vendor" at bounding box center [688, 78] width 114 height 17
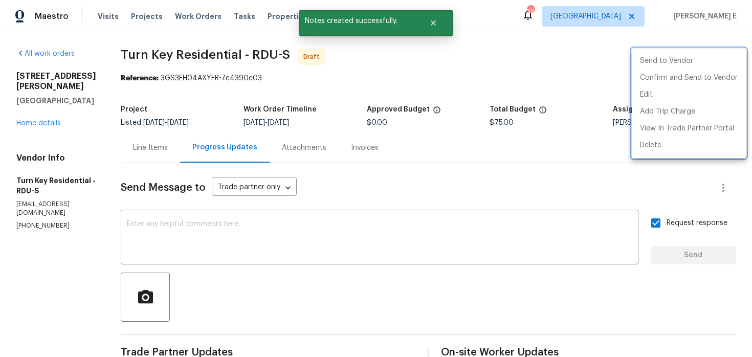
click at [450, 125] on div at bounding box center [376, 178] width 752 height 357
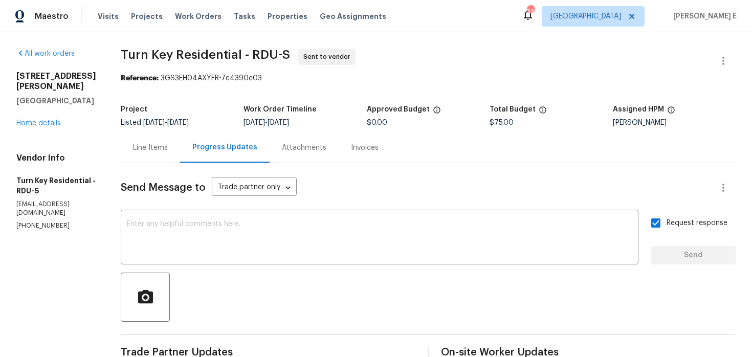
click at [125, 141] on div "All work orders [STREET_ADDRESS][PERSON_NAME] Home details Vendor Info Turn Key…" at bounding box center [376, 246] width 752 height 428
drag, startPoint x: 148, startPoint y: 54, endPoint x: 264, endPoint y: 55, distance: 116.6
click at [264, 55] on span "Turn Key Residential - RDU-S" at bounding box center [205, 55] width 169 height 12
copy span "Turn Key Residential"
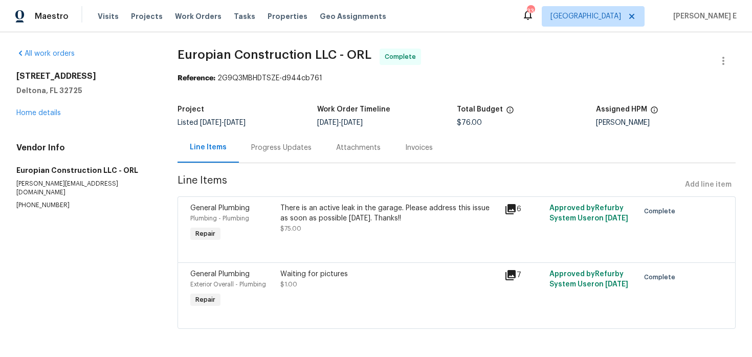
scroll to position [1, 0]
click at [53, 112] on link "Home details" at bounding box center [38, 112] width 44 height 7
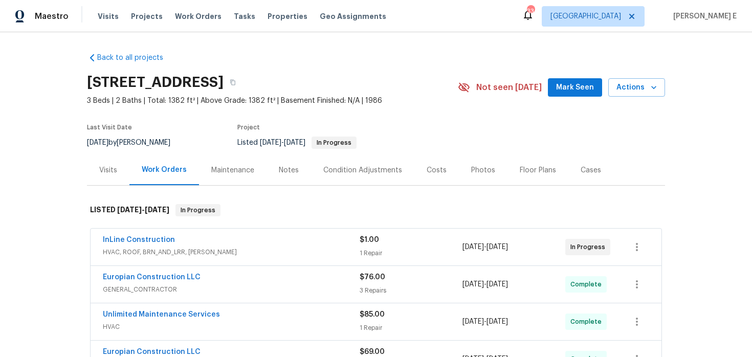
scroll to position [53, 0]
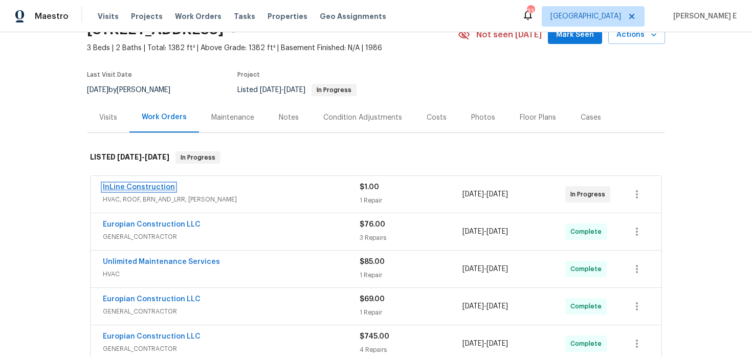
click at [161, 185] on link "InLine Construction" at bounding box center [139, 187] width 72 height 7
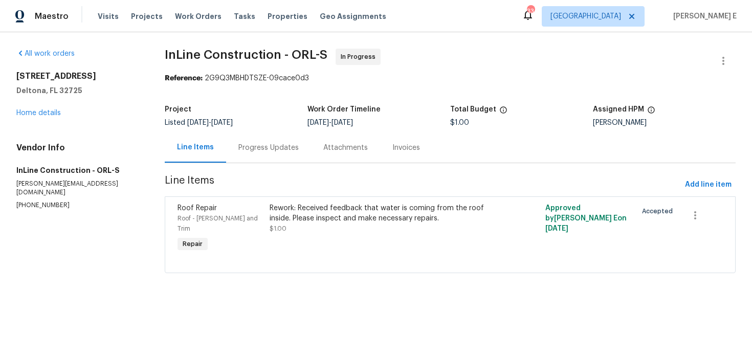
click at [267, 153] on div "Progress Updates" at bounding box center [268, 147] width 85 height 30
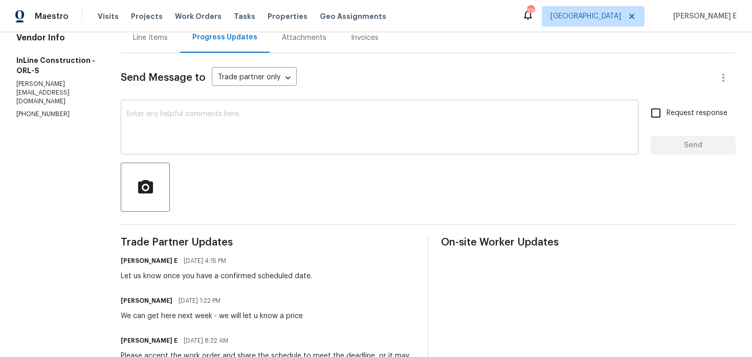
scroll to position [58, 0]
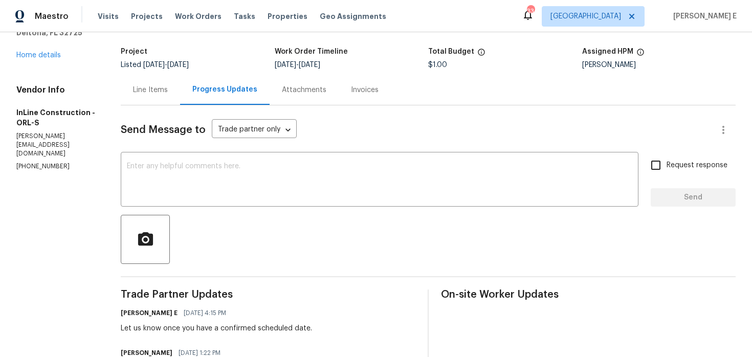
click at [153, 99] on div "Line Items" at bounding box center [150, 90] width 59 height 30
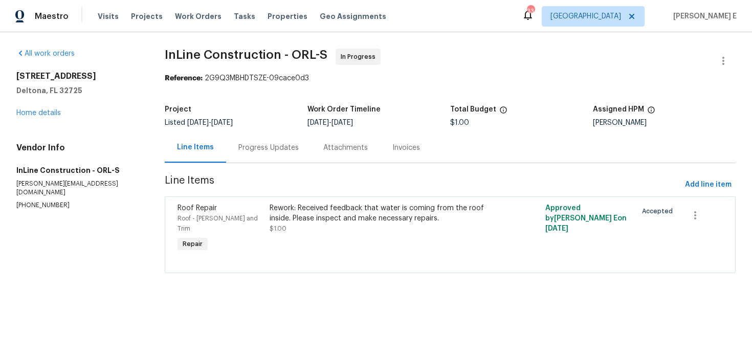
click at [255, 149] on div "Progress Updates" at bounding box center [268, 148] width 60 height 10
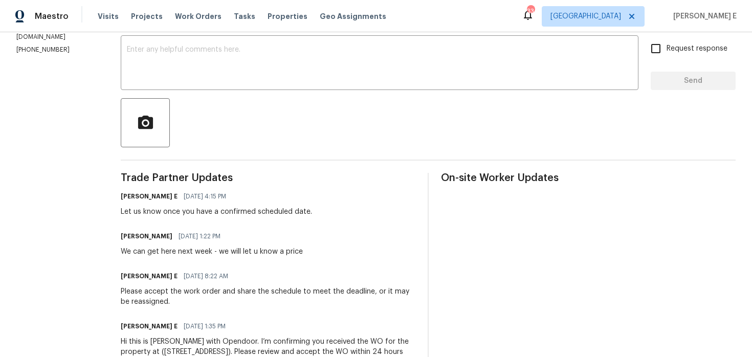
scroll to position [234, 0]
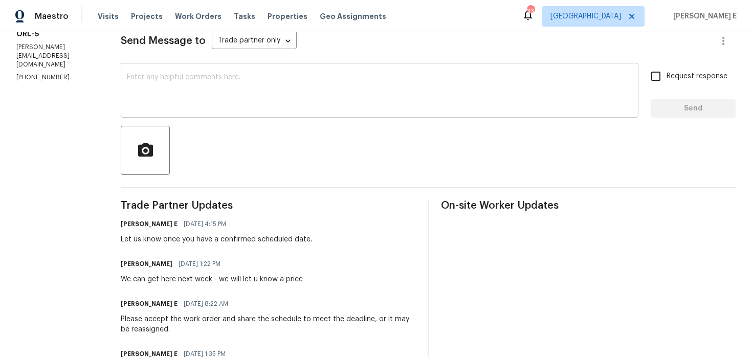
click at [279, 92] on textarea at bounding box center [379, 92] width 505 height 36
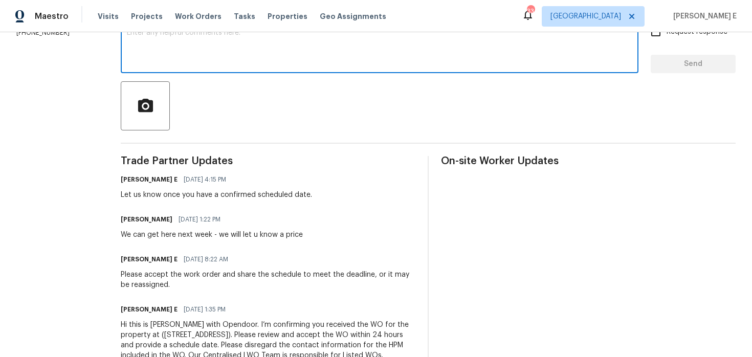
scroll to position [192, 0]
click at [278, 113] on div at bounding box center [428, 105] width 615 height 49
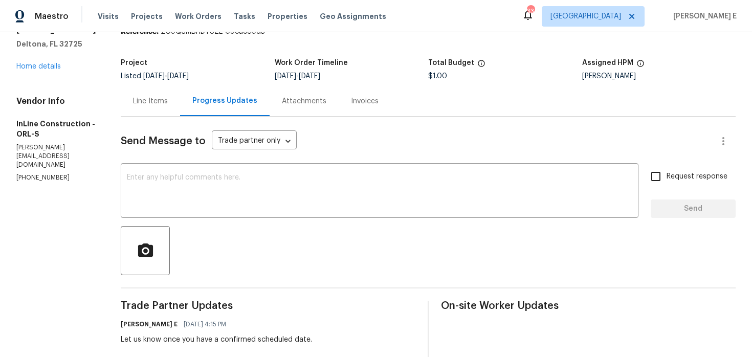
scroll to position [0, 0]
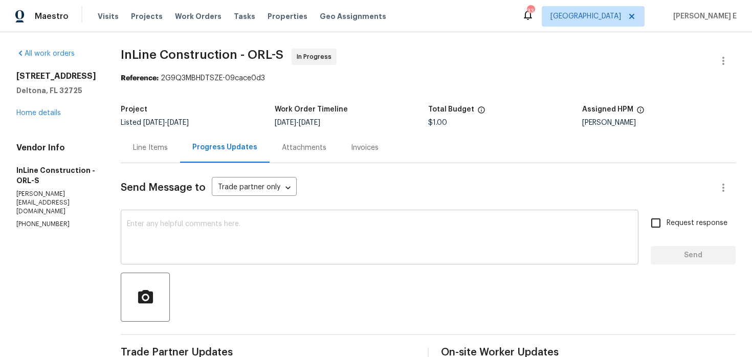
click at [318, 224] on textarea at bounding box center [379, 238] width 505 height 36
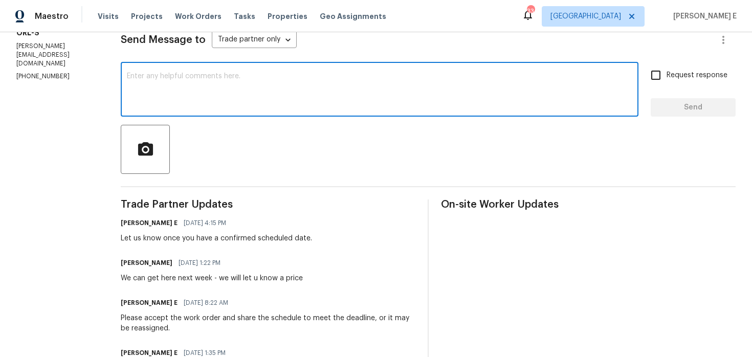
scroll to position [157, 0]
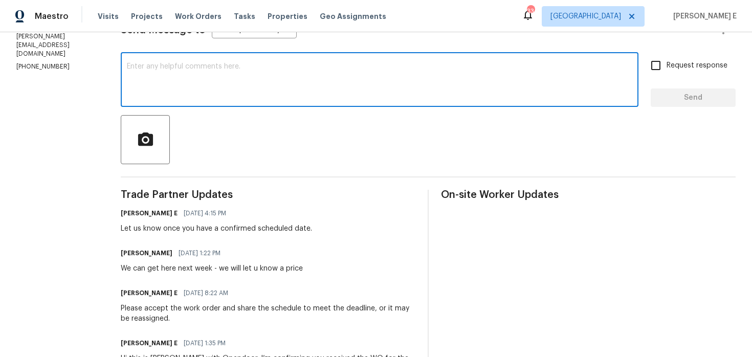
paste textarea "Just checking—do you have a scheduled date for this yet?"
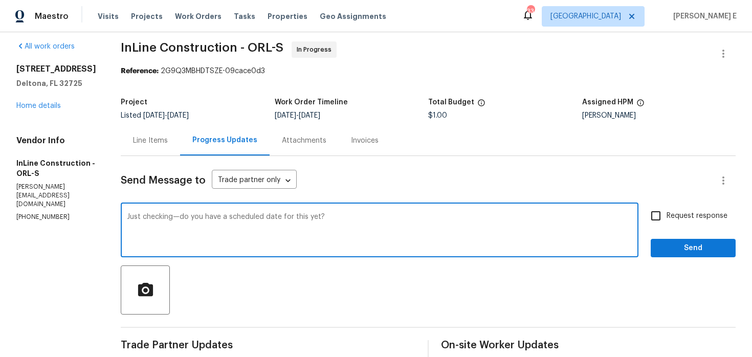
scroll to position [0, 0]
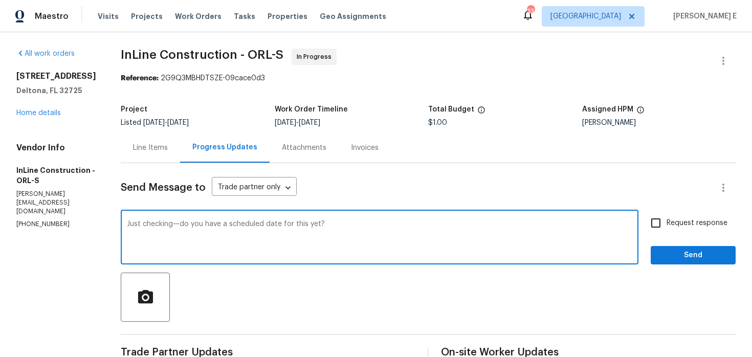
type textarea "Just checking—do you have a scheduled date for this yet?"
click at [671, 229] on label "Request response" at bounding box center [686, 222] width 82 height 21
click at [666, 229] on input "Request response" at bounding box center [655, 222] width 21 height 21
checkbox input "true"
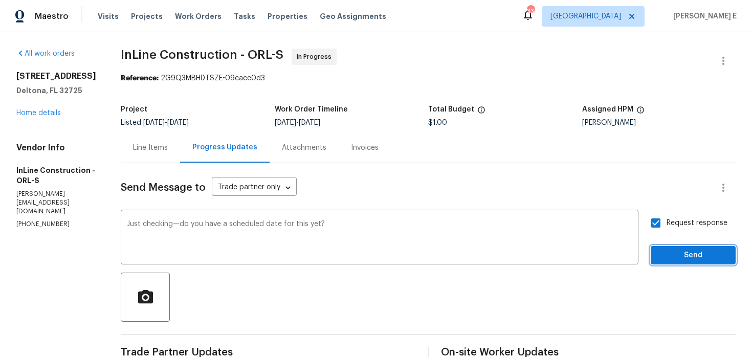
click at [673, 257] on span "Send" at bounding box center [693, 255] width 69 height 13
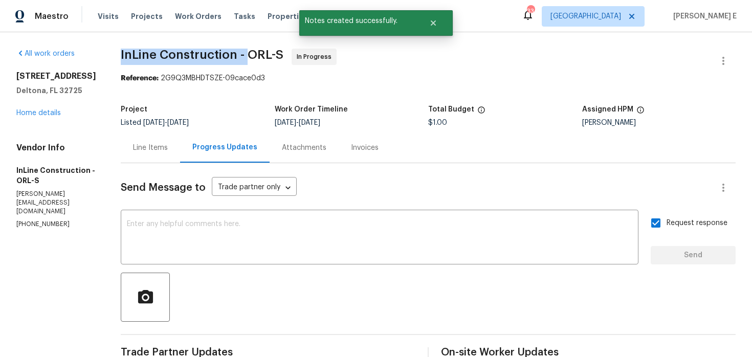
drag, startPoint x: 119, startPoint y: 58, endPoint x: 250, endPoint y: 59, distance: 130.4
click at [250, 59] on div "All work orders 832 Yellowbird Ave Deltona, FL 32725 Home details Vendor Info I…" at bounding box center [376, 326] width 752 height 588
copy span "InLine Construction -"
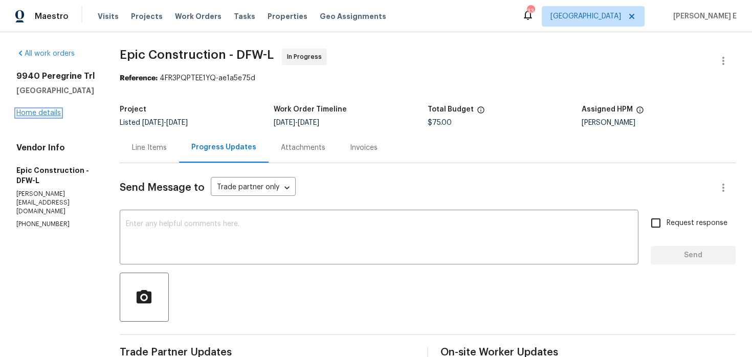
click at [54, 114] on link "Home details" at bounding box center [38, 112] width 44 height 7
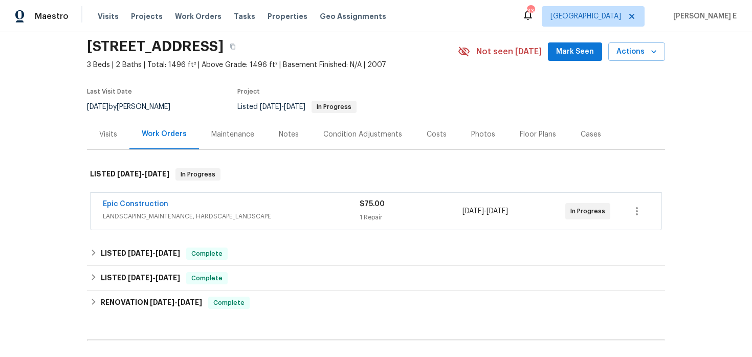
scroll to position [36, 0]
click at [637, 213] on icon "button" at bounding box center [637, 211] width 2 height 8
click at [642, 211] on li "Edit" at bounding box center [679, 210] width 110 height 17
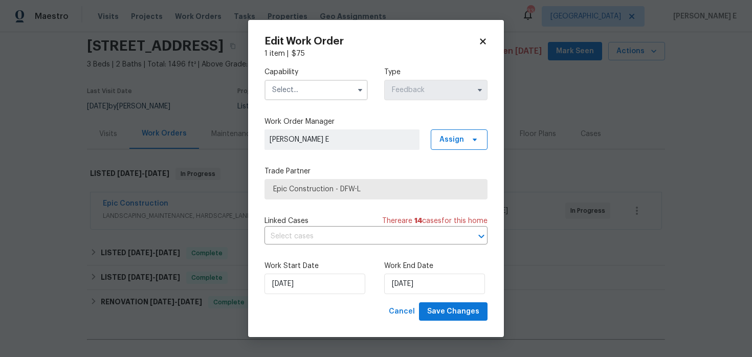
click at [346, 98] on input "text" at bounding box center [315, 90] width 103 height 20
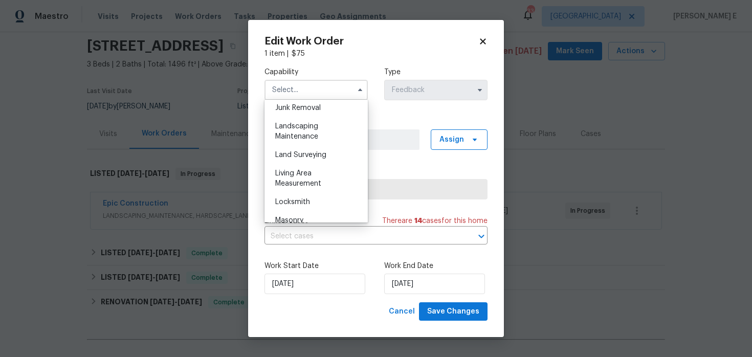
scroll to position [663, 0]
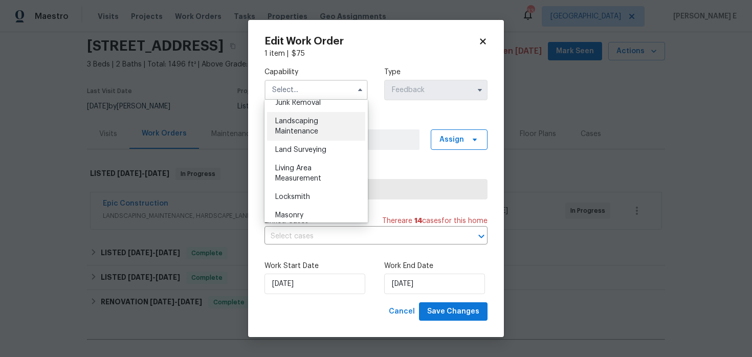
click at [315, 121] on span "Landscaping Maintenance" at bounding box center [296, 126] width 43 height 17
type input "Landscaping Maintenance"
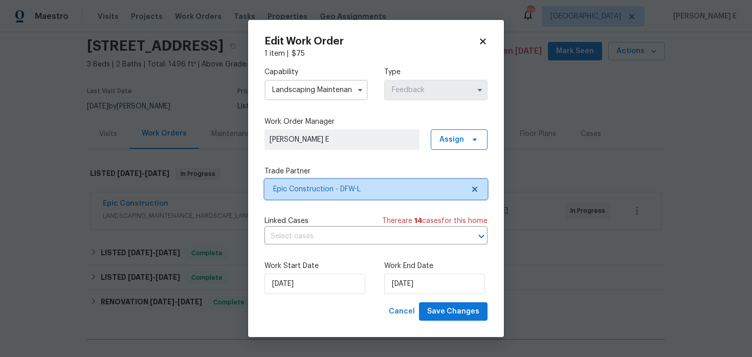
click at [371, 194] on span "Epic Construction - DFW-L" at bounding box center [375, 189] width 223 height 20
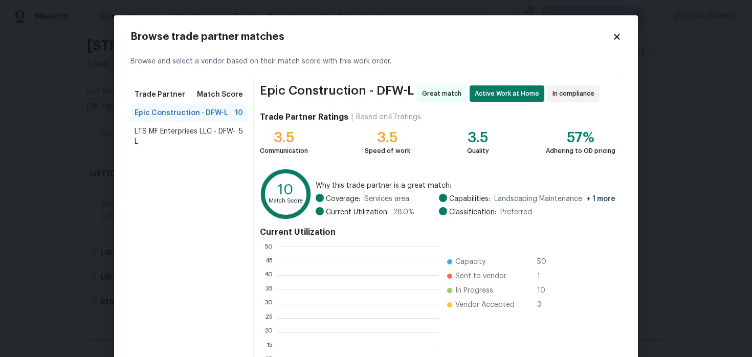
scroll to position [143, 161]
click at [231, 129] on span "LTS MF Enterprises LLC - DFW-L" at bounding box center [186, 136] width 104 height 20
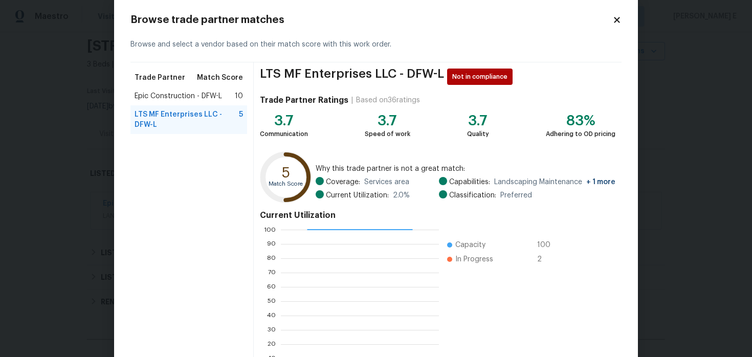
scroll to position [0, 0]
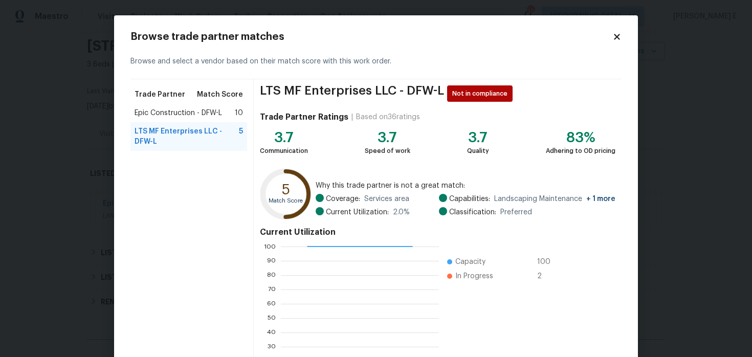
click at [615, 40] on icon at bounding box center [616, 36] width 9 height 9
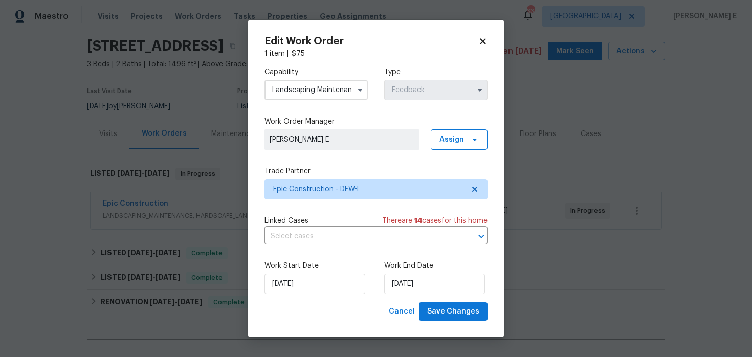
click at [601, 128] on body "Maestro Visits Projects Work Orders Tasks Properties Geo Assignments 33 Nashvil…" at bounding box center [376, 178] width 752 height 357
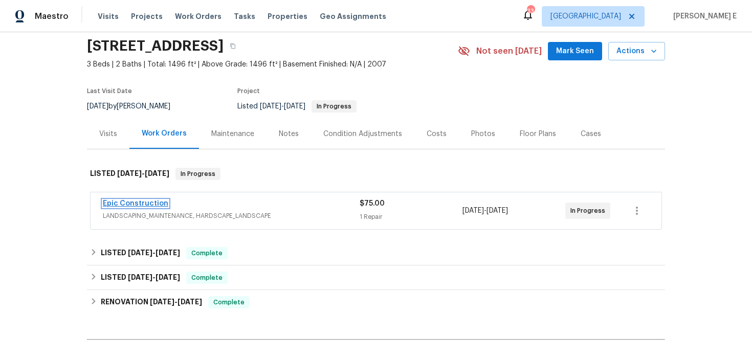
click at [121, 202] on link "Epic Construction" at bounding box center [135, 203] width 65 height 7
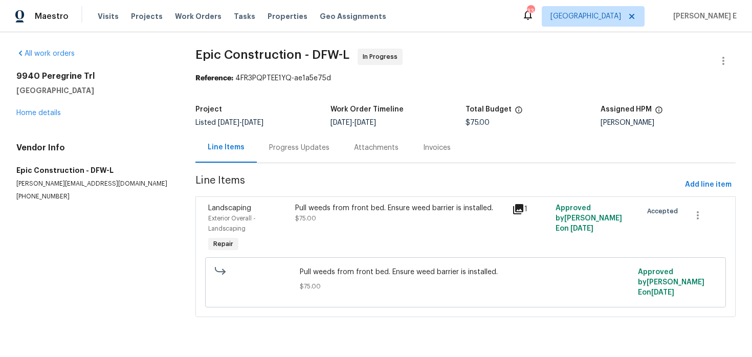
click at [267, 151] on div "Progress Updates" at bounding box center [299, 147] width 85 height 30
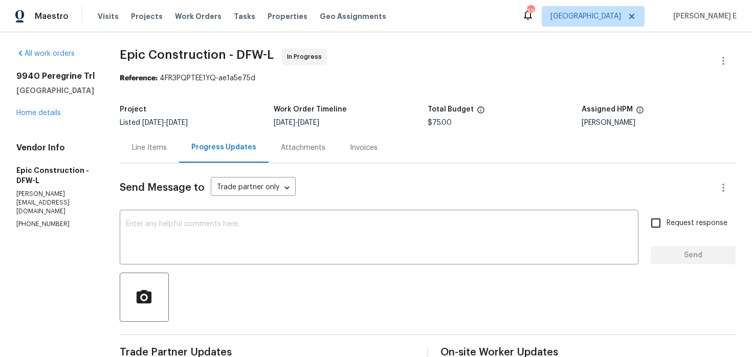
click at [164, 157] on div "Line Items" at bounding box center [149, 147] width 59 height 30
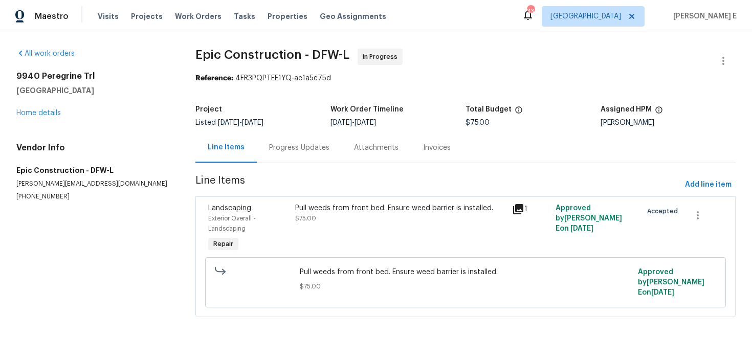
click at [382, 237] on div "Pull weeds from front bed. Ensure weed barrier is installed. $75.00" at bounding box center [400, 228] width 217 height 57
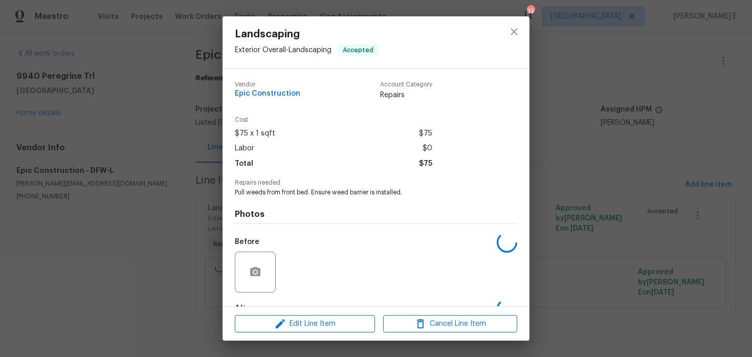
scroll to position [63, 0]
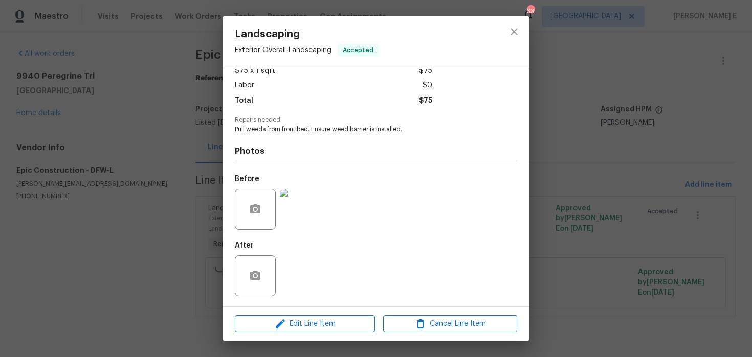
click at [302, 204] on img at bounding box center [300, 209] width 41 height 41
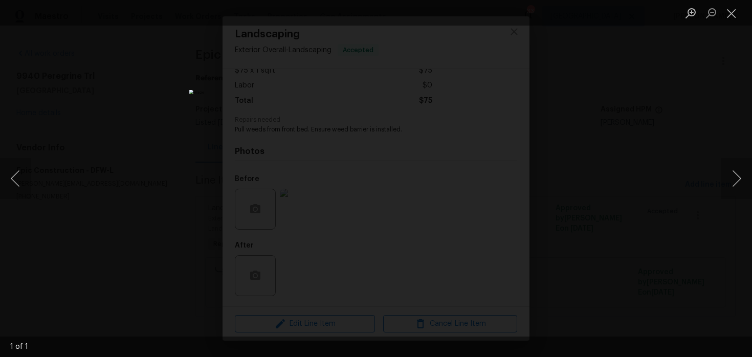
click at [688, 77] on div "Lightbox" at bounding box center [376, 178] width 752 height 357
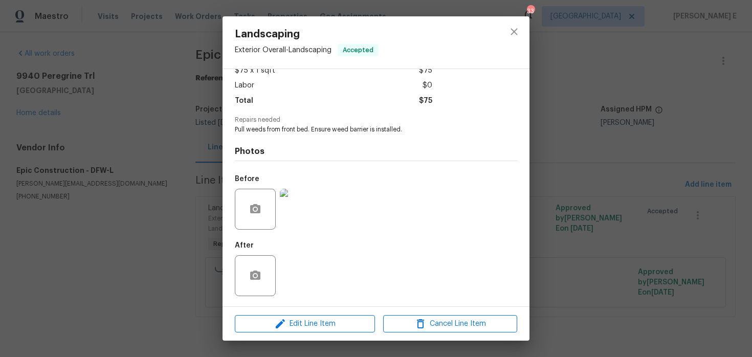
click at [688, 77] on div "Landscaping Exterior Overall - Landscaping Accepted Vendor Epic Construction Ac…" at bounding box center [376, 178] width 752 height 357
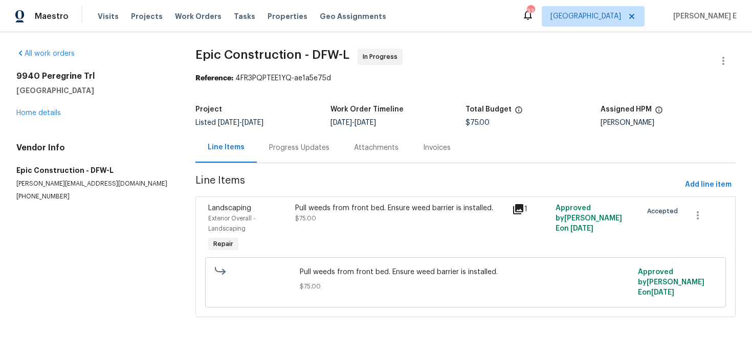
click at [295, 155] on div "Progress Updates" at bounding box center [299, 147] width 85 height 30
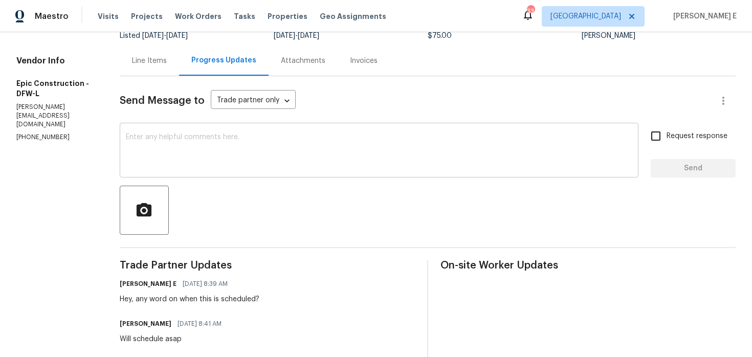
click at [339, 150] on textarea at bounding box center [379, 151] width 506 height 36
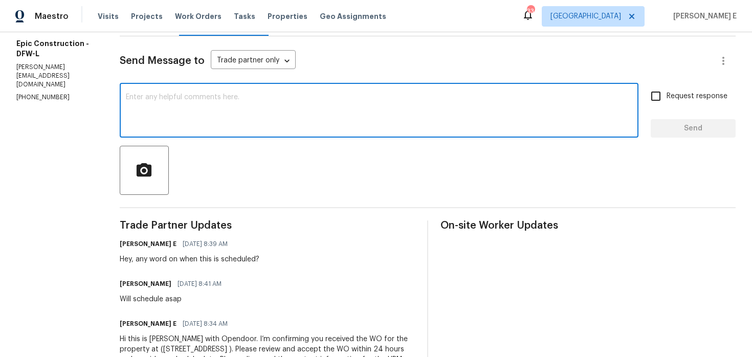
scroll to position [131, 0]
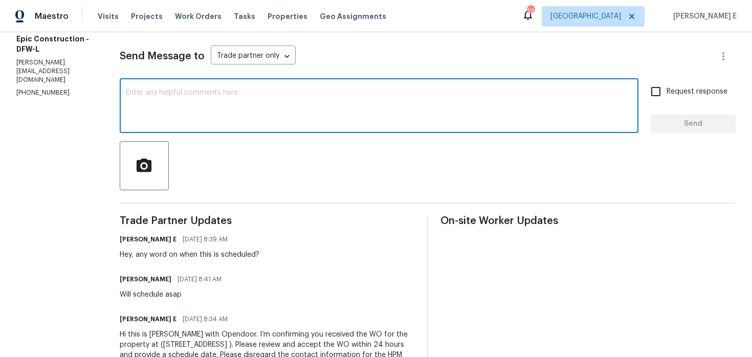
paste textarea "Wanted to see if there’s been any movement on this."
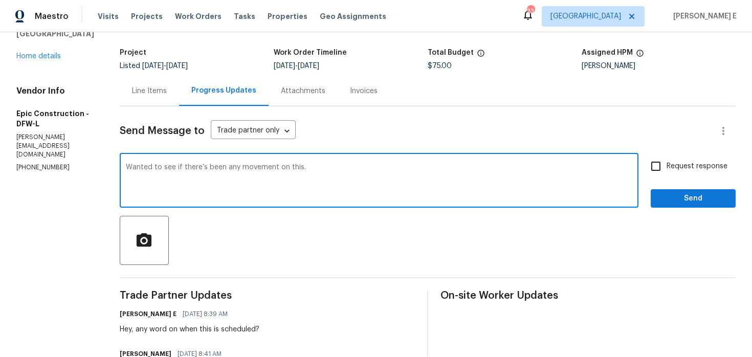
scroll to position [56, 0]
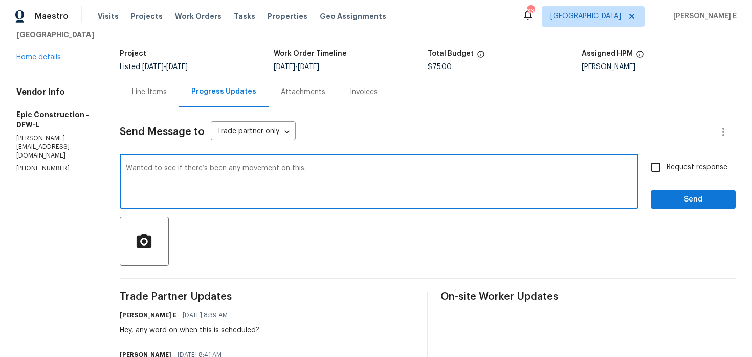
type textarea "Wanted to see if there’s been any movement on this."
click at [651, 159] on input "Request response" at bounding box center [655, 166] width 21 height 21
checkbox input "true"
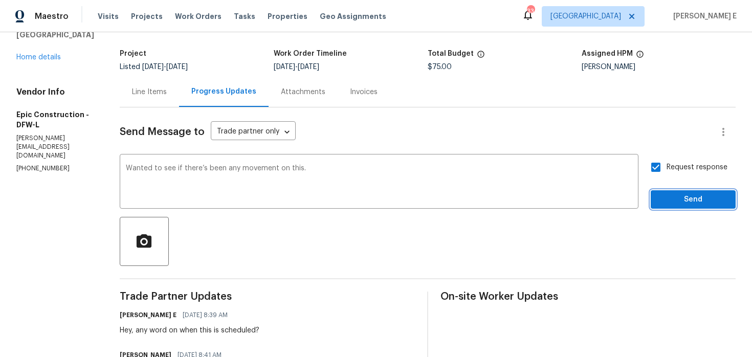
click at [663, 200] on span "Send" at bounding box center [693, 199] width 69 height 13
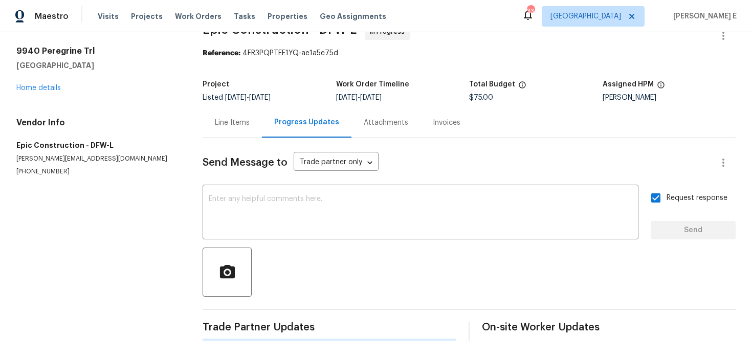
scroll to position [0, 0]
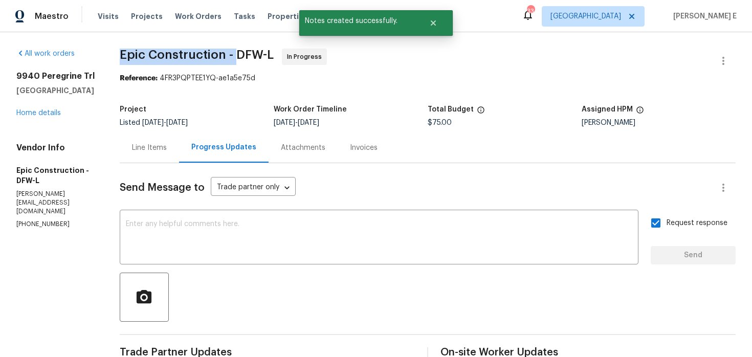
drag, startPoint x: 116, startPoint y: 61, endPoint x: 235, endPoint y: 61, distance: 119.1
click at [235, 61] on div "All work orders 9940 Peregrine Trl Fort Worth, TX 76108 Home details Vendor Inf…" at bounding box center [376, 301] width 752 height 538
copy span "Epic Construction -"
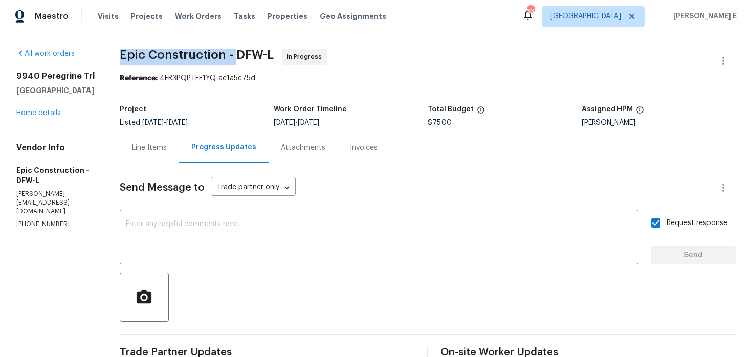
copy span "Epic Construction -"
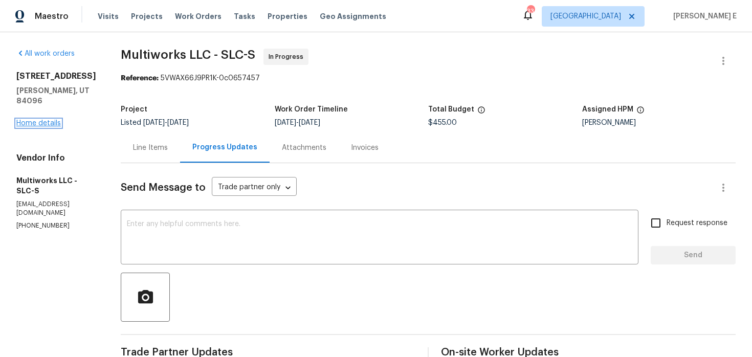
click at [48, 122] on link "Home details" at bounding box center [38, 123] width 44 height 7
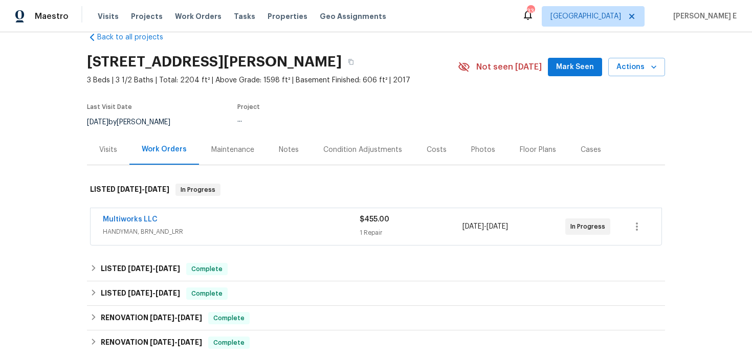
scroll to position [21, 0]
click at [122, 217] on link "Multiworks LLC" at bounding box center [130, 218] width 55 height 7
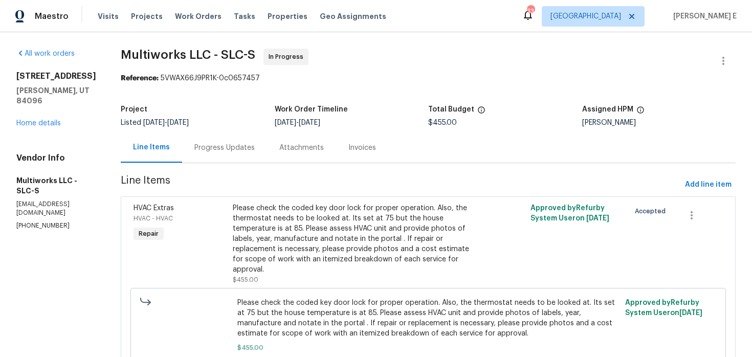
click at [206, 151] on div "Progress Updates" at bounding box center [224, 148] width 60 height 10
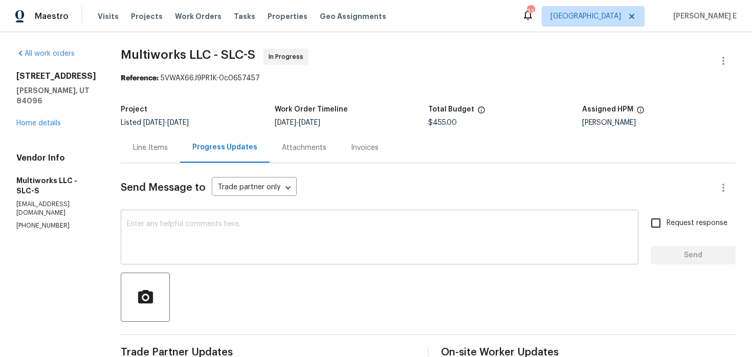
click at [230, 229] on textarea at bounding box center [379, 238] width 505 height 36
drag, startPoint x: 17, startPoint y: 218, endPoint x: 88, endPoint y: 220, distance: 71.1
click at [87, 221] on p "(385) 271-6688" at bounding box center [56, 225] width 80 height 9
copy p "(385) 271-6688"
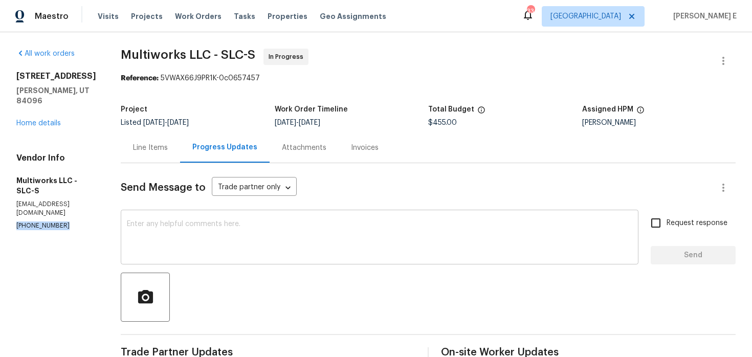
click at [268, 232] on textarea at bounding box center [379, 238] width 505 height 36
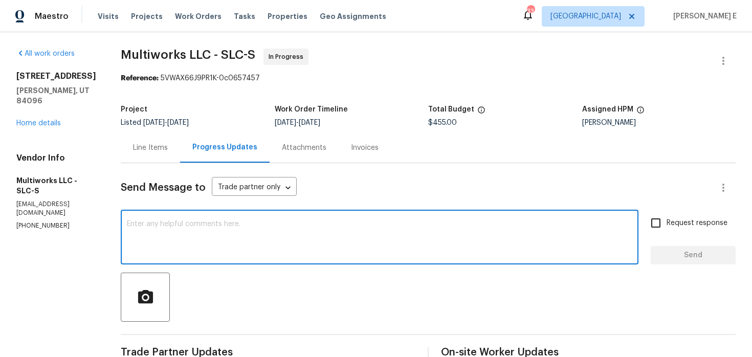
click at [268, 232] on textarea at bounding box center [379, 238] width 505 height 36
paste textarea "(385) 271-6688"
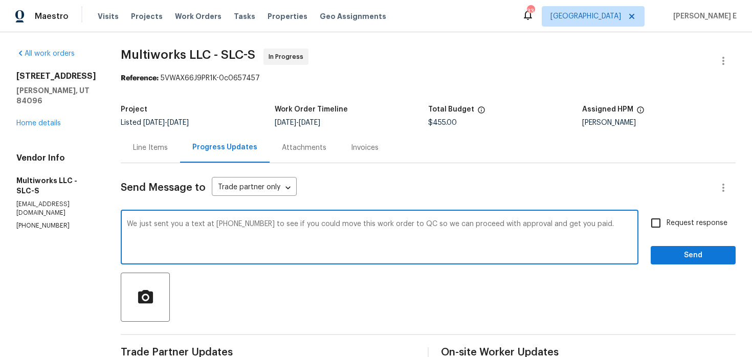
paste textarea "texted you at (385) 271-6688—please move this work order to QC so we can approv…"
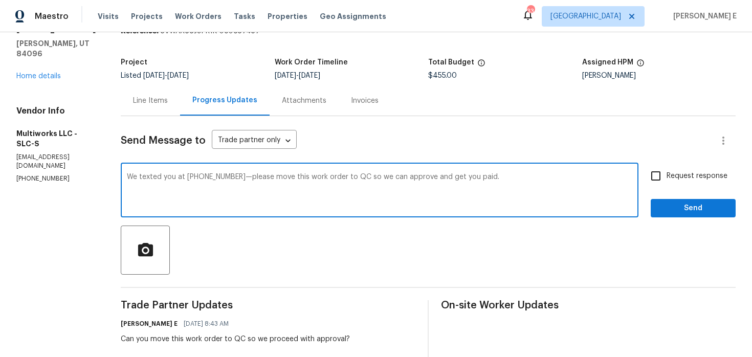
scroll to position [50, 0]
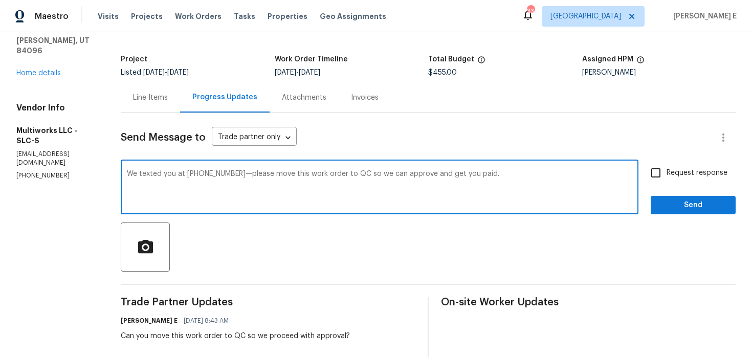
type textarea "We texted you at (385) 271-6688—please move this work order to QC so we can app…"
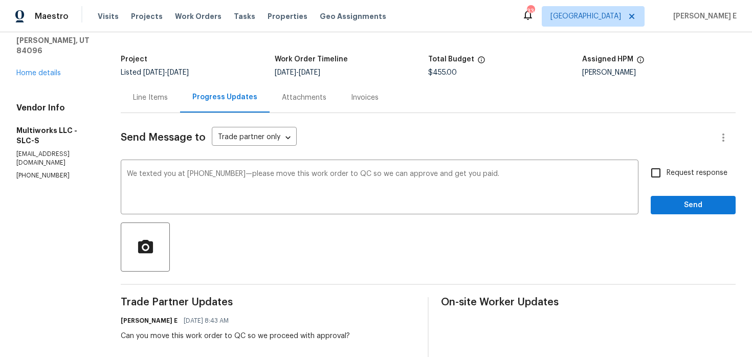
click at [667, 182] on label "Request response" at bounding box center [686, 172] width 82 height 21
click at [666, 182] on input "Request response" at bounding box center [655, 172] width 21 height 21
checkbox input "true"
click at [668, 210] on span "Send" at bounding box center [693, 205] width 69 height 13
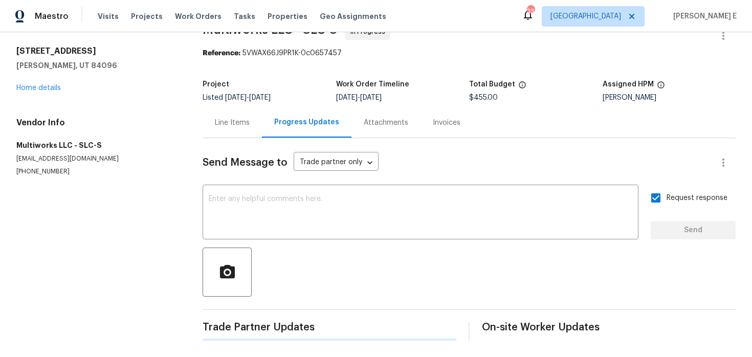
scroll to position [0, 0]
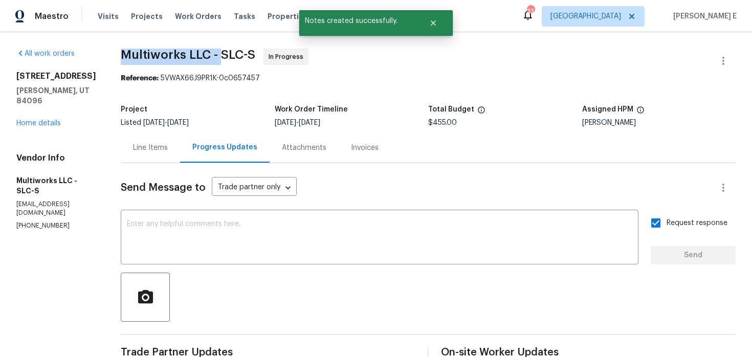
drag, startPoint x: 119, startPoint y: 56, endPoint x: 216, endPoint y: 58, distance: 97.7
click at [216, 58] on span "Multiworks LLC - SLC-S" at bounding box center [188, 55] width 134 height 12
copy span "Multiworks LLC -"
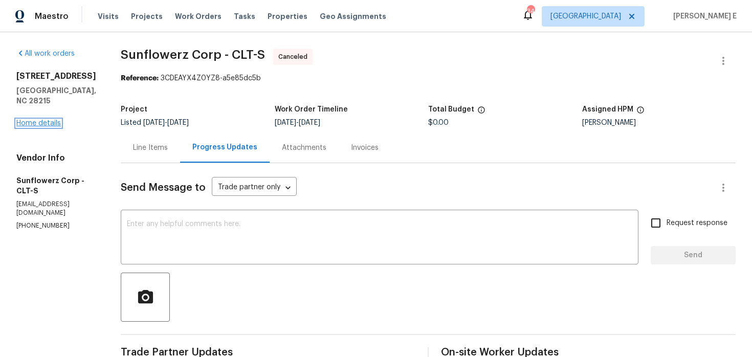
click at [52, 120] on link "Home details" at bounding box center [38, 123] width 44 height 7
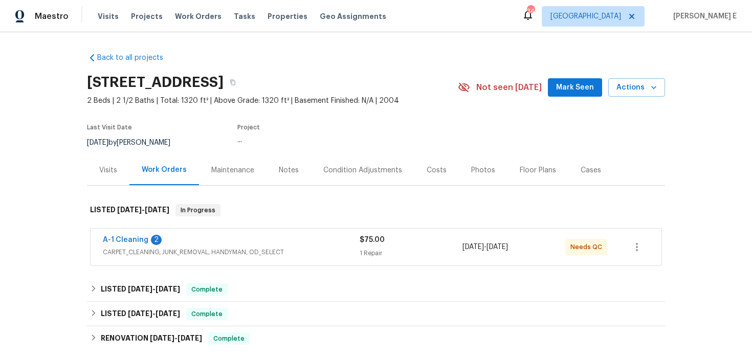
scroll to position [14, 0]
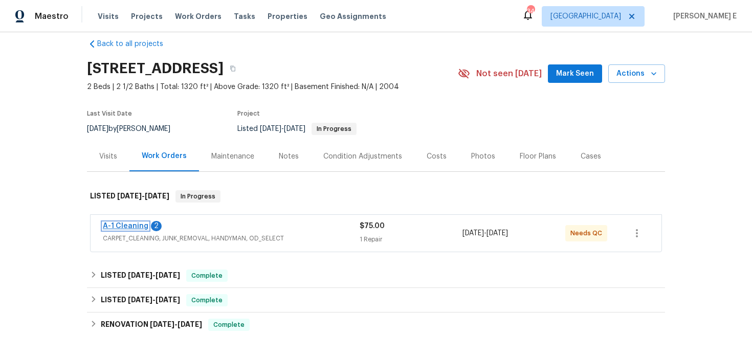
click at [132, 225] on link "A-1 Cleaning" at bounding box center [126, 225] width 46 height 7
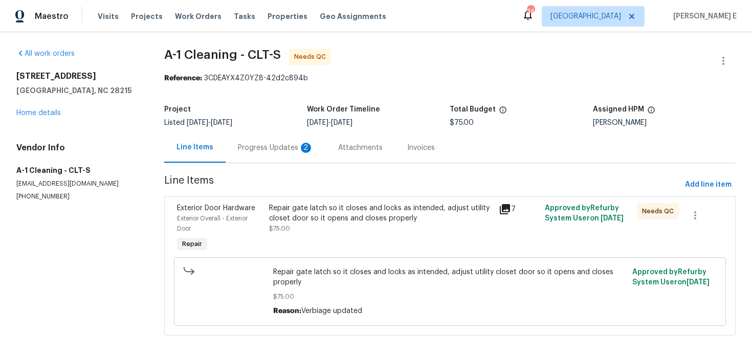
click at [263, 229] on div "Exterior Door Hardware Exterior Overall - Exterior Door Repair" at bounding box center [220, 228] width 92 height 57
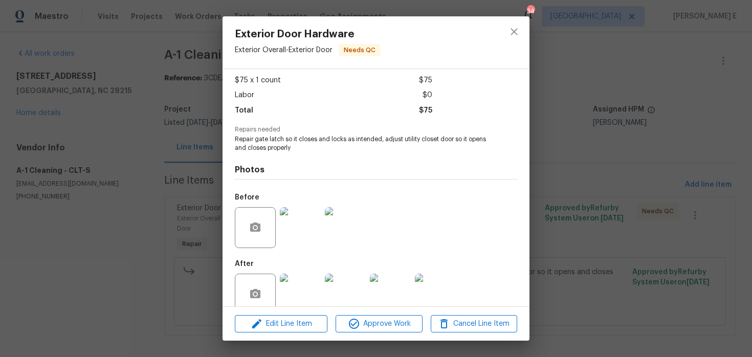
scroll to position [72, 0]
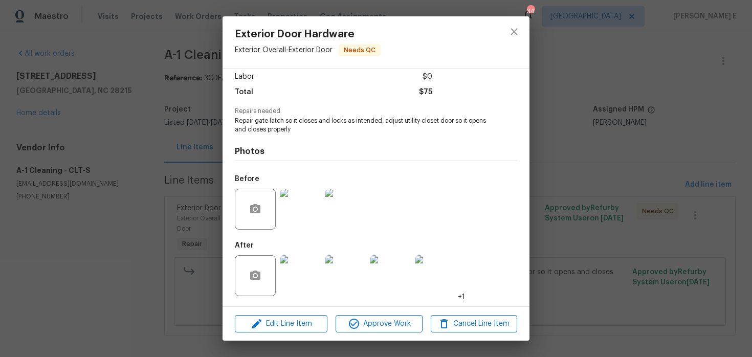
click at [292, 277] on img at bounding box center [300, 275] width 41 height 41
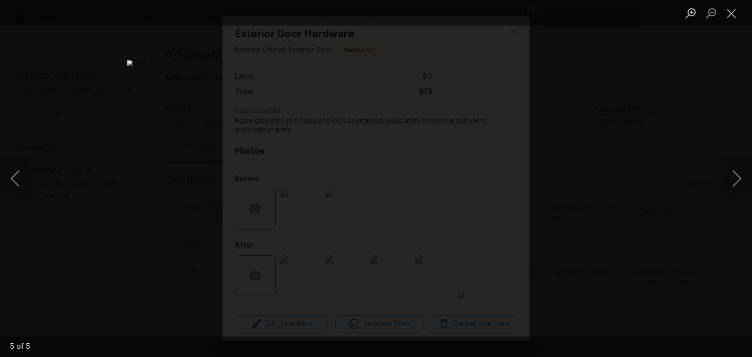
click at [597, 175] on div "Lightbox" at bounding box center [376, 178] width 752 height 357
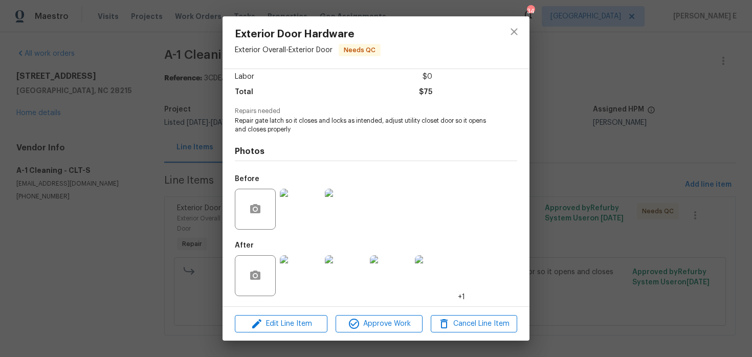
click at [597, 175] on div "Exterior Door Hardware Exterior Overall - Exterior Door Needs QC Vendor A-1 Cle…" at bounding box center [376, 178] width 752 height 357
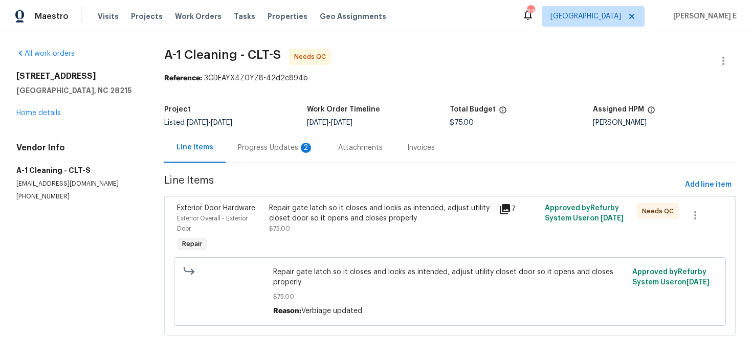
click at [307, 147] on div "2" at bounding box center [306, 148] width 10 height 10
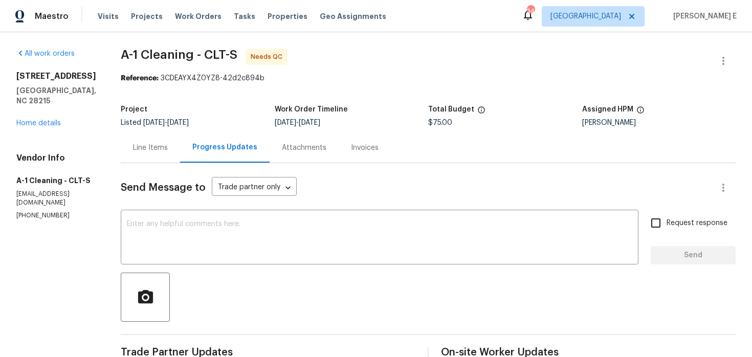
click at [141, 146] on div "Line Items" at bounding box center [150, 148] width 35 height 10
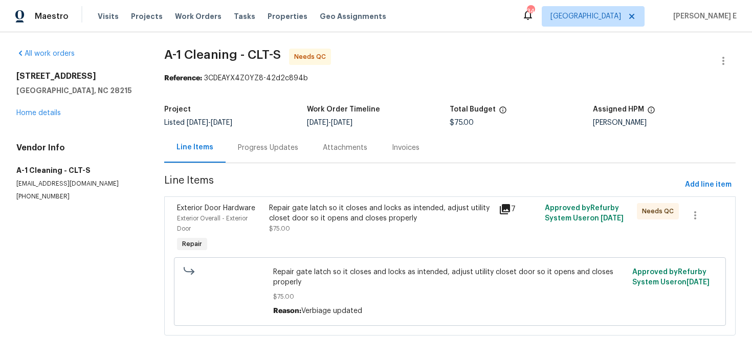
click at [276, 220] on div "Repair gate latch so it closes and locks as intended, adjust utility closet doo…" at bounding box center [381, 213] width 224 height 20
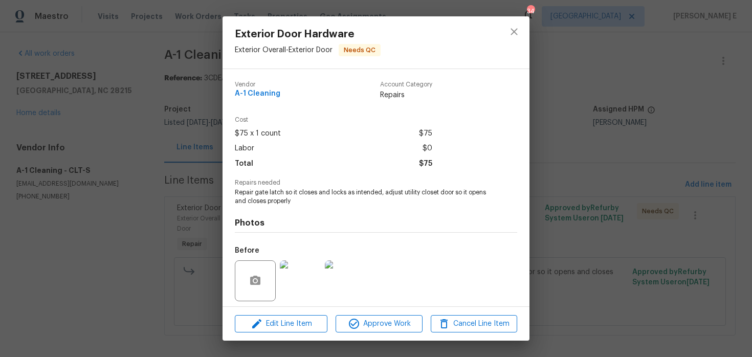
scroll to position [72, 0]
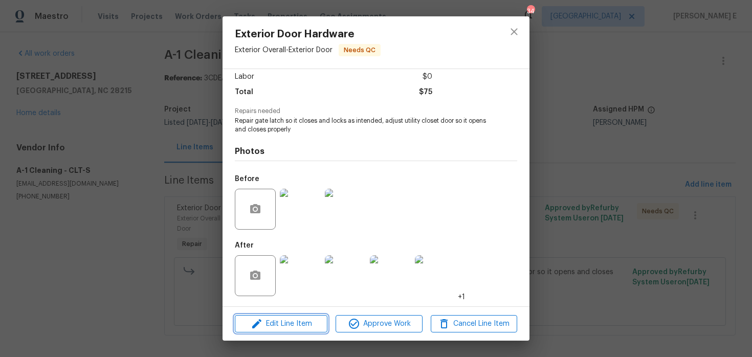
click at [278, 330] on button "Edit Line Item" at bounding box center [281, 324] width 93 height 18
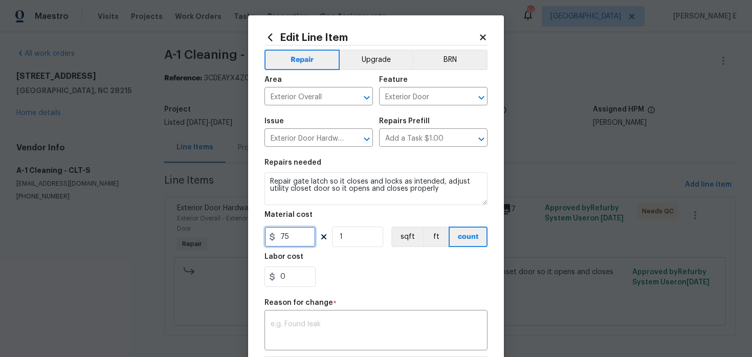
click at [284, 236] on input "75" at bounding box center [289, 237] width 51 height 20
type input "150"
click at [318, 333] on textarea at bounding box center [375, 331] width 211 height 21
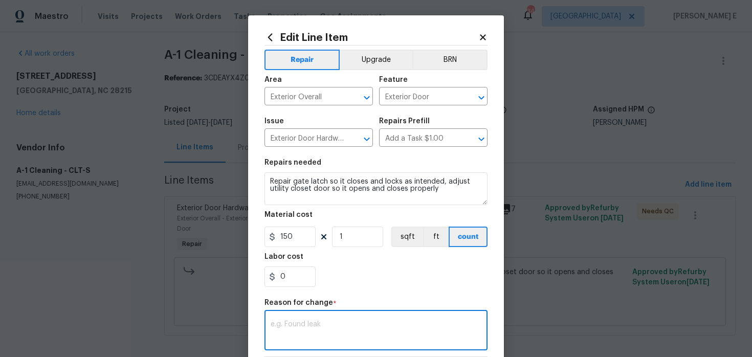
paste textarea "(KE) Updated per vendor's final cost."
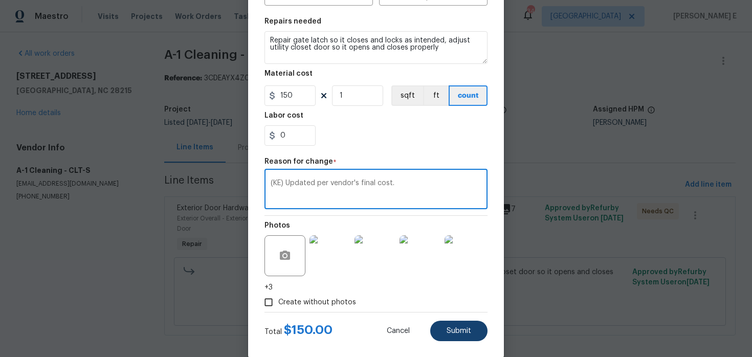
scroll to position [157, 0]
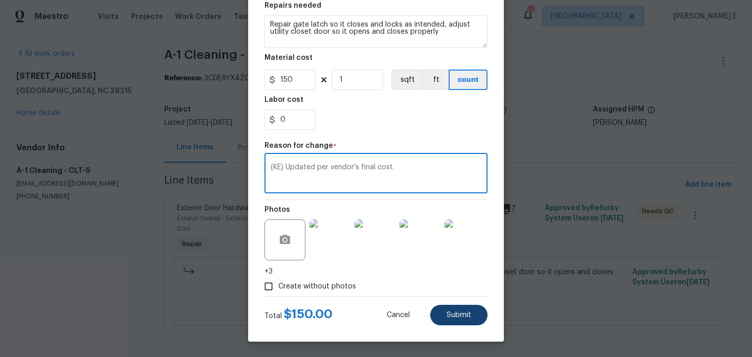
type textarea "(KE) Updated per vendor's final cost."
click at [450, 312] on span "Submit" at bounding box center [458, 315] width 25 height 8
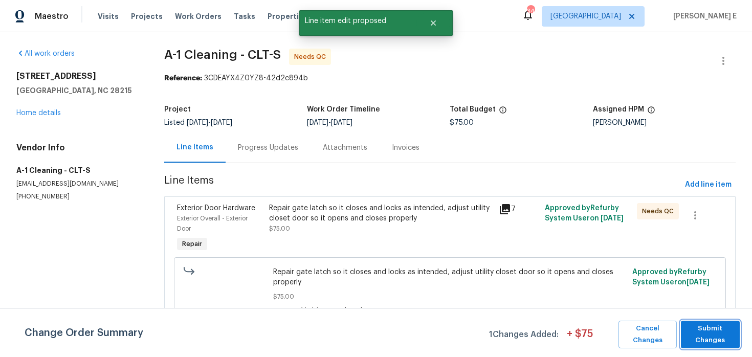
click at [696, 329] on span "Submit Changes" at bounding box center [710, 335] width 49 height 24
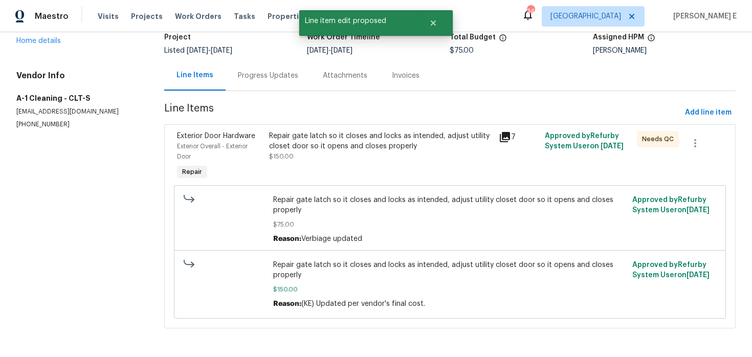
scroll to position [0, 0]
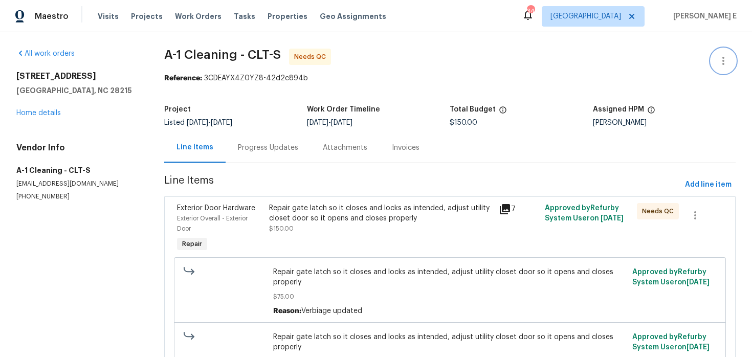
click at [721, 60] on icon "button" at bounding box center [723, 61] width 12 height 12
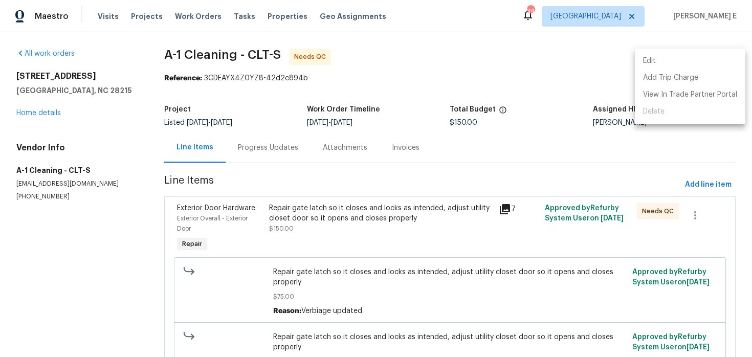
click at [670, 62] on li "Edit" at bounding box center [690, 61] width 110 height 17
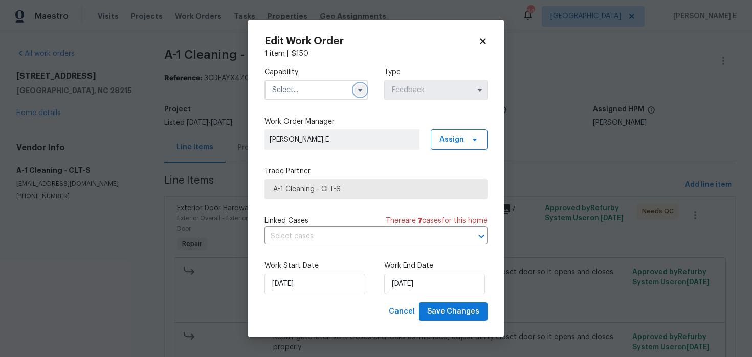
click at [363, 92] on icon "button" at bounding box center [360, 90] width 8 height 8
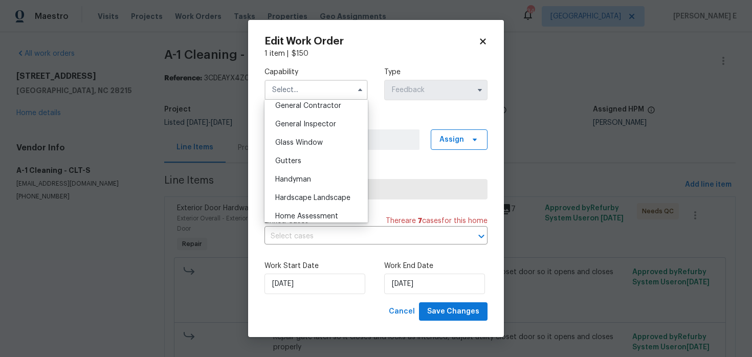
scroll to position [499, 0]
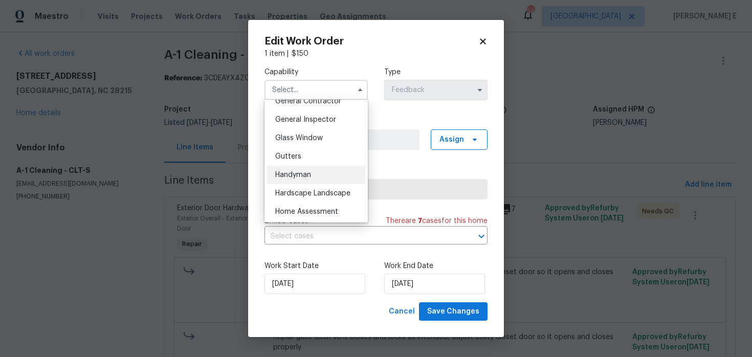
click at [319, 169] on div "Handyman" at bounding box center [316, 175] width 98 height 18
type input "Handyman"
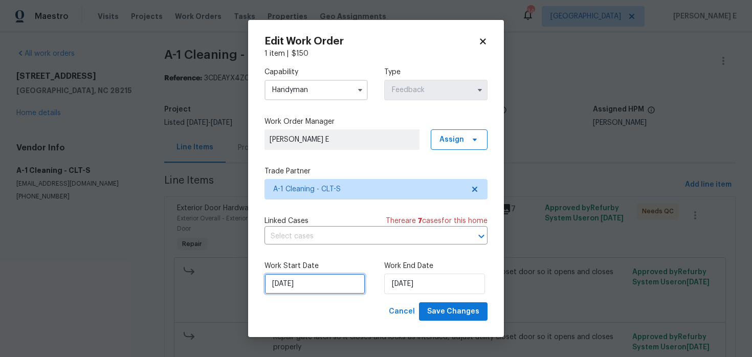
click at [296, 290] on input "14/08/2025" at bounding box center [314, 284] width 101 height 20
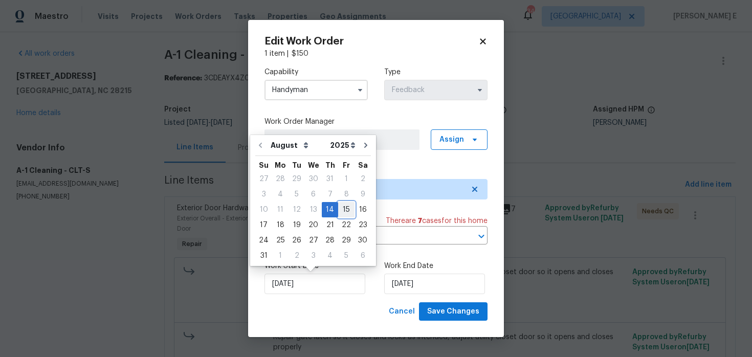
click at [342, 208] on div "15" at bounding box center [346, 209] width 16 height 14
type input "15/08/2025"
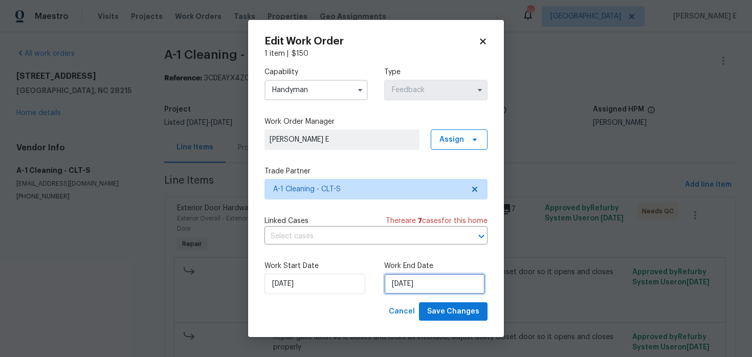
click at [420, 282] on input "19/08/2025" at bounding box center [434, 284] width 101 height 20
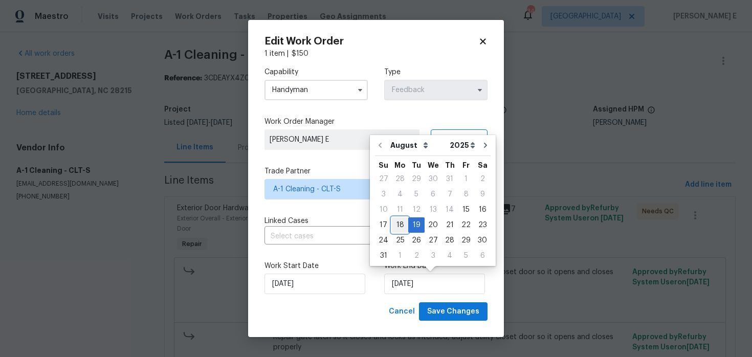
click at [400, 224] on div "18" at bounding box center [400, 225] width 16 height 14
type input "[DATE]"
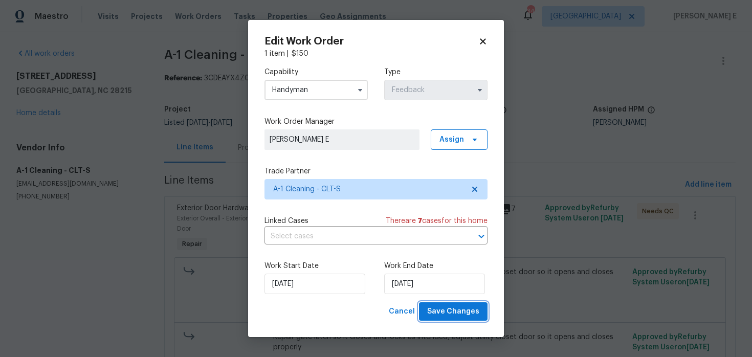
click at [451, 308] on span "Save Changes" at bounding box center [453, 311] width 52 height 13
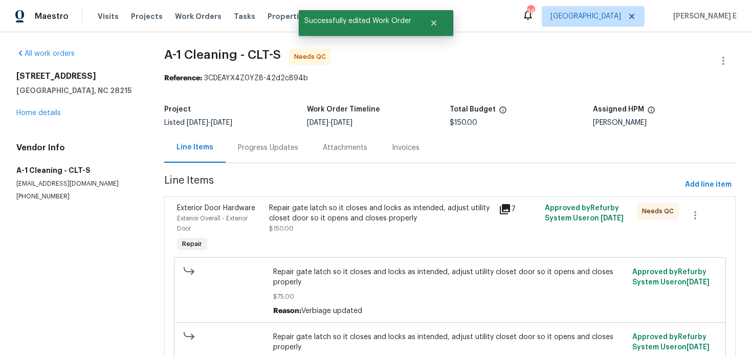
click at [312, 235] on div "Repair gate latch so it closes and locks as intended, adjust utility closet doo…" at bounding box center [381, 228] width 230 height 57
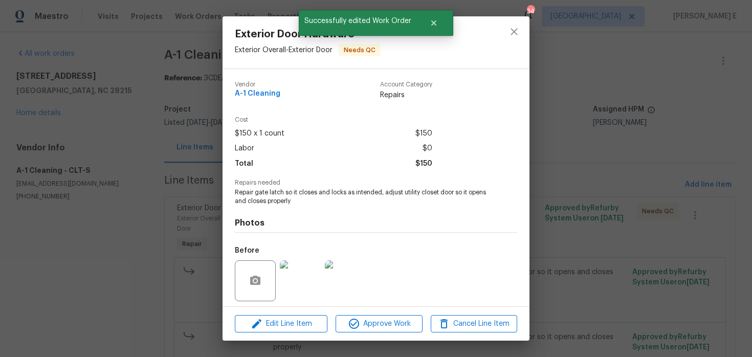
scroll to position [72, 0]
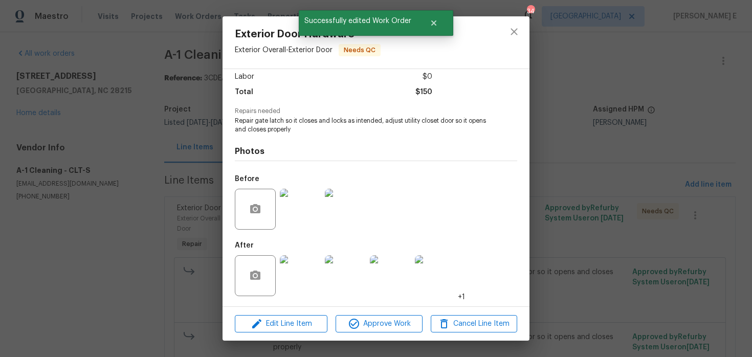
click at [392, 332] on div "Edit Line Item Approve Work Cancel Line Item" at bounding box center [375, 324] width 307 height 34
click at [401, 326] on span "Approve Work" at bounding box center [378, 324] width 80 height 13
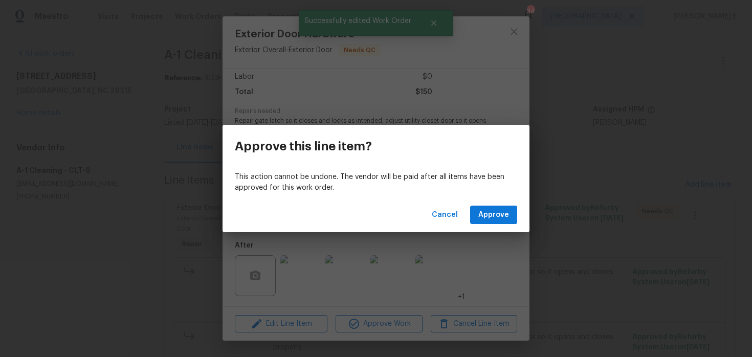
click at [477, 224] on div "Cancel Approve" at bounding box center [375, 214] width 307 height 35
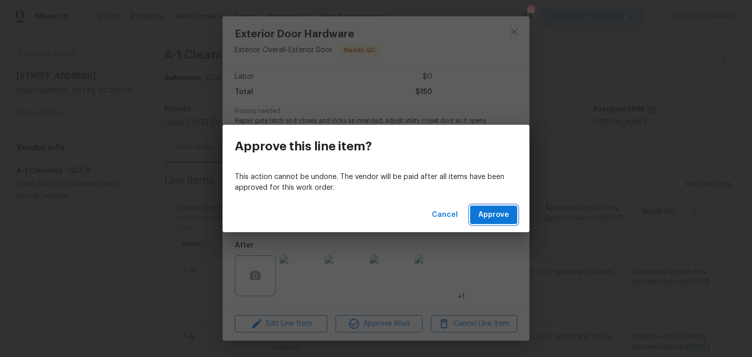
click at [487, 210] on span "Approve" at bounding box center [493, 215] width 31 height 13
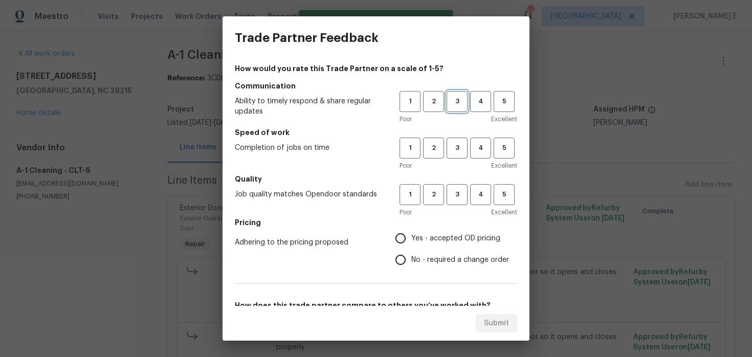
click at [453, 100] on span "3" at bounding box center [456, 102] width 19 height 12
click at [457, 142] on button "3" at bounding box center [456, 148] width 21 height 21
click at [457, 191] on span "3" at bounding box center [456, 195] width 19 height 12
click at [407, 257] on input "No - required a change order" at bounding box center [400, 259] width 21 height 21
radio input "true"
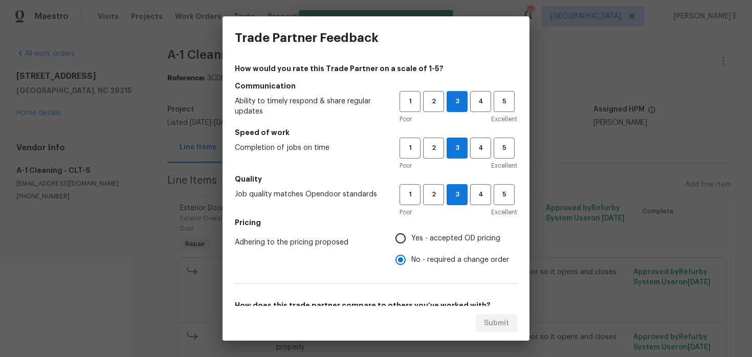
scroll to position [127, 0]
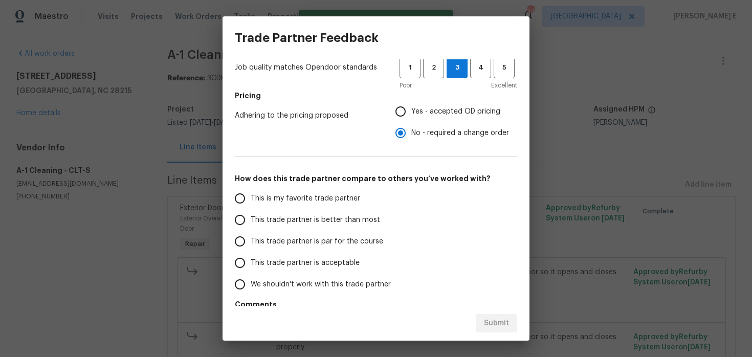
click at [305, 239] on span "This trade partner is par for the course" at bounding box center [317, 241] width 132 height 11
click at [251, 239] on input "This trade partner is par for the course" at bounding box center [239, 241] width 21 height 21
click at [491, 327] on span "Submit" at bounding box center [496, 323] width 25 height 13
radio input "true"
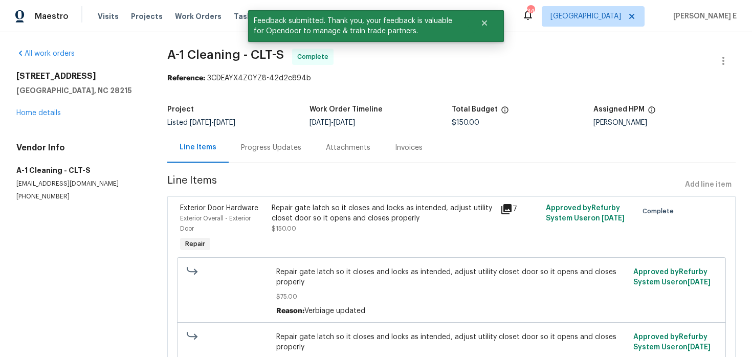
click at [279, 145] on div "Progress Updates" at bounding box center [271, 148] width 60 height 10
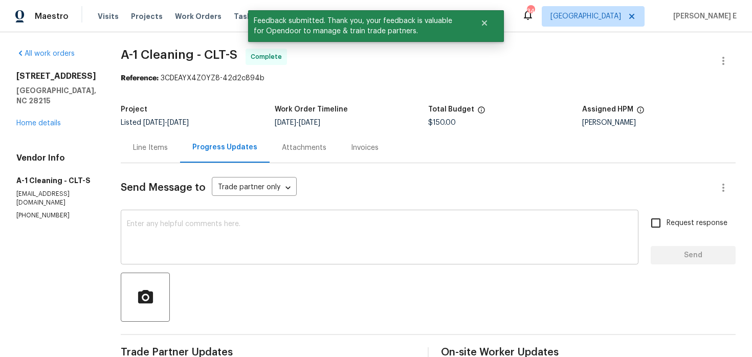
click at [263, 247] on textarea at bounding box center [379, 238] width 505 height 36
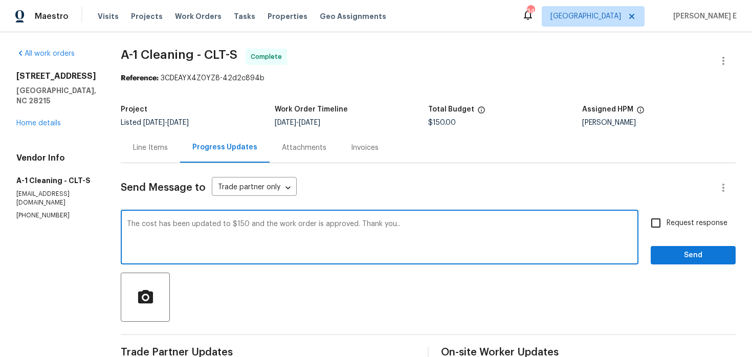
type textarea "The cost has been updated to $150 and the work order is approved. Thank you.."
click at [669, 217] on label "Request response" at bounding box center [686, 222] width 82 height 21
click at [666, 217] on input "Request response" at bounding box center [655, 222] width 21 height 21
checkbox input "true"
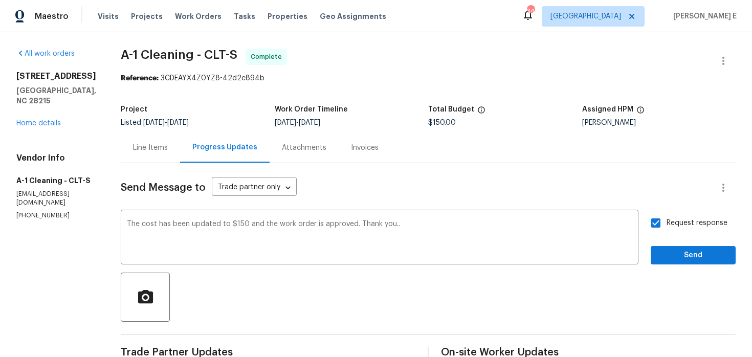
click at [671, 244] on div "Request response Send" at bounding box center [692, 238] width 85 height 52
click at [669, 262] on button "Send" at bounding box center [692, 255] width 85 height 19
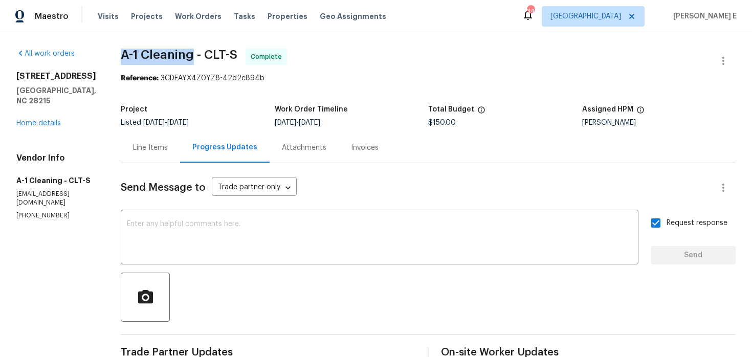
drag, startPoint x: 119, startPoint y: 57, endPoint x: 191, endPoint y: 50, distance: 72.4
click at [191, 50] on span "A-1 Cleaning - CLT-S" at bounding box center [179, 55] width 117 height 12
copy span "A-1 Cleaning"
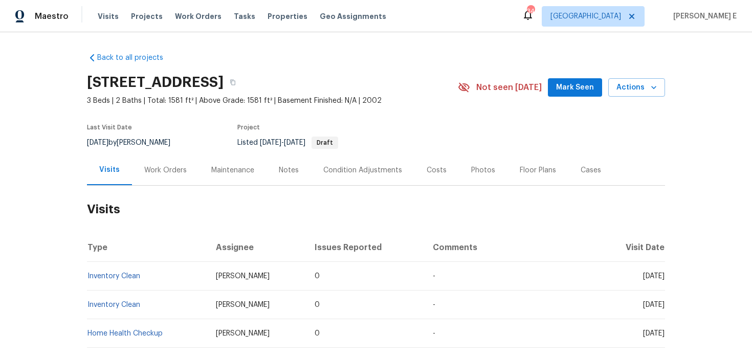
click at [184, 171] on div "Work Orders" at bounding box center [165, 170] width 67 height 30
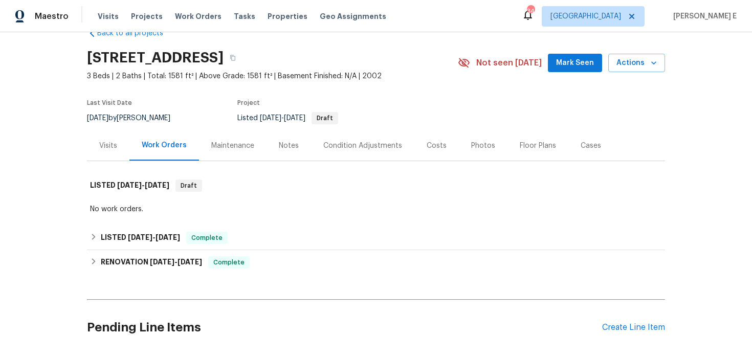
scroll to position [30, 0]
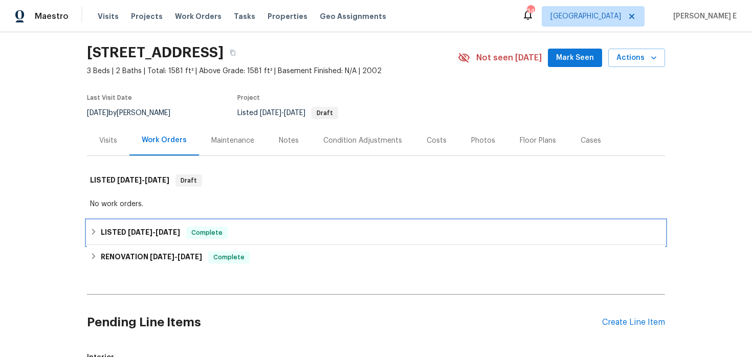
click at [139, 225] on div "LISTED [DATE] - [DATE] Complete" at bounding box center [376, 232] width 578 height 25
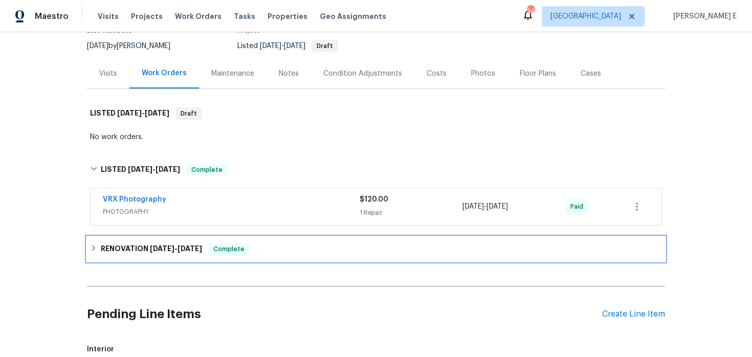
click at [135, 243] on h6 "RENOVATION [DATE] - [DATE]" at bounding box center [151, 249] width 101 height 12
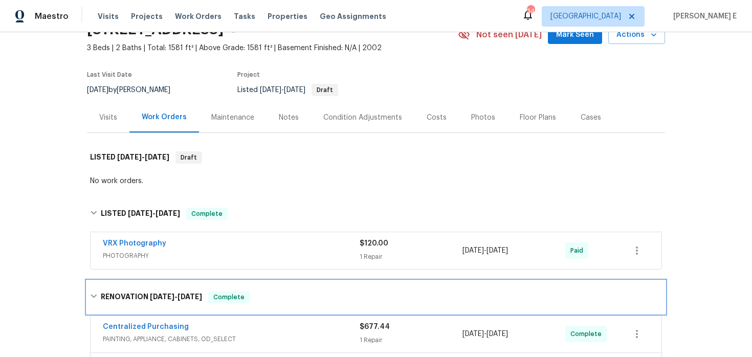
scroll to position [7, 0]
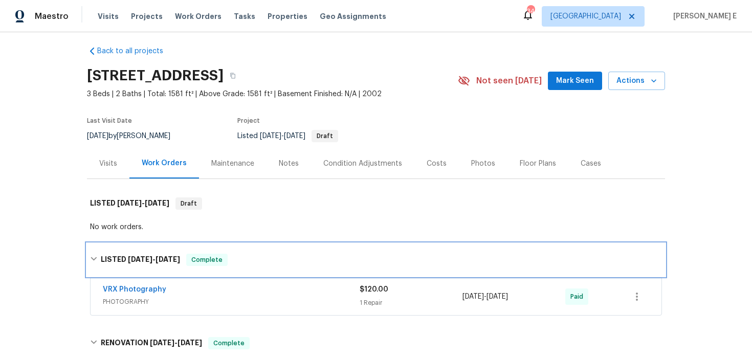
click at [126, 257] on h6 "LISTED [DATE] - [DATE]" at bounding box center [140, 260] width 79 height 12
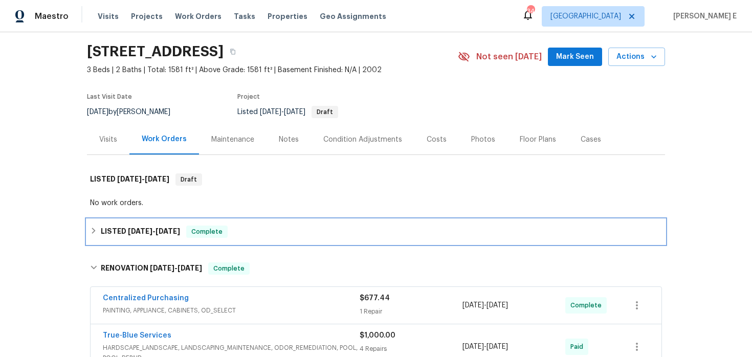
scroll to position [33, 0]
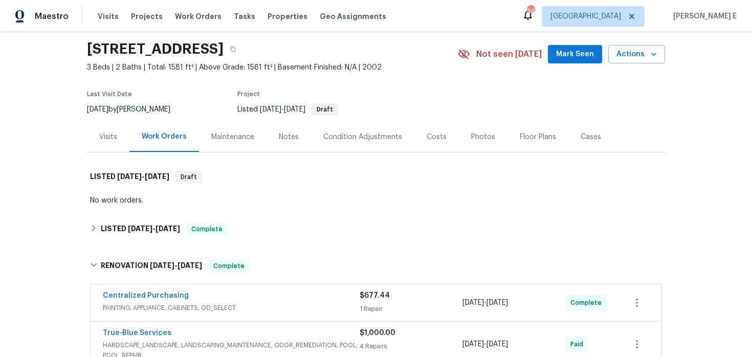
click at [411, 100] on div "Project" at bounding box center [335, 97] width 196 height 12
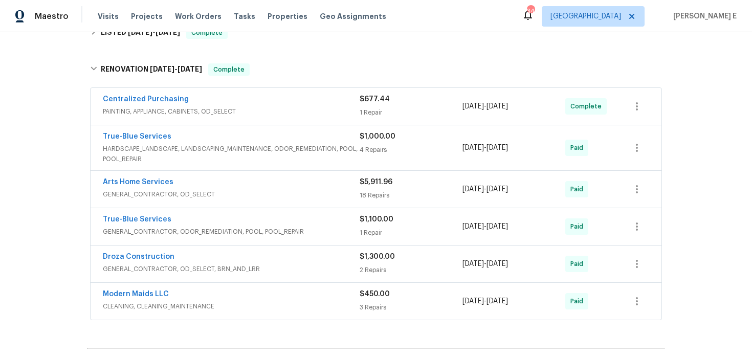
scroll to position [232, 0]
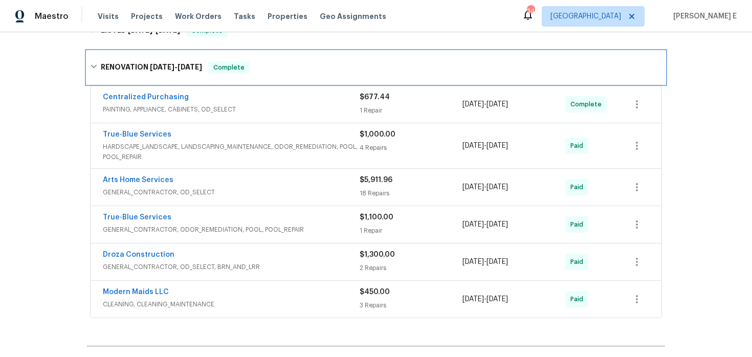
click at [183, 70] on span "[DATE]" at bounding box center [189, 66] width 25 height 7
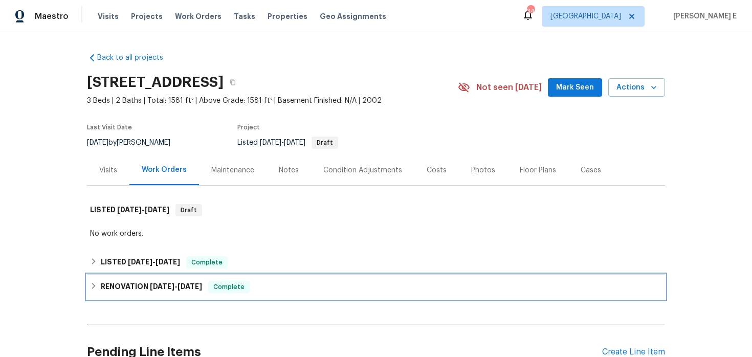
scroll to position [11, 0]
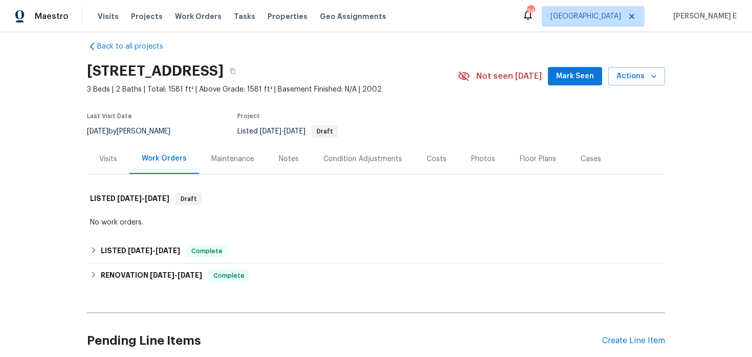
click at [26, 230] on div "Back to all projects [STREET_ADDRESS] 3 Beds | 2 Baths | Total: 1581 ft² | Abov…" at bounding box center [376, 194] width 752 height 325
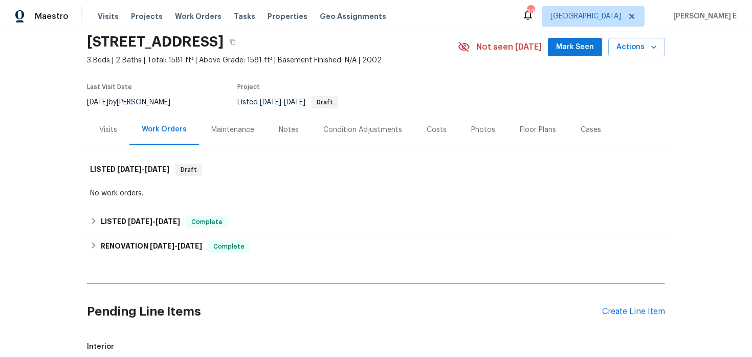
scroll to position [177, 0]
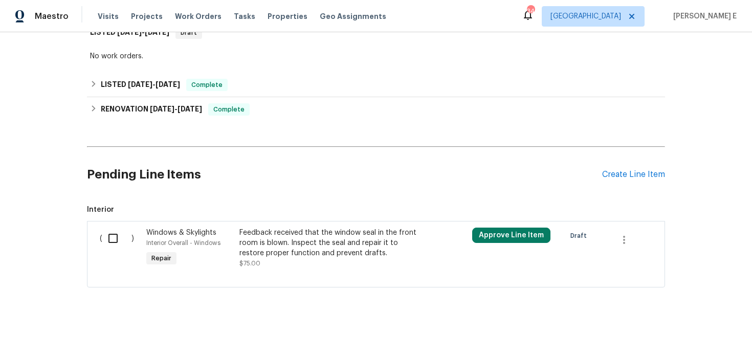
click at [641, 167] on div "Pending Line Items Create Line Item" at bounding box center [376, 175] width 578 height 48
click at [631, 175] on div "Create Line Item" at bounding box center [633, 175] width 63 height 10
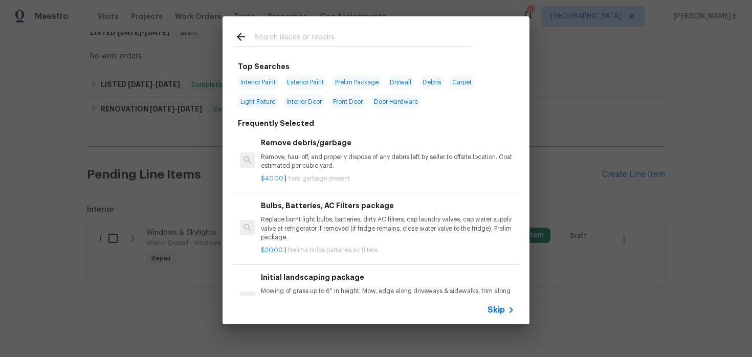
click at [497, 317] on div "Skip" at bounding box center [375, 310] width 307 height 29
click at [497, 307] on span "Skip" at bounding box center [495, 310] width 17 height 10
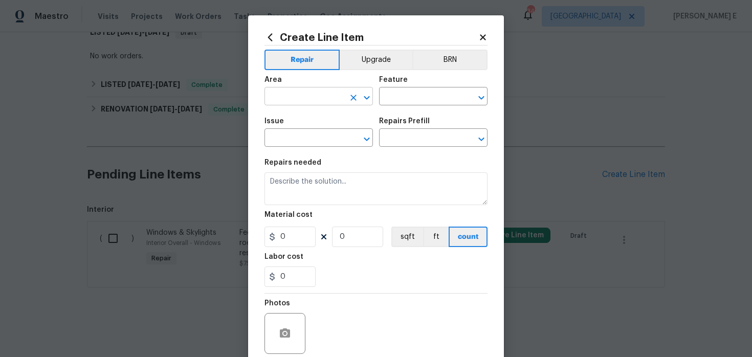
click at [319, 93] on input "text" at bounding box center [304, 97] width 80 height 16
type input "Interior Overall"
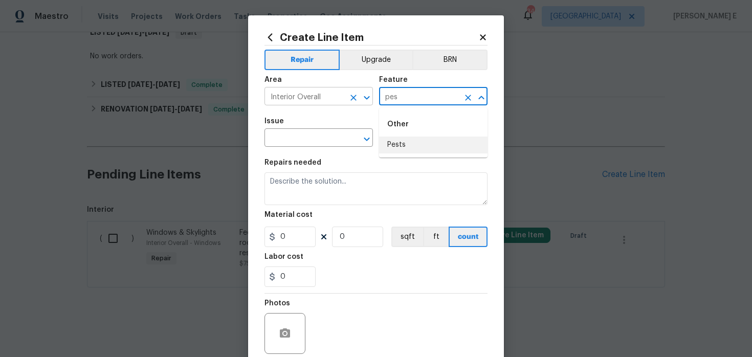
type input "pes"
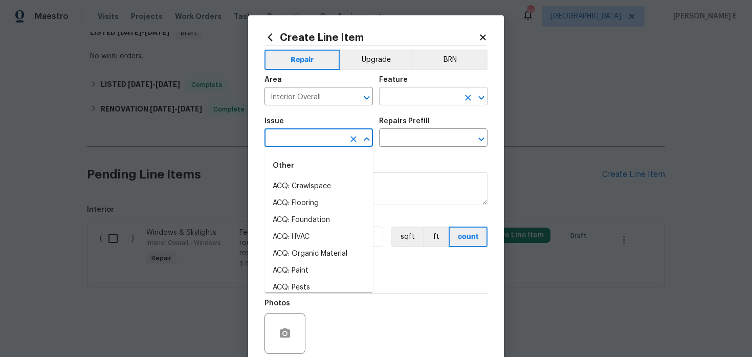
click at [410, 97] on input "text" at bounding box center [419, 97] width 80 height 16
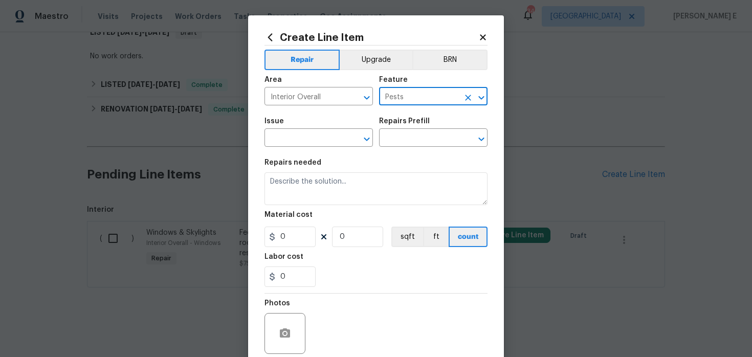
type input "Pests"
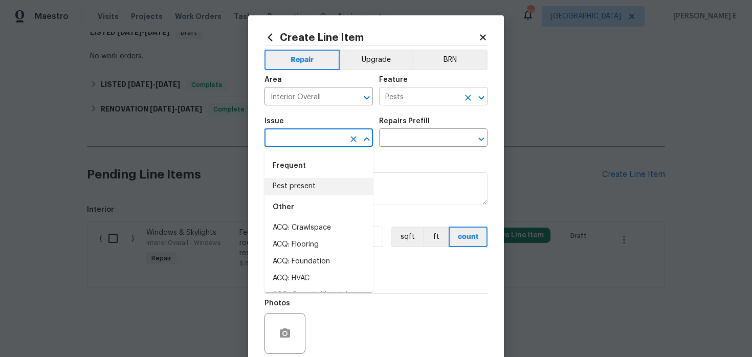
type input "Pest present"
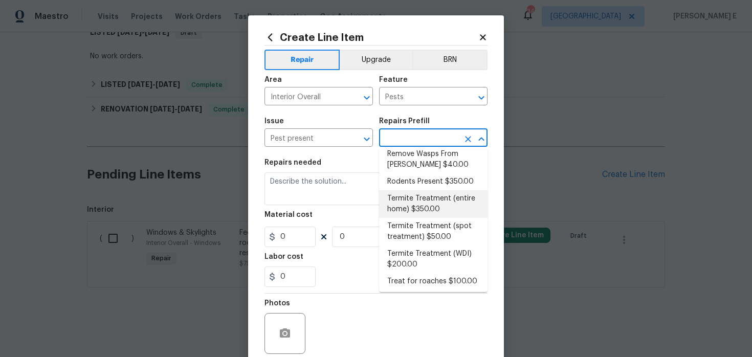
scroll to position [99, 0]
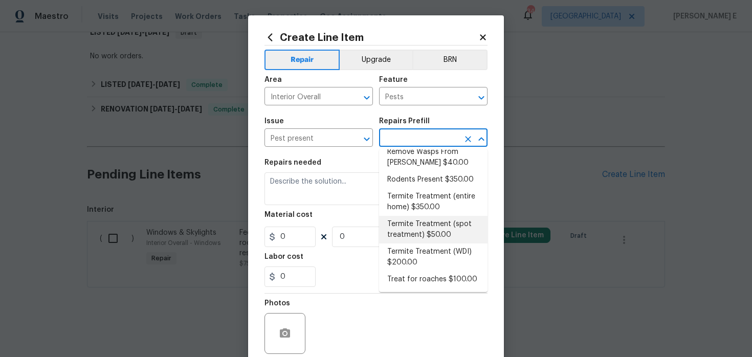
click at [412, 228] on li "Termite Treatment (spot treatment) $50.00" at bounding box center [433, 230] width 108 height 28
type input "Termite Treatment (spot treatment) $50.00"
type textarea "Spot treat for active termite infestation and provide a clear WDI report"
type input "50"
type input "1"
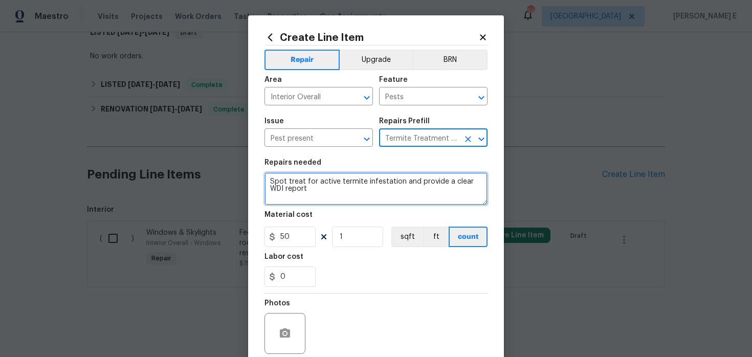
click at [306, 178] on textarea "Spot treat for active termite infestation and provide a clear WDI report" at bounding box center [375, 188] width 223 height 33
paste textarea "Perform a general pest treatment to address active termite and insect infestati…"
type textarea "Perform a general pest treatment to address active termite and insect infestati…"
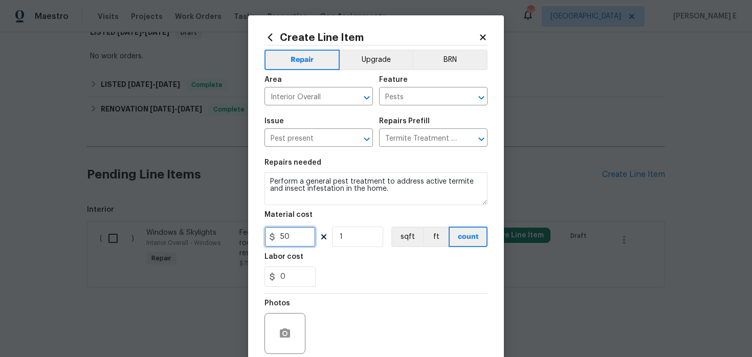
drag, startPoint x: 291, startPoint y: 239, endPoint x: 208, endPoint y: 238, distance: 83.4
click at [209, 240] on div "Create Line Item Repair Upgrade BRN Area Interior Overall ​ Feature Pests ​ Iss…" at bounding box center [376, 178] width 752 height 357
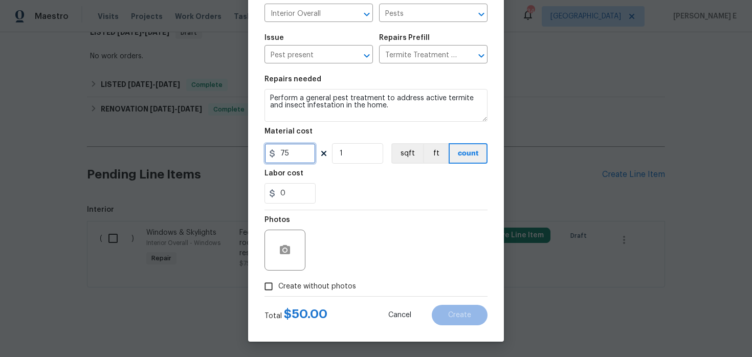
type input "75"
click at [269, 295] on input "Create without photos" at bounding box center [268, 286] width 19 height 19
checkbox input "true"
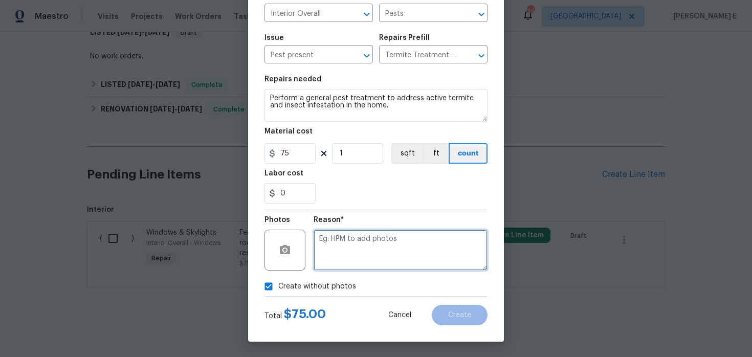
click at [343, 263] on textarea at bounding box center [400, 250] width 174 height 41
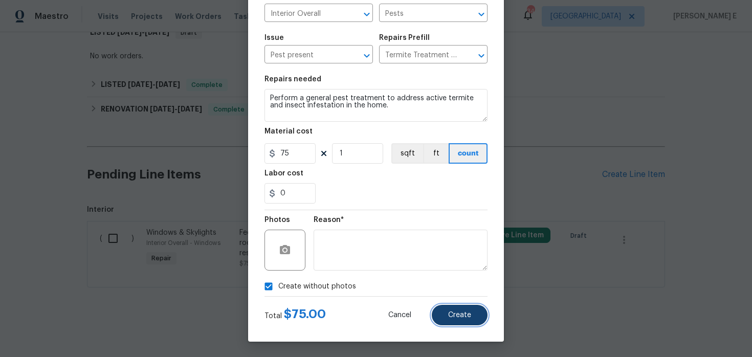
click at [458, 315] on span "Create" at bounding box center [459, 315] width 23 height 8
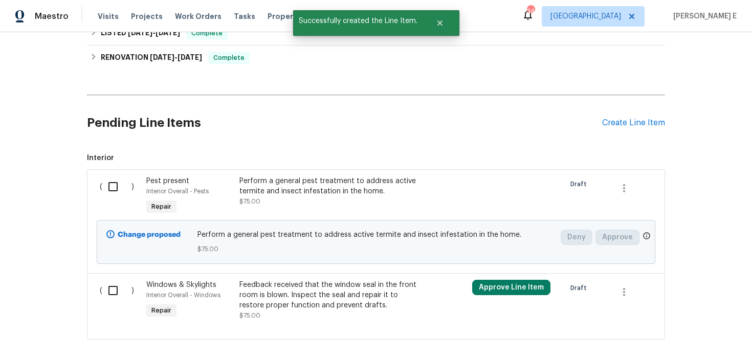
scroll to position [282, 0]
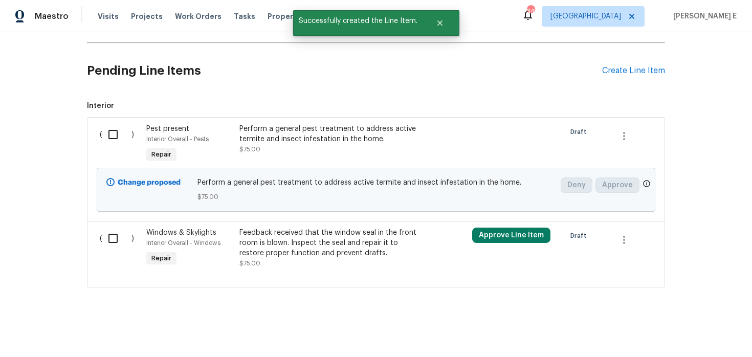
click at [119, 127] on input "checkbox" at bounding box center [116, 134] width 29 height 21
checkbox input "true"
click at [711, 333] on span "Create Work Order" at bounding box center [693, 331] width 68 height 13
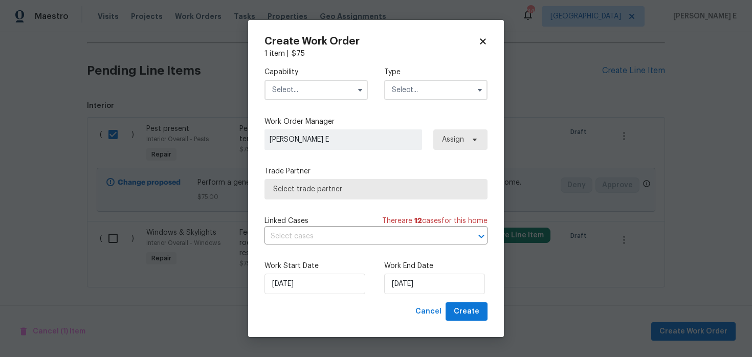
click at [318, 85] on input "text" at bounding box center [315, 90] width 103 height 20
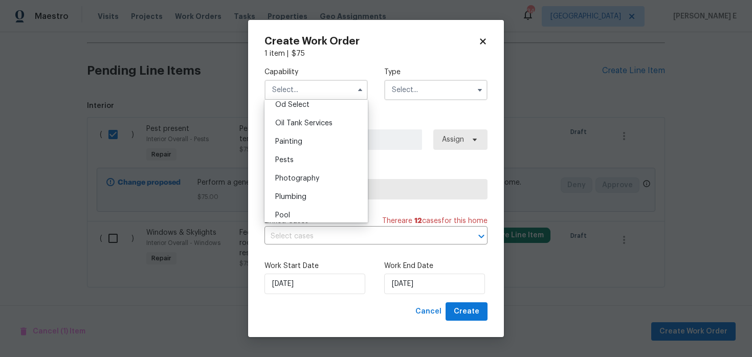
scroll to position [854, 0]
click at [320, 137] on div "Pests" at bounding box center [316, 134] width 98 height 18
type input "Pests"
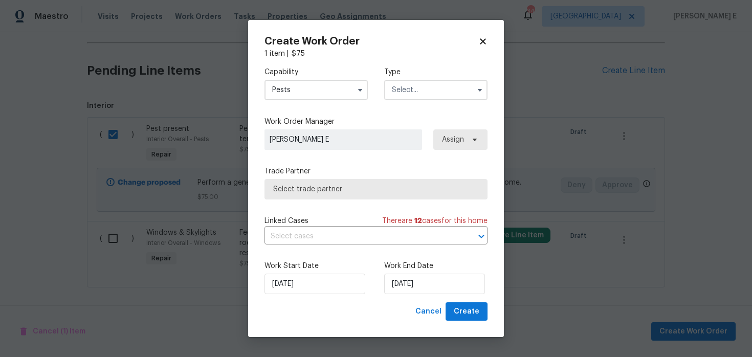
click at [421, 86] on input "text" at bounding box center [435, 90] width 103 height 20
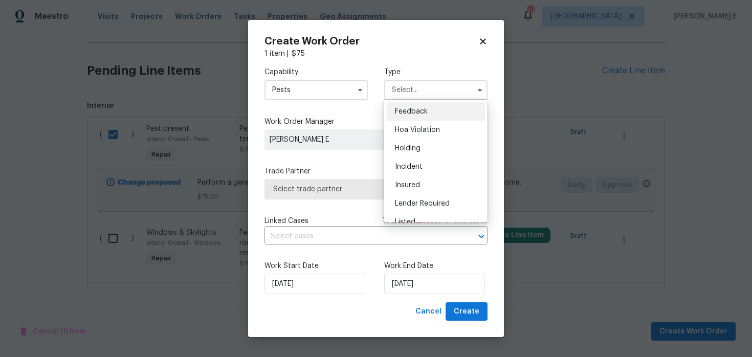
click at [412, 111] on span "Feedback" at bounding box center [411, 111] width 33 height 7
type input "Feedback"
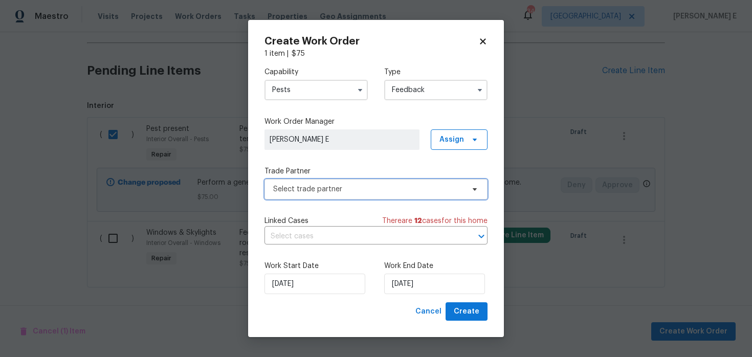
click at [337, 195] on span "Select trade partner" at bounding box center [375, 189] width 223 height 20
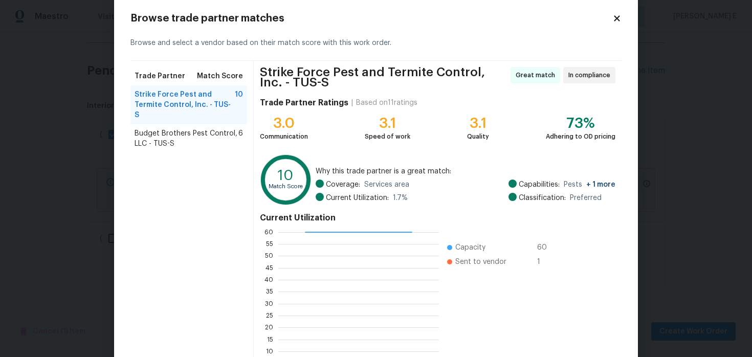
scroll to position [20, 0]
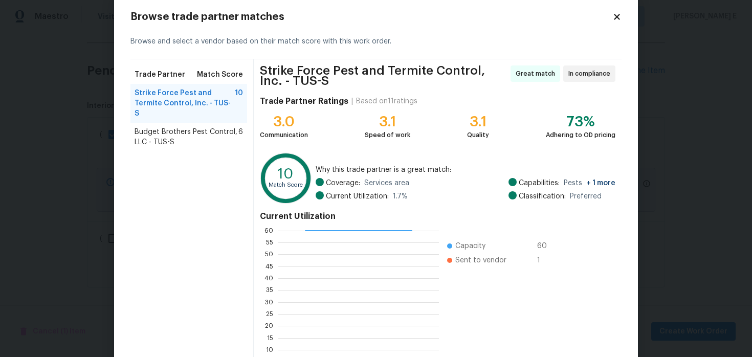
click at [208, 130] on span "Budget Brothers Pest Control, LLC - TUS-S" at bounding box center [186, 137] width 104 height 20
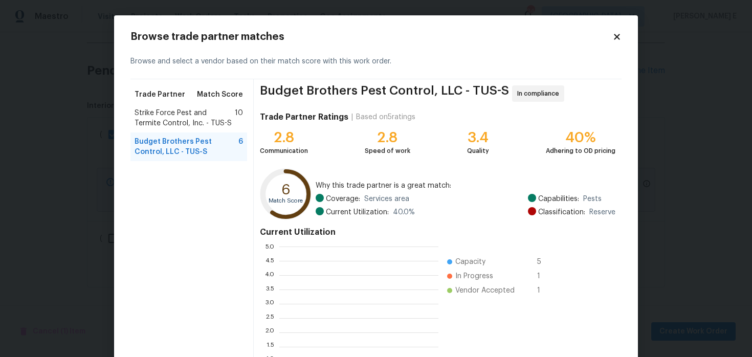
scroll to position [143, 159]
click at [213, 119] on span "Strike Force Pest and Termite Control, Inc. - TUS-S" at bounding box center [184, 118] width 100 height 20
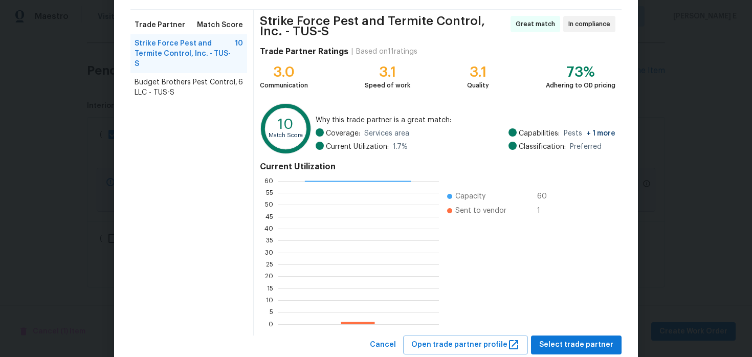
scroll to position [98, 0]
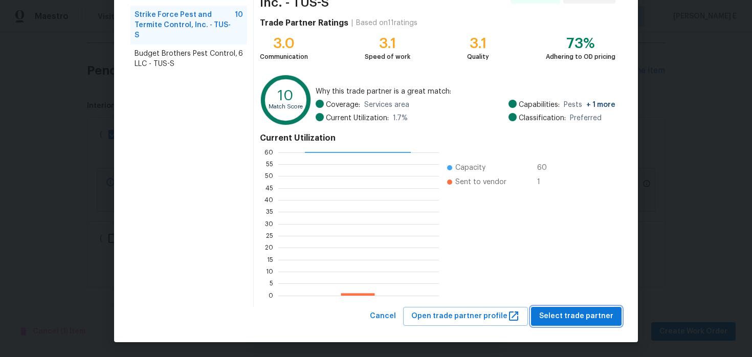
click at [575, 317] on span "Select trade partner" at bounding box center [576, 316] width 74 height 13
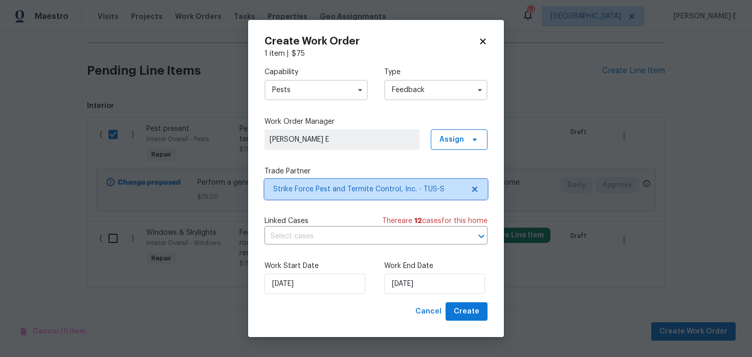
scroll to position [0, 0]
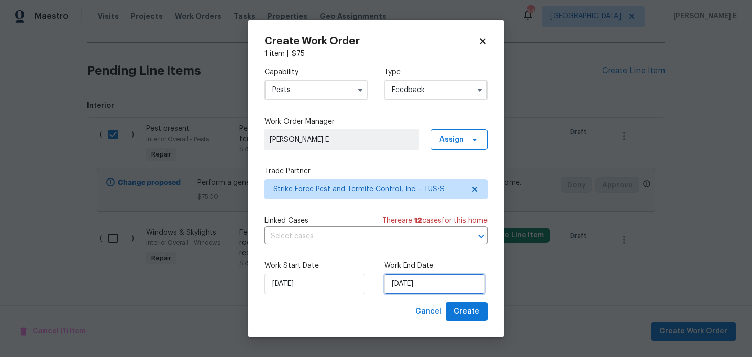
click at [420, 286] on input "[DATE]" at bounding box center [434, 284] width 101 height 20
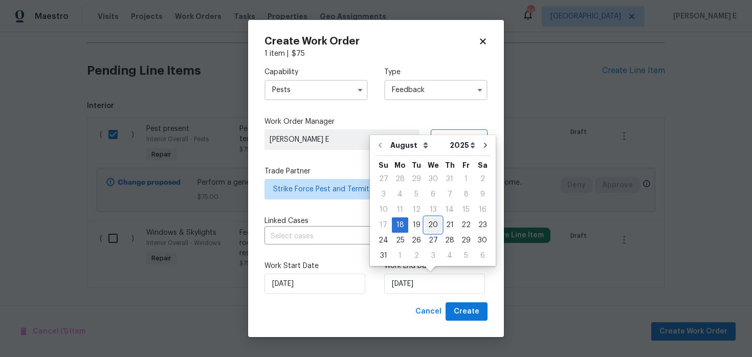
click at [430, 223] on div "20" at bounding box center [432, 225] width 17 height 14
type input "[DATE]"
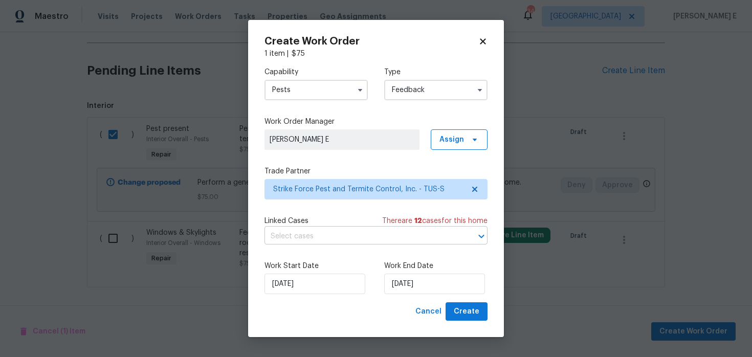
click at [397, 239] on input "text" at bounding box center [361, 237] width 194 height 16
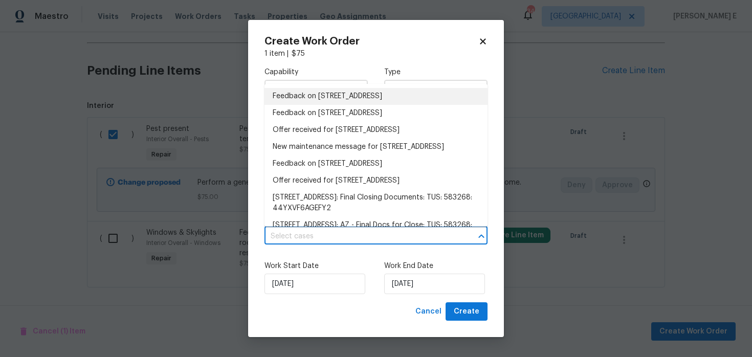
click at [328, 103] on li "Feedback on [STREET_ADDRESS]" at bounding box center [375, 96] width 223 height 17
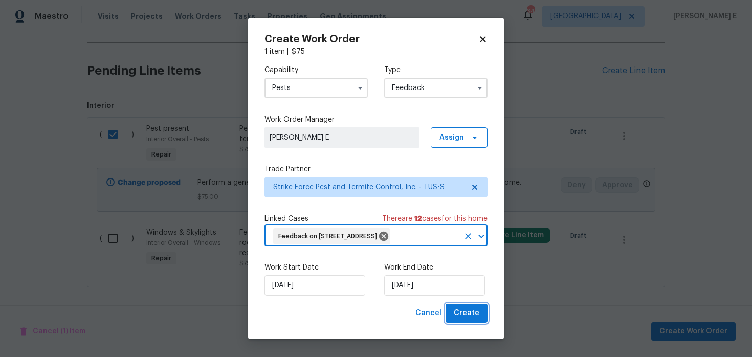
click at [465, 313] on span "Create" at bounding box center [467, 313] width 26 height 13
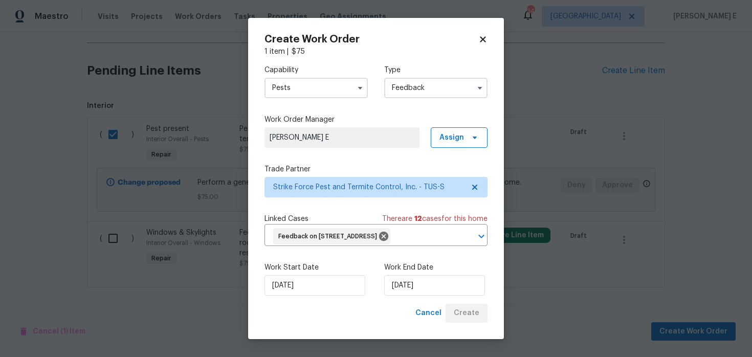
checkbox input "false"
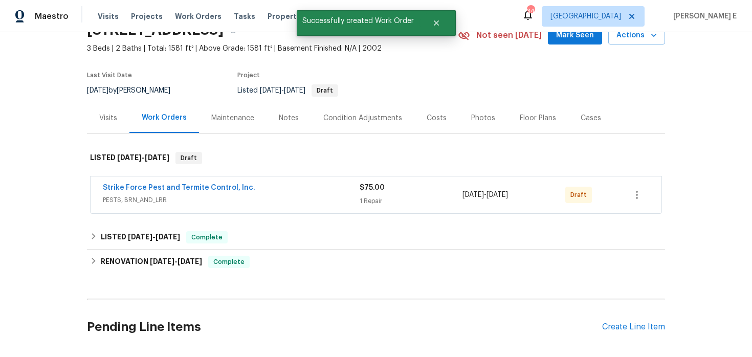
scroll to position [52, 0]
click at [169, 183] on span "Strike Force Pest and Termite Control, Inc." at bounding box center [179, 188] width 152 height 10
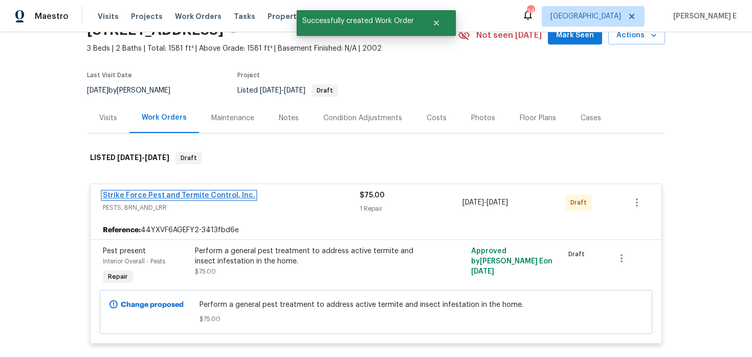
click at [184, 198] on link "Strike Force Pest and Termite Control, Inc." at bounding box center [179, 195] width 152 height 7
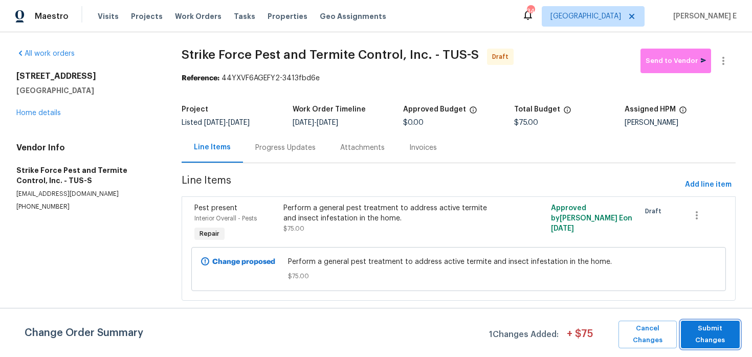
click at [702, 339] on span "Submit Changes" at bounding box center [710, 335] width 49 height 24
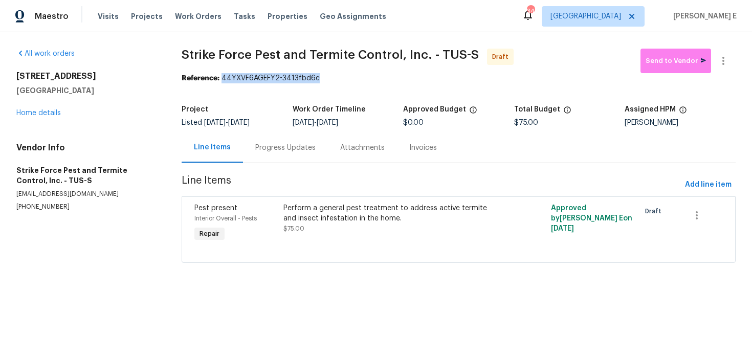
drag, startPoint x: 225, startPoint y: 77, endPoint x: 319, endPoint y: 78, distance: 93.1
click at [319, 78] on div "Reference: 44YXVF6AGEFY2-3413fbd6e" at bounding box center [459, 78] width 554 height 10
copy div "44YXVF6AGEFY2-3413fbd6e"
click at [300, 137] on div "Progress Updates" at bounding box center [285, 147] width 85 height 30
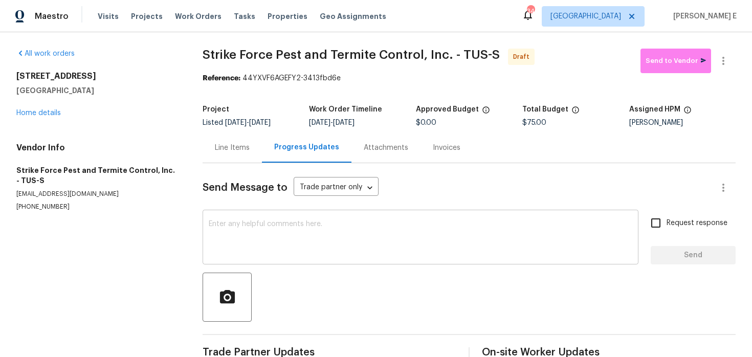
click at [276, 250] on textarea at bounding box center [420, 238] width 423 height 36
paste textarea "Hi this is [PERSON_NAME] with Opendoor. I’m confirming you received the WO for …"
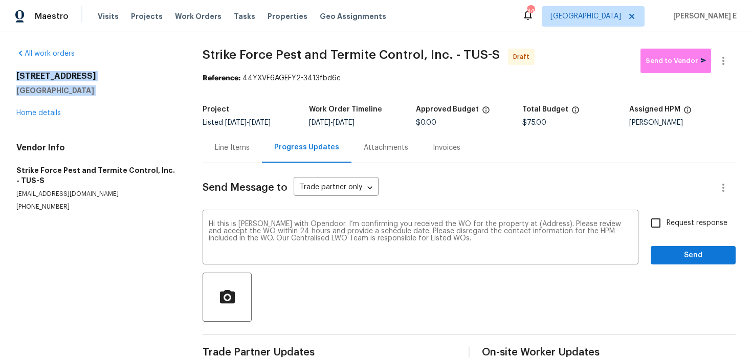
drag, startPoint x: 11, startPoint y: 76, endPoint x: 89, endPoint y: 100, distance: 81.4
click at [89, 100] on div "All work orders [STREET_ADDRESS][PERSON_NAME] Home details Vendor Info Strike F…" at bounding box center [376, 206] width 752 height 348
copy div "[STREET_ADDRESS]"
click at [523, 222] on textarea "Hi this is [PERSON_NAME] with Opendoor. I’m confirming you received the WO for …" at bounding box center [420, 238] width 423 height 36
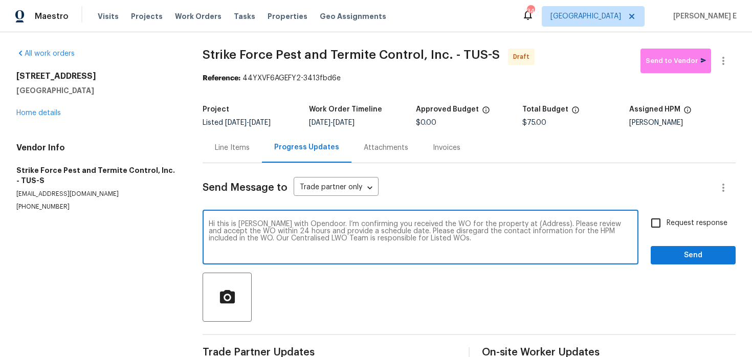
click at [523, 222] on textarea "Hi this is [PERSON_NAME] with Opendoor. I’m confirming you received the WO for …" at bounding box center [420, 238] width 423 height 36
paste textarea "[STREET_ADDRESS]"
type textarea "Hi this is [PERSON_NAME] with Opendoor. I’m confirming you received the WO for …"
click at [666, 239] on div "Request response Send" at bounding box center [692, 238] width 85 height 52
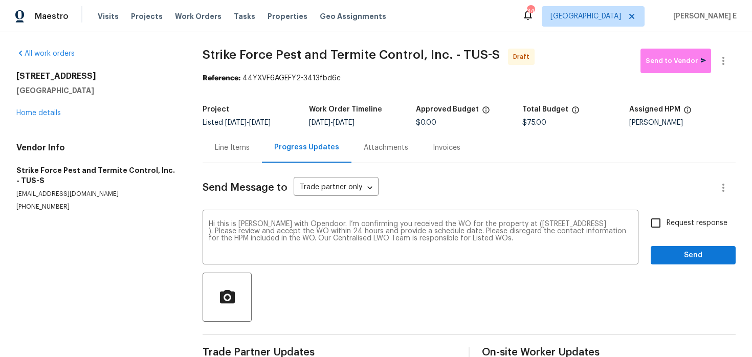
click at [666, 230] on input "Request response" at bounding box center [655, 222] width 21 height 21
checkbox input "true"
click at [680, 258] on span "Send" at bounding box center [693, 255] width 69 height 13
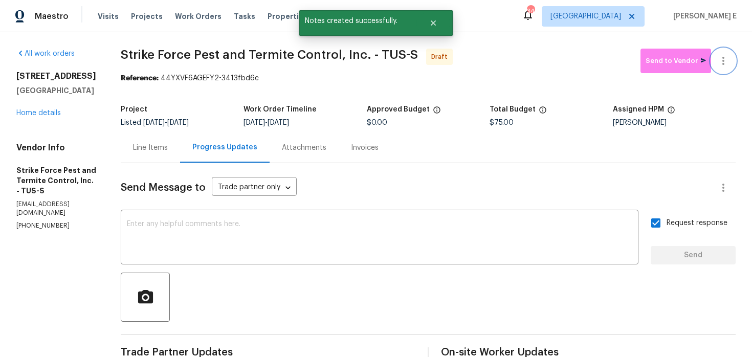
click at [720, 63] on icon "button" at bounding box center [723, 61] width 12 height 12
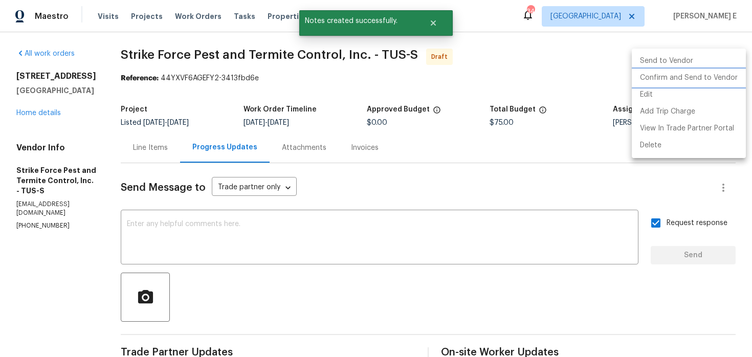
click at [676, 79] on li "Confirm and Send to Vendor" at bounding box center [688, 78] width 114 height 17
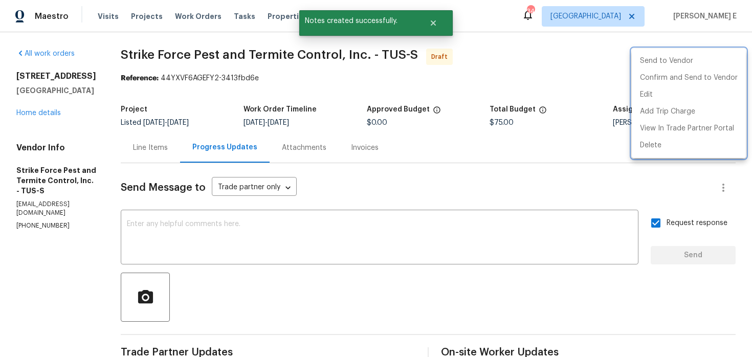
click at [520, 72] on div at bounding box center [376, 178] width 752 height 357
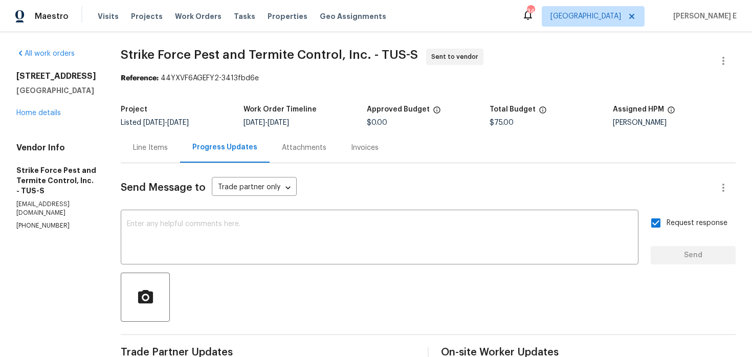
click at [182, 102] on div "Project Listed 8/12/2025 - 8/20/2025 Work Order Timeline 8/18/2025 - 8/20/2025 …" at bounding box center [428, 116] width 615 height 33
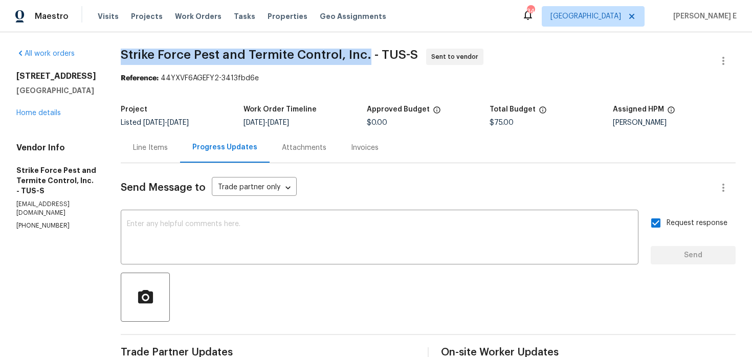
drag, startPoint x: 132, startPoint y: 53, endPoint x: 372, endPoint y: 58, distance: 240.4
click at [372, 58] on span "Strike Force Pest and Termite Control, Inc. - TUS-S" at bounding box center [269, 55] width 297 height 12
copy span "Strike Force Pest and Termite Control, Inc."
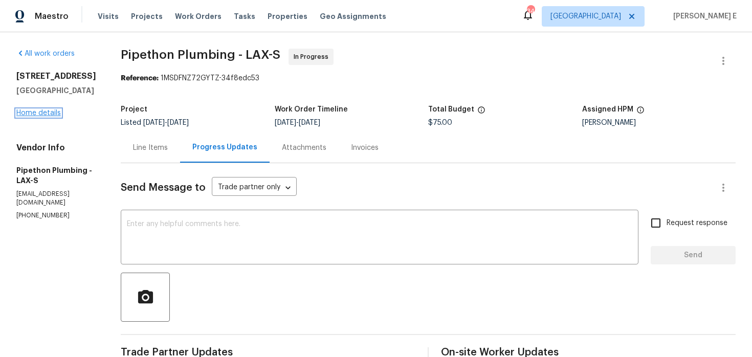
click at [52, 112] on link "Home details" at bounding box center [38, 112] width 44 height 7
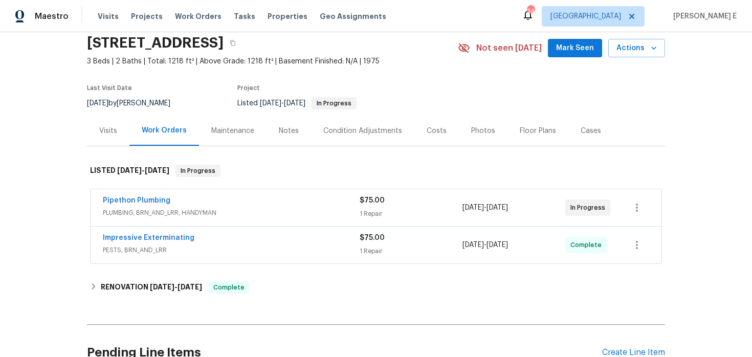
scroll to position [40, 0]
click at [135, 199] on link "Pipethon Plumbing" at bounding box center [136, 199] width 67 height 7
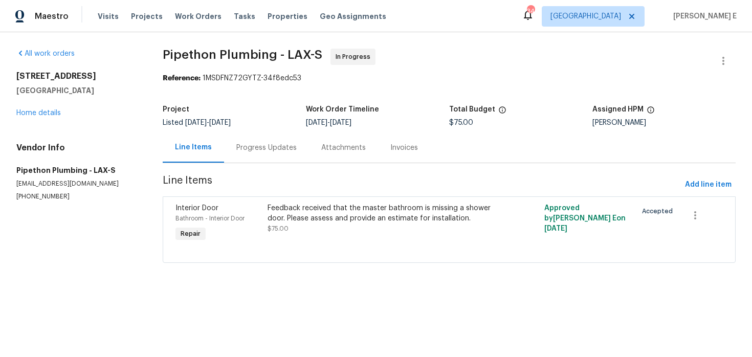
click at [264, 151] on div "Progress Updates" at bounding box center [266, 148] width 60 height 10
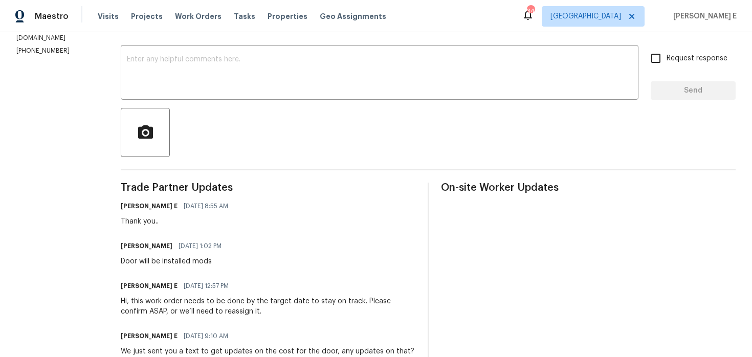
scroll to position [112, 0]
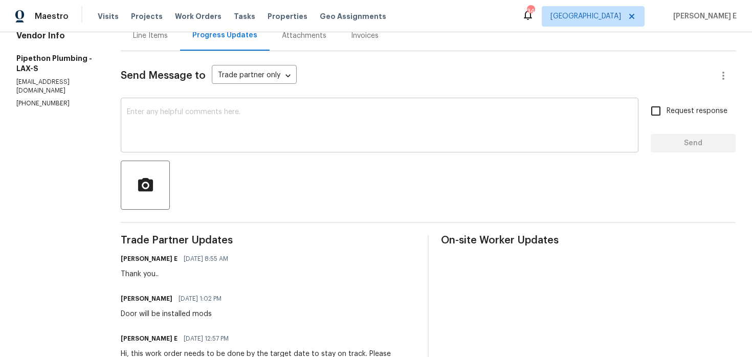
click at [289, 126] on textarea at bounding box center [379, 126] width 505 height 36
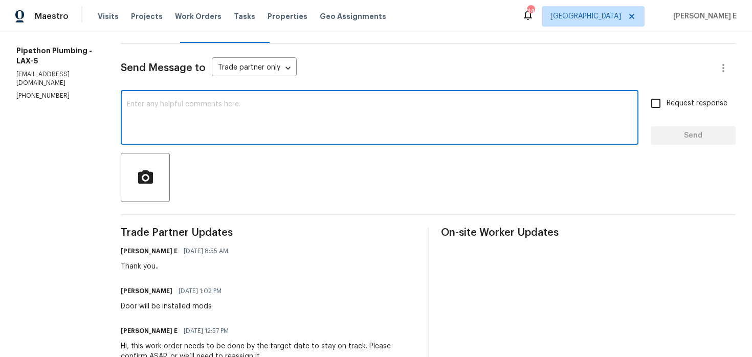
scroll to position [92, 0]
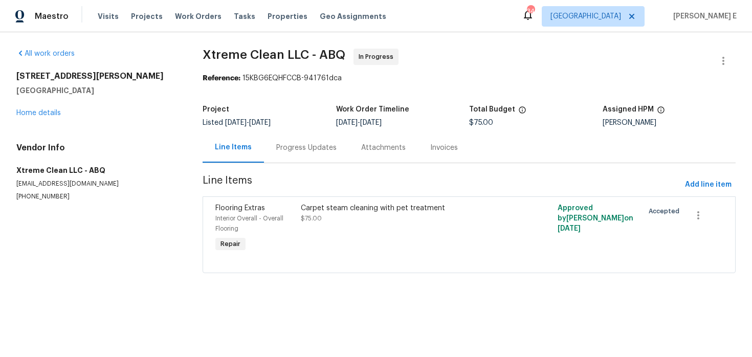
click at [300, 145] on div "Progress Updates" at bounding box center [306, 148] width 60 height 10
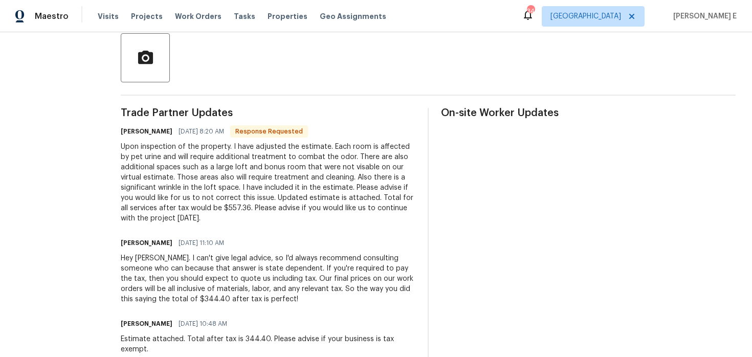
scroll to position [235, 0]
